Goal: Task Accomplishment & Management: Complete application form

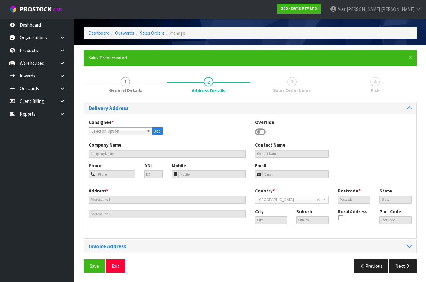
click at [133, 135] on div "Select an Option" at bounding box center [121, 131] width 64 height 8
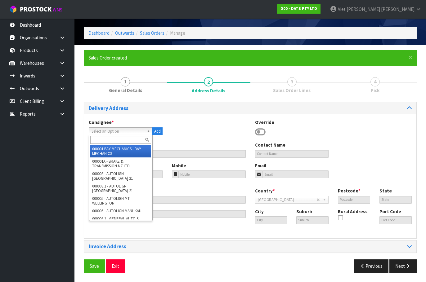
click at [128, 140] on input "text" at bounding box center [120, 140] width 61 height 8
paste input "9477Y100255005"
type input "9477Y100255005"
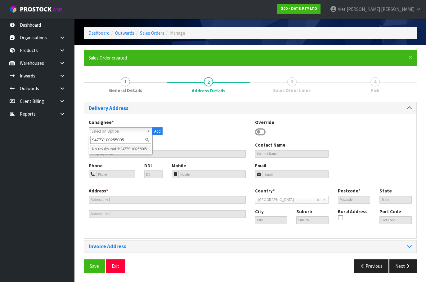
drag, startPoint x: 129, startPoint y: 140, endPoint x: 61, endPoint y: 144, distance: 68.0
click at [61, 144] on body "Toggle navigation ProStock WMS D00 - DATS PTY LTD Viet Hoang Tran Logout Dashbo…" at bounding box center [213, 121] width 426 height 282
click at [122, 131] on span "Select an Option" at bounding box center [117, 131] width 53 height 7
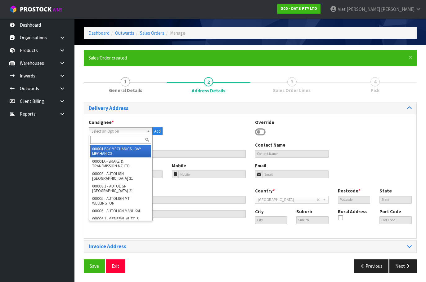
paste input "9477Y100255005"
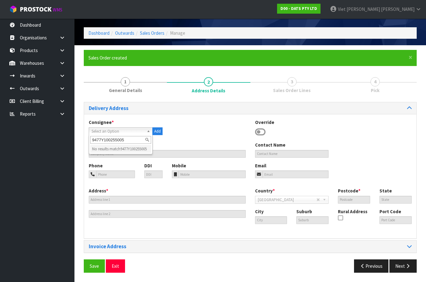
drag, startPoint x: 139, startPoint y: 141, endPoint x: 101, endPoint y: 143, distance: 37.5
click at [101, 143] on input "9477Y100255005" at bounding box center [120, 140] width 61 height 8
type input "9477"
click at [137, 152] on li "BUN9477 - BUNNINGS PORIRUA 9477" at bounding box center [120, 151] width 61 height 12
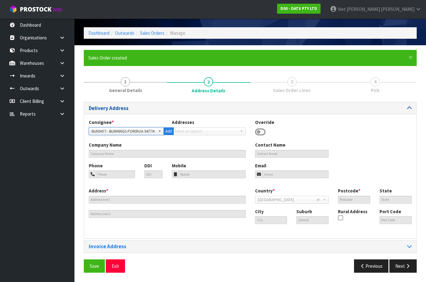
type input "BUNNINGS PORIRUA 9477"
type input "9 HERIOT DRIVE"
type input "5022"
type input "WGN"
type input "PORIRUA"
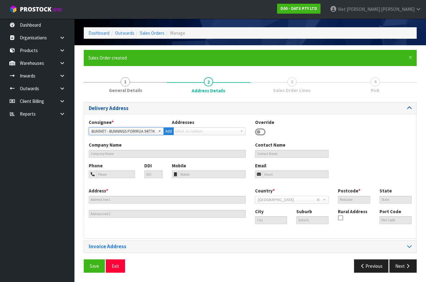
type input "PORIRUA"
type input "NZPRU"
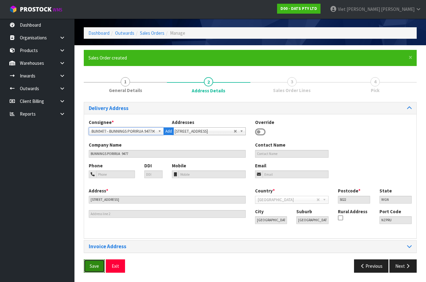
click at [89, 269] on button "Save" at bounding box center [94, 265] width 21 height 13
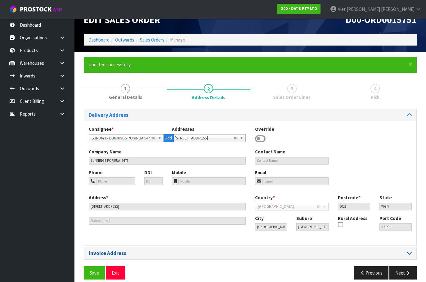
scroll to position [20, 0]
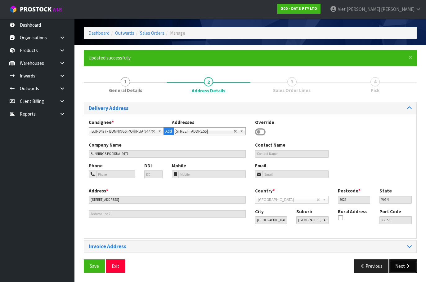
click at [403, 262] on button "Next" at bounding box center [402, 265] width 27 height 13
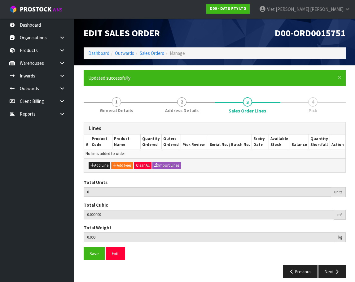
scroll to position [6, 0]
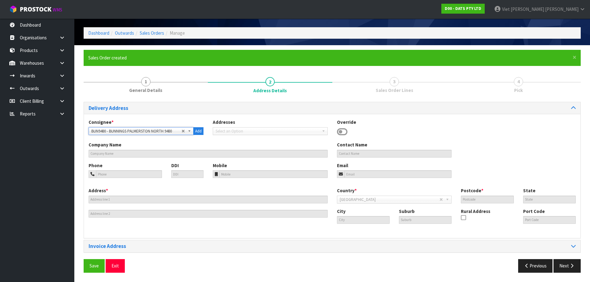
type input "BUNNINGS PALMERSTON NORTH 9480"
type input "CNR TREMAINE AVE & RAILWAY RD"
type input "4410"
type input "MWT"
type input "PALMERSTON NORTH"
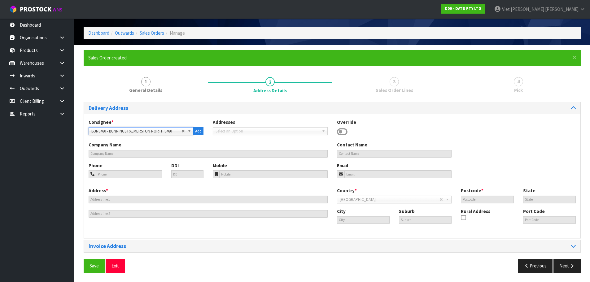
type input "PALMERSTON NORTH"
click at [92, 264] on span "Save" at bounding box center [94, 266] width 9 height 6
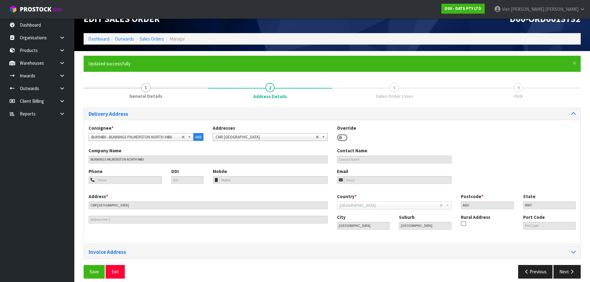
scroll to position [20, 0]
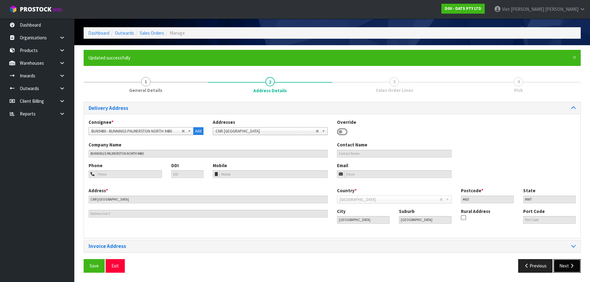
click at [355, 263] on button "Next" at bounding box center [567, 265] width 27 height 13
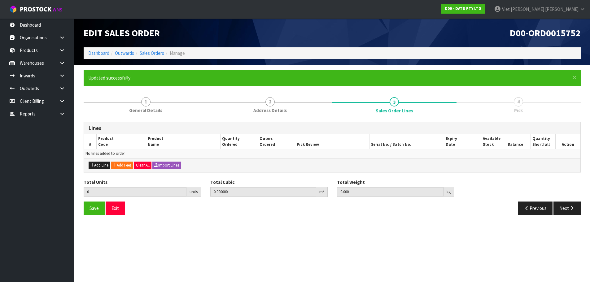
scroll to position [0, 0]
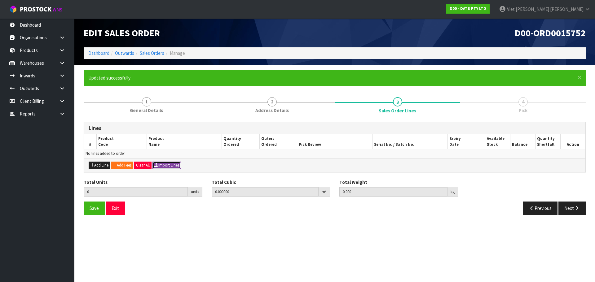
click at [172, 166] on button "Import Lines" at bounding box center [166, 165] width 29 height 7
click at [171, 166] on button "Import Lines" at bounding box center [166, 165] width 29 height 7
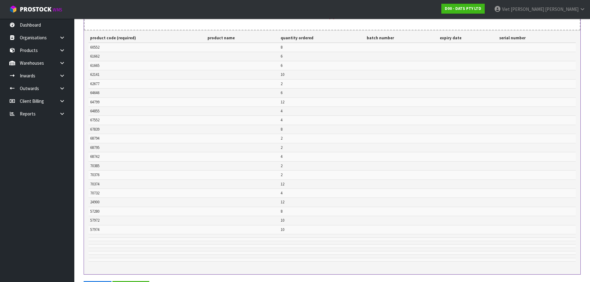
scroll to position [275, 0]
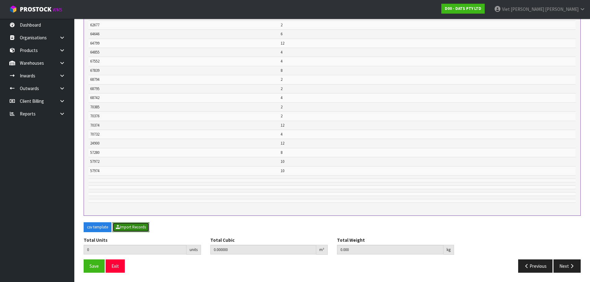
click at [118, 227] on icon "button" at bounding box center [118, 227] width 4 height 4
type input "134"
type input "0"
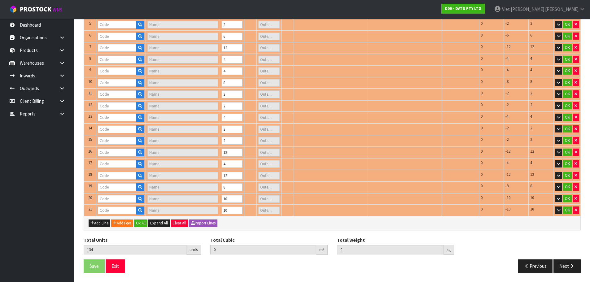
type input "70385"
type input "CHUCKIT ULTRA SQUEAKER MEDIUM"
type input "0"
type input "60552"
type input "CANDLE PILLAR STYLE B/OP PK4 WARM WHITE FLICKERING LEDS"
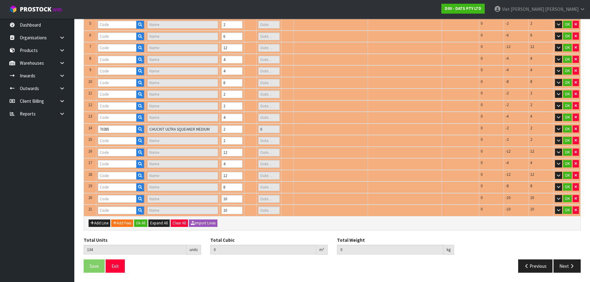
type input "1"
type input "64646"
type input "LIGHTS CURTAIN WARM WHITE PK400 SOLAR"
type input "1"
type input "61662"
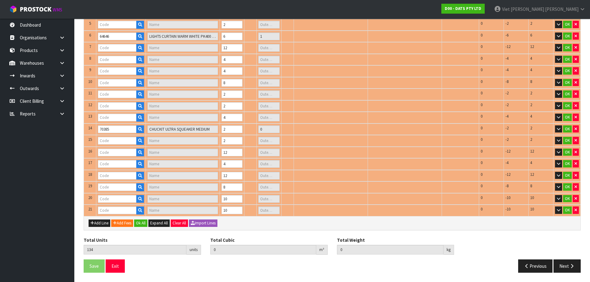
type input "ROPE LIGHT SOLAR 8M 192L MULTICOLOUR 8F"
type input "1"
type input "61665"
type input "LIGHTS SOLAR WIRE PIN 250L WARM WHITE 8F"
type input "1"
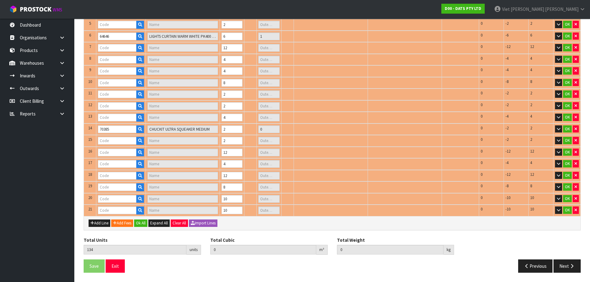
type input "62141"
type input "MAGNIFIER LIGHT W 3 LEDS PDQ 185X90X25MM"
type input "1"
type input "68794"
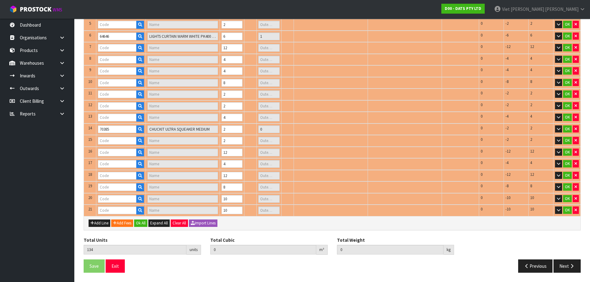
type input "LIGHTS FAIRY WARM WHITE LEDS 8F SOLAR PK750"
type input "1"
type input "62677"
type input "LIGHTS PARTY FESTOON W.WHITE FILAMENT SOLAR / USB PK10"
type input "1"
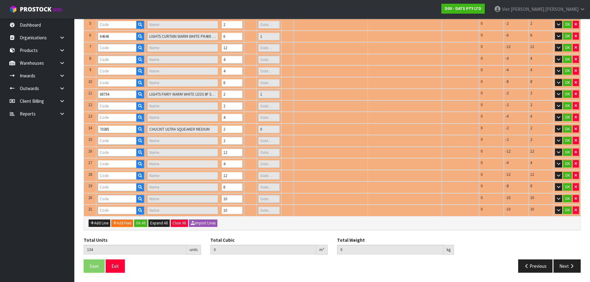
type input "64855"
type input "LIGHT STRIP 10M RGB/WHITE SMD LEDS W REMOTE"
type input "1"
type input "64799"
type input "LIGHTS FAIR COLOUR SWITCH W REMOTE"
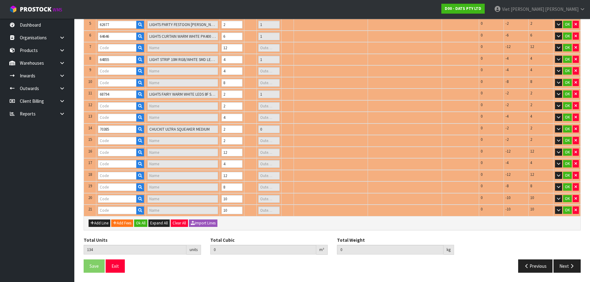
type input "1"
type input "70374"
type input "CHUCKIT TENNIS BALL 2PK XL"
type input "1"
type input "70376"
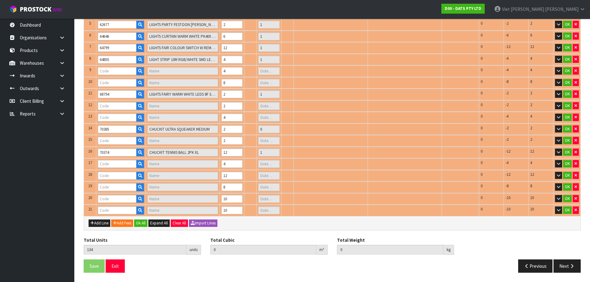
type input "CHUCKIT SQUEAKER TENNIS BALL"
type input "0"
type input "67552"
type input "PARTY LIGHTS 30PK++FILAMENT CONNECT"
type input "1"
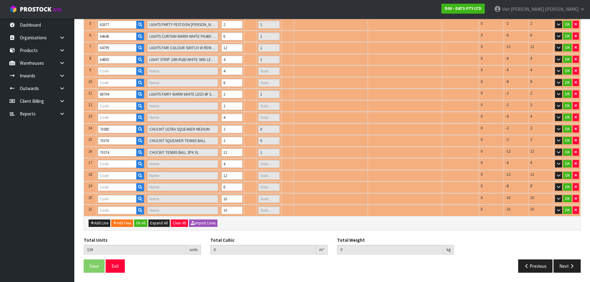
type input "70732"
type input "LIGHTS FAIRY WARM WHITE 8F"
type input "1"
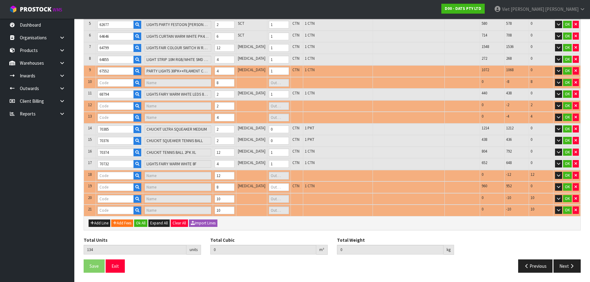
type input "67839"
type input "PET DRINKING FOUNTAIN AUTO 2.6L 19.5X17X14.5CM"
type input "2"
type input "57280"
type input "LIGHTS FAIRY CONNECTABLE 400"
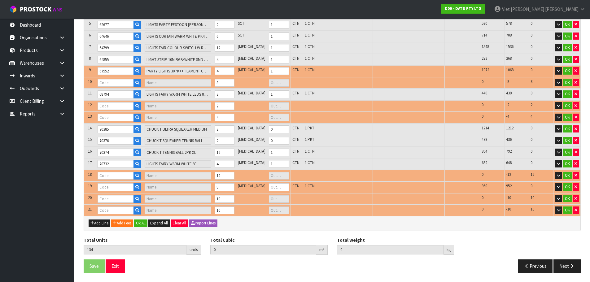
type input "1"
type input "68795"
type input "FAIRY LIGHTS MULTICOLOR++LEDS 8F SOLAR PK750"
type input "1"
type input "68742"
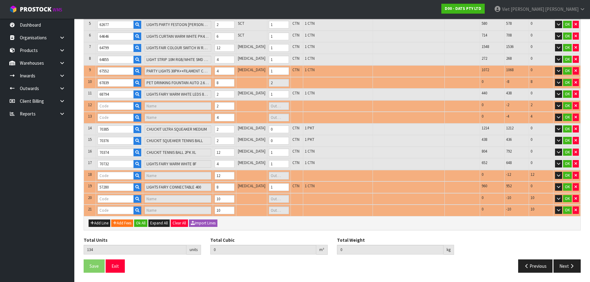
type input "LIGHTS PARTY FILAMENT LEDS W.W"
type input "1"
type input "24900"
type input "LIGHT SOLAR FAIRY WH LED PK100"
type input "1"
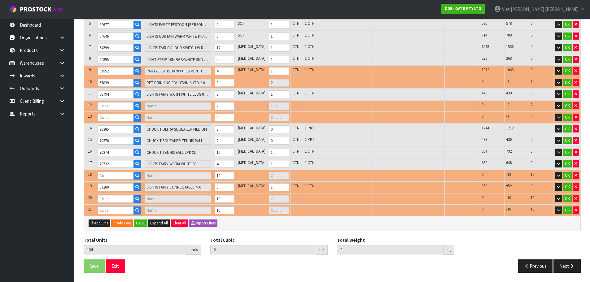
type input "57974"
type input "LIGHTS SILVER COPPER WIRE W SOFT TWINKLE 100L W. WHITE B/OP"
type input "1"
type input "0.594803"
type input "96.04"
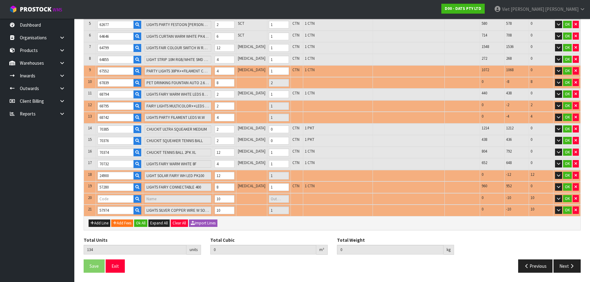
type input "57972"
type input "LIGHTS SILVER COPPER WIRE 40 LED W. WHITE STEADY B/OP"
type input "1"
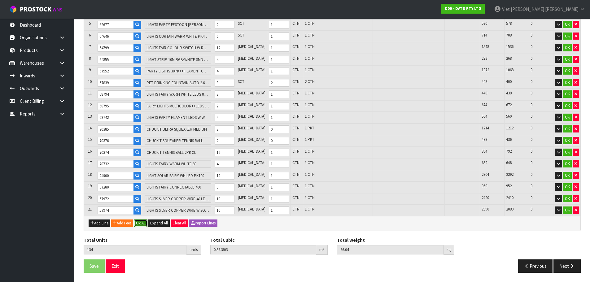
click at [144, 223] on button "Ok All" at bounding box center [140, 223] width 13 height 7
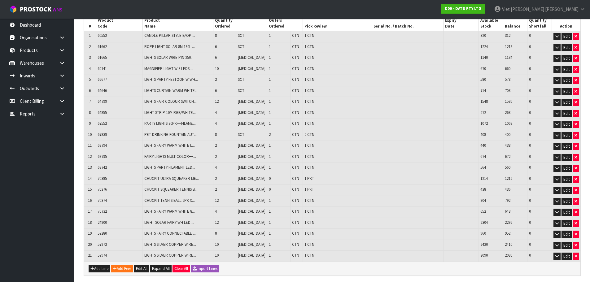
scroll to position [164, 0]
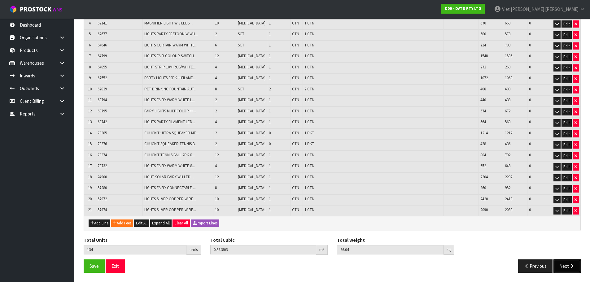
click at [355, 265] on icon "button" at bounding box center [572, 266] width 6 height 5
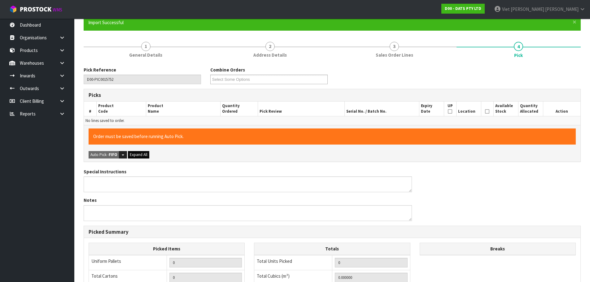
scroll to position [62, 0]
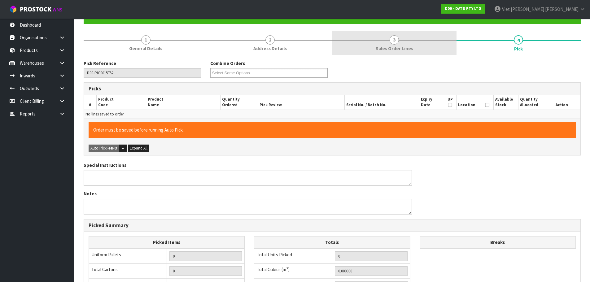
click at [355, 37] on link "3 Sales Order Lines" at bounding box center [395, 43] width 124 height 24
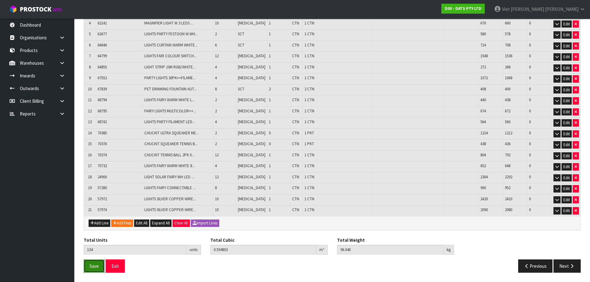
click at [91, 266] on span "Save" at bounding box center [94, 266] width 9 height 6
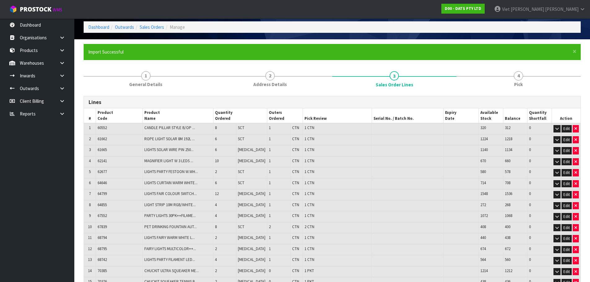
scroll to position [0, 0]
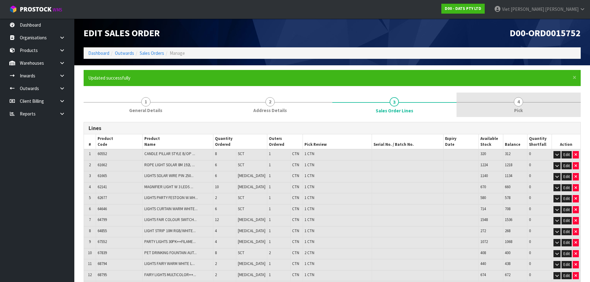
click at [355, 97] on link "4 Pick" at bounding box center [519, 105] width 124 height 24
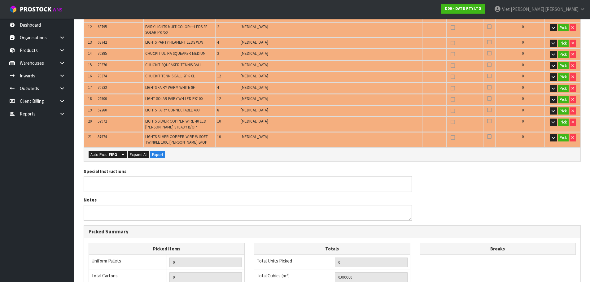
scroll to position [279, 0]
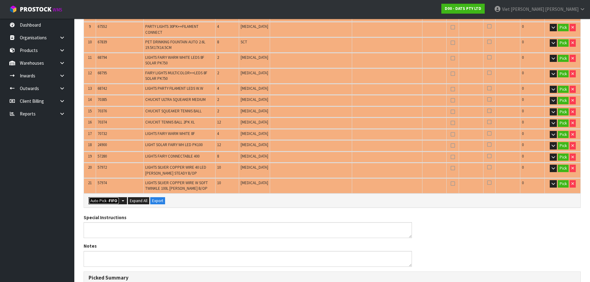
click at [111, 197] on button "Auto Pick - FIFO" at bounding box center [104, 200] width 31 height 7
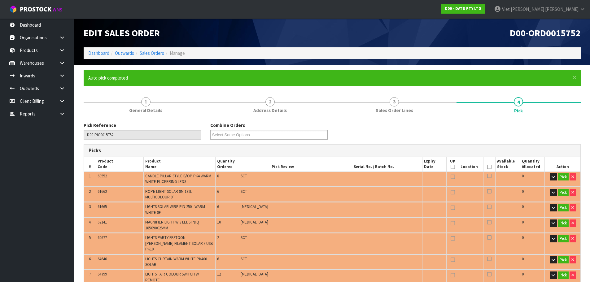
type input "20"
type input "Packet x 2"
type input "134"
type input "0.594803"
type input "96.040"
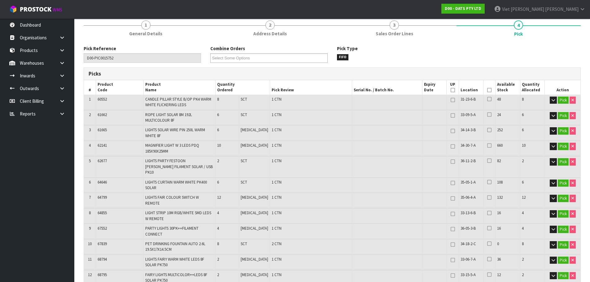
scroll to position [31, 0]
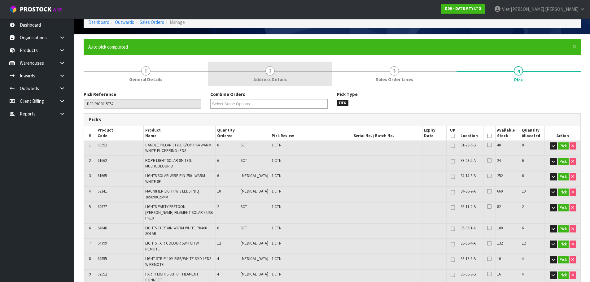
click at [281, 81] on span "Address Details" at bounding box center [270, 79] width 33 height 7
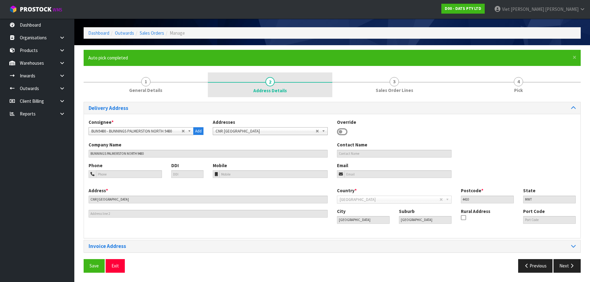
scroll to position [20, 0]
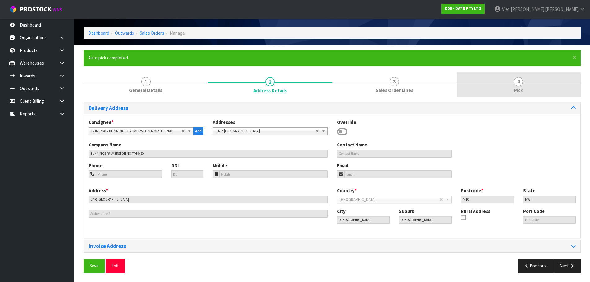
click at [355, 80] on link "4 Pick" at bounding box center [519, 85] width 124 height 24
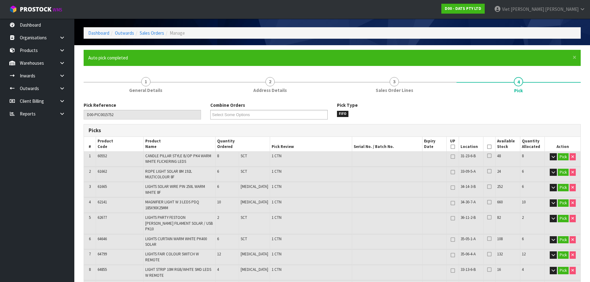
scroll to position [31, 0]
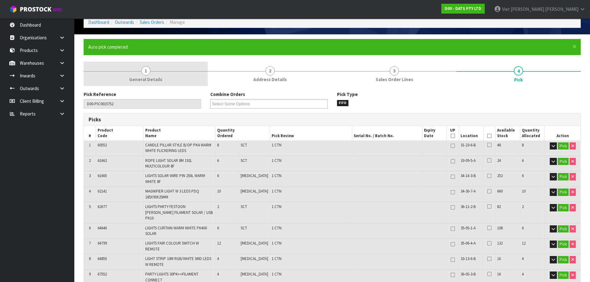
click at [187, 64] on link "1 General Details" at bounding box center [146, 74] width 124 height 24
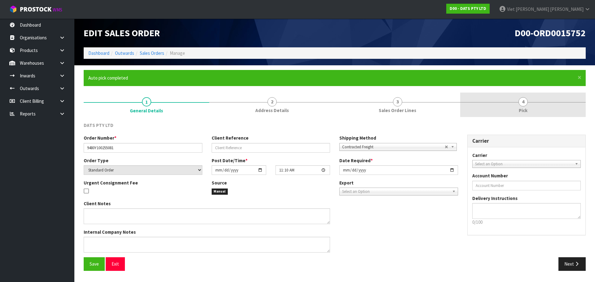
click at [355, 104] on link "4 Pick" at bounding box center [523, 105] width 126 height 24
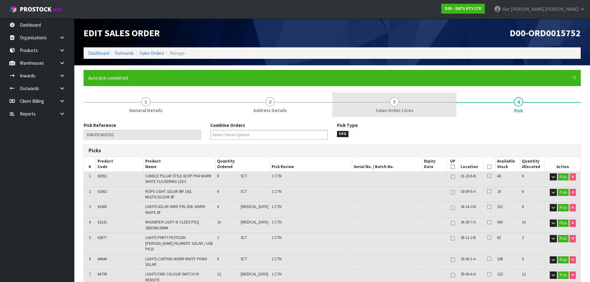
click at [355, 107] on link "3 Sales Order Lines" at bounding box center [395, 105] width 124 height 24
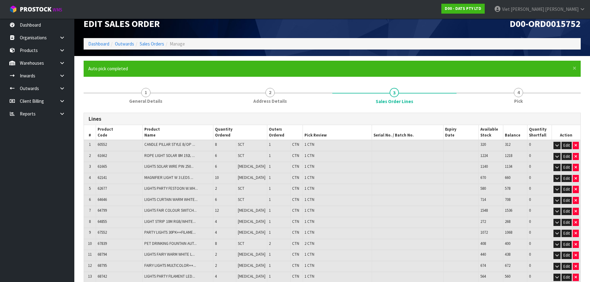
scroll to position [9, 0]
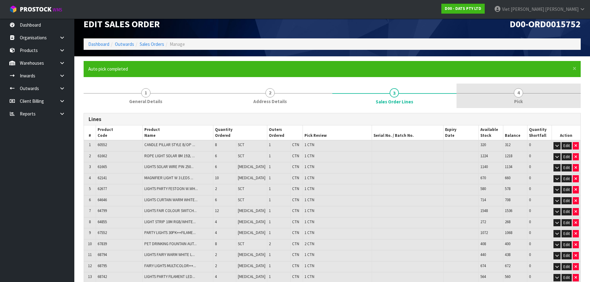
click at [355, 97] on span "4" at bounding box center [518, 92] width 9 height 9
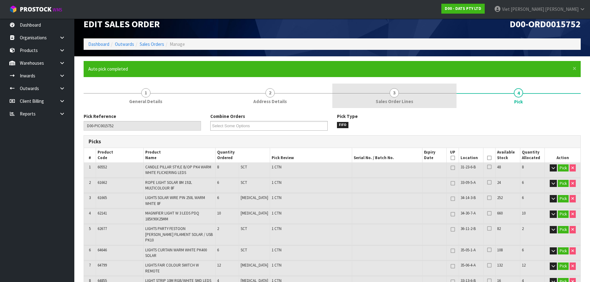
click at [355, 95] on link "3 Sales Order Lines" at bounding box center [395, 96] width 124 height 24
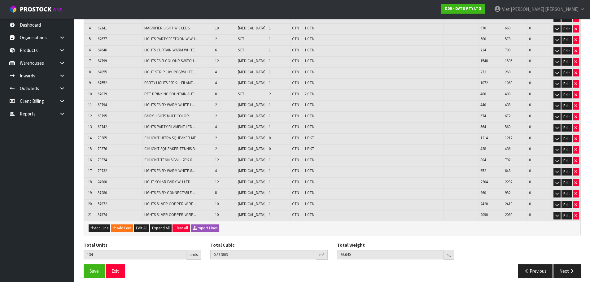
scroll to position [164, 0]
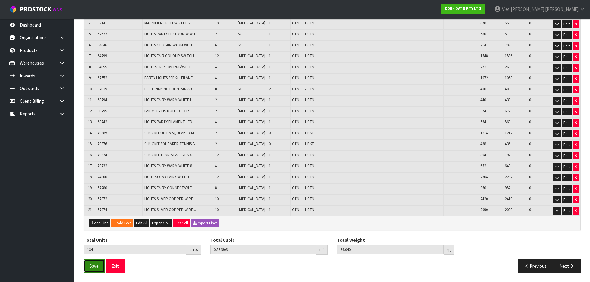
click at [98, 263] on button "Save" at bounding box center [94, 266] width 21 height 13
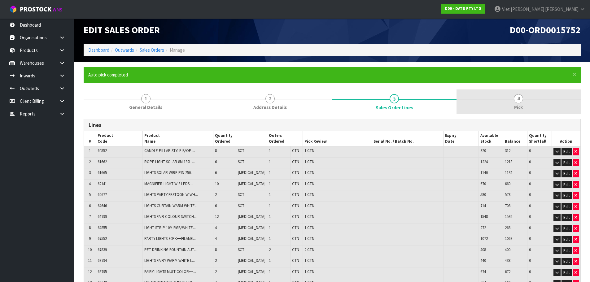
scroll to position [0, 0]
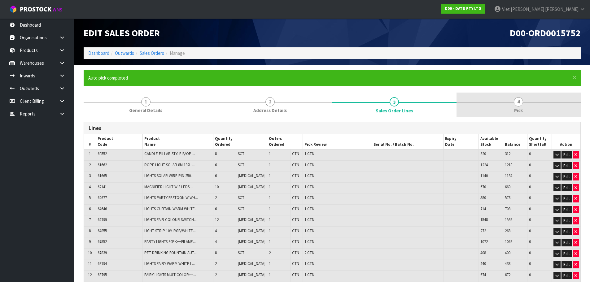
click at [355, 104] on link "4 Pick" at bounding box center [519, 105] width 124 height 24
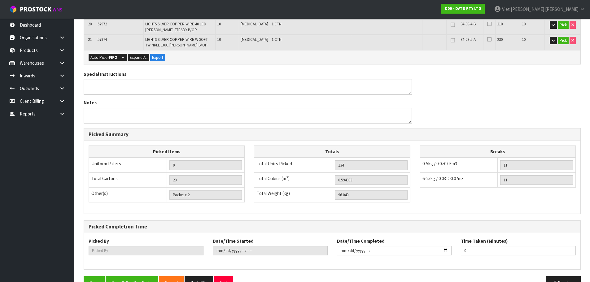
scroll to position [425, 0]
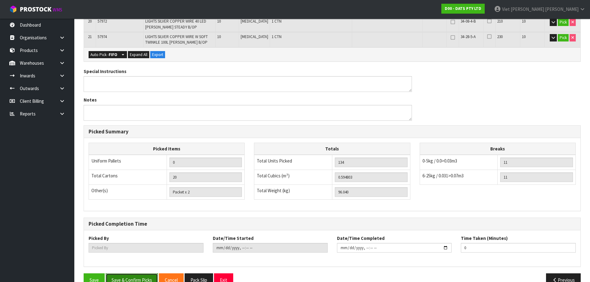
click at [147, 274] on button "Save & Confirm Picks" at bounding box center [132, 280] width 52 height 13
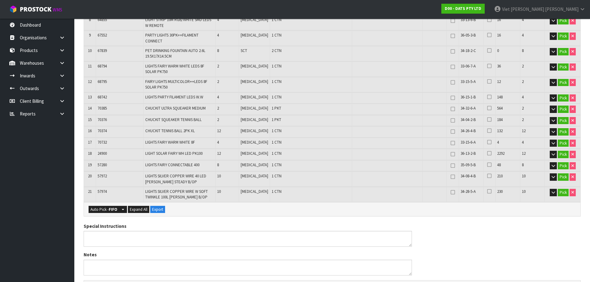
scroll to position [0, 0]
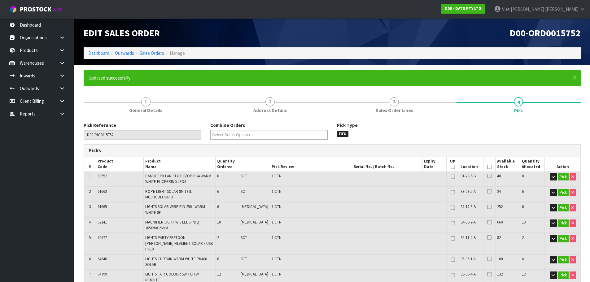
type input "Viet Hoang Tran"
type input "2025-09-11T11:14:03"
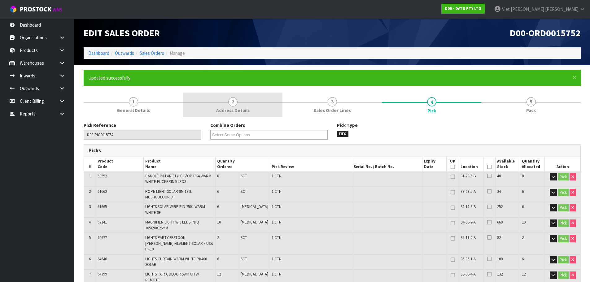
click at [211, 104] on link "2 Address Details" at bounding box center [232, 105] width 99 height 24
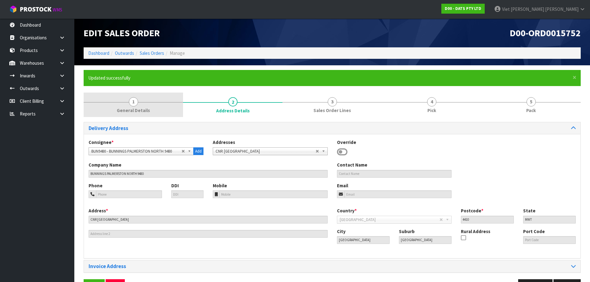
click at [170, 104] on link "1 General Details" at bounding box center [133, 105] width 99 height 24
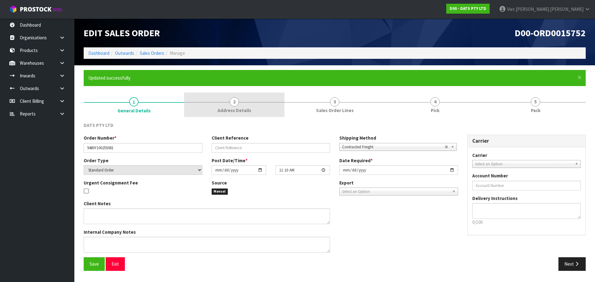
click at [247, 101] on link "2 Address Details" at bounding box center [234, 105] width 100 height 24
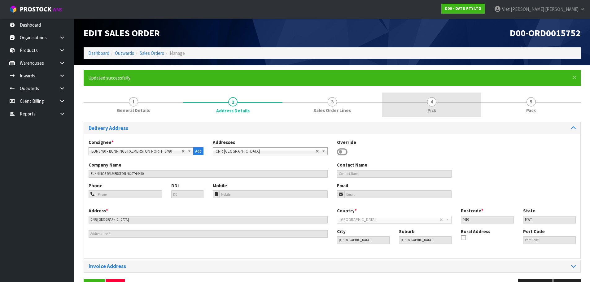
click at [355, 99] on link "4 Pick" at bounding box center [431, 105] width 99 height 24
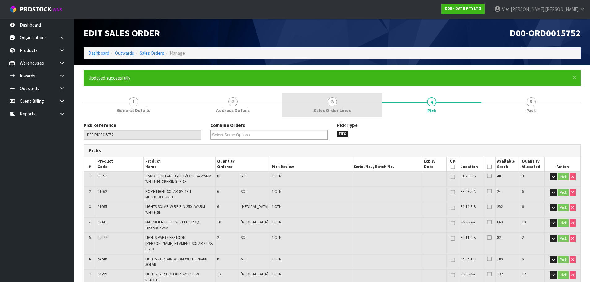
click at [355, 103] on link "3 Sales Order Lines" at bounding box center [332, 105] width 99 height 24
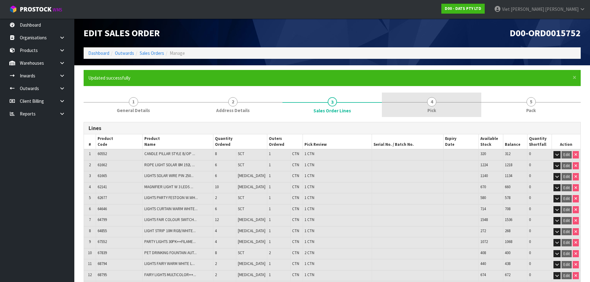
click at [355, 99] on link "4 Pick" at bounding box center [431, 105] width 99 height 24
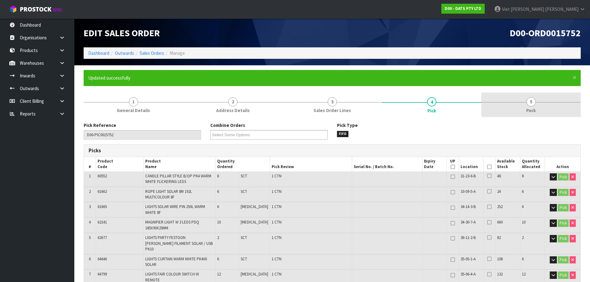
click at [355, 100] on link "5 Pack" at bounding box center [531, 105] width 99 height 24
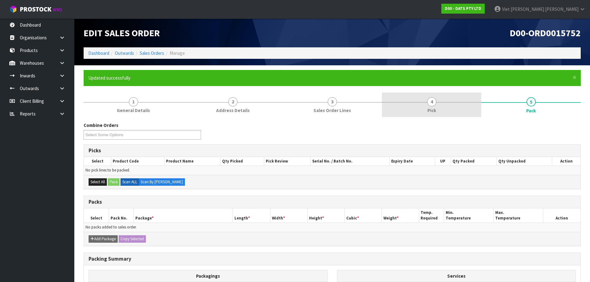
click at [355, 103] on link "4 Pick" at bounding box center [431, 105] width 99 height 24
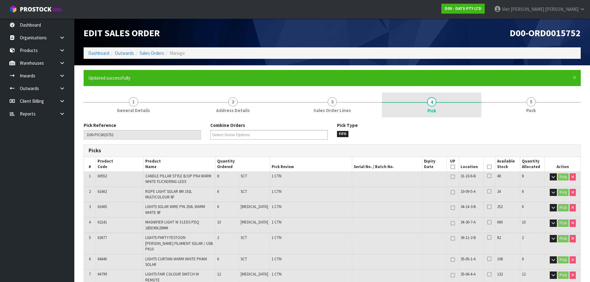
click at [355, 102] on link "4 Pick" at bounding box center [431, 105] width 99 height 25
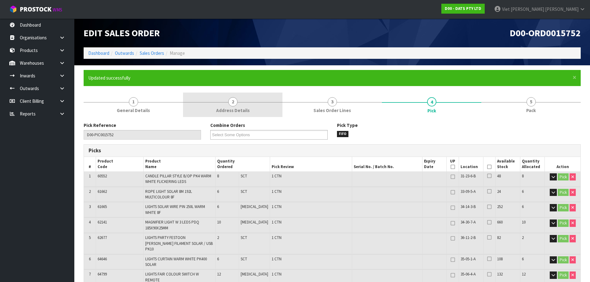
click at [262, 107] on link "2 Address Details" at bounding box center [232, 105] width 99 height 24
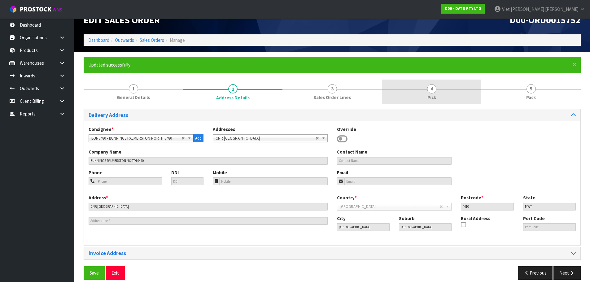
scroll to position [20, 0]
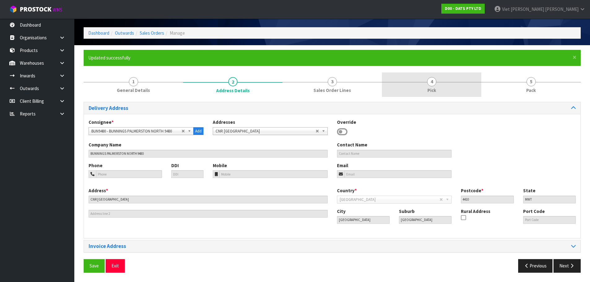
drag, startPoint x: 431, startPoint y: 84, endPoint x: 339, endPoint y: 87, distance: 91.5
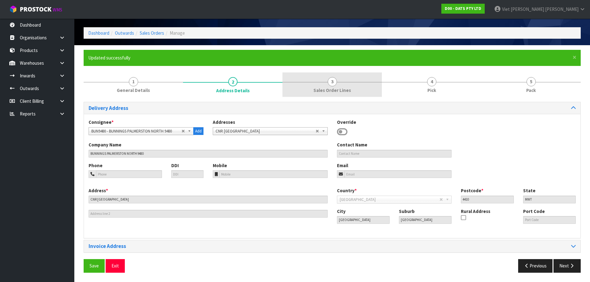
click at [355, 84] on span "4" at bounding box center [431, 81] width 9 height 9
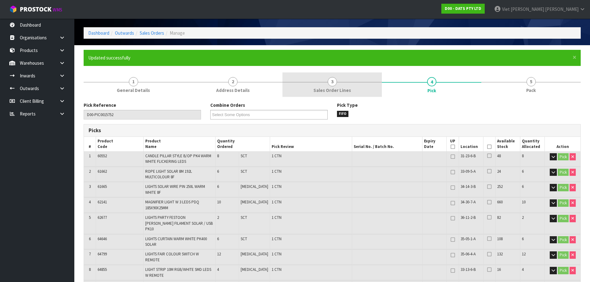
click at [339, 87] on span "Sales Order Lines" at bounding box center [332, 90] width 37 height 7
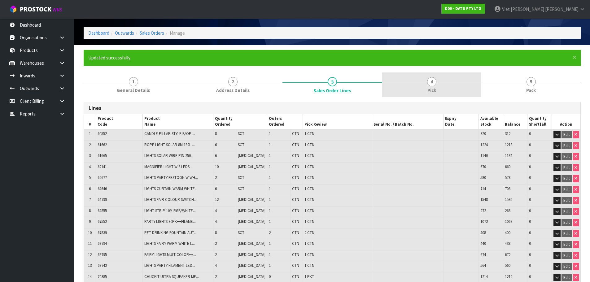
click at [355, 85] on link "4 Pick" at bounding box center [431, 85] width 99 height 24
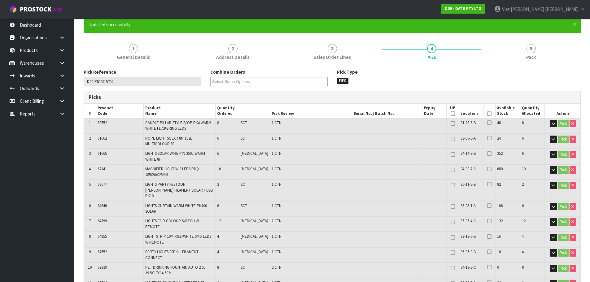
scroll to position [22, 0]
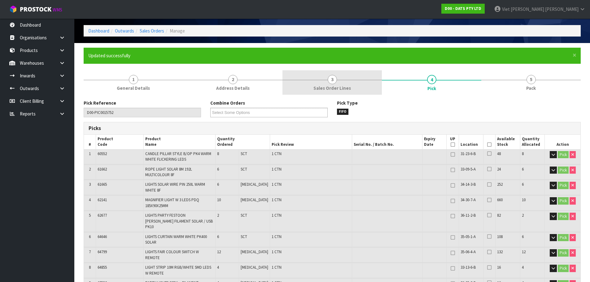
click at [355, 80] on link "3 Sales Order Lines" at bounding box center [332, 82] width 99 height 24
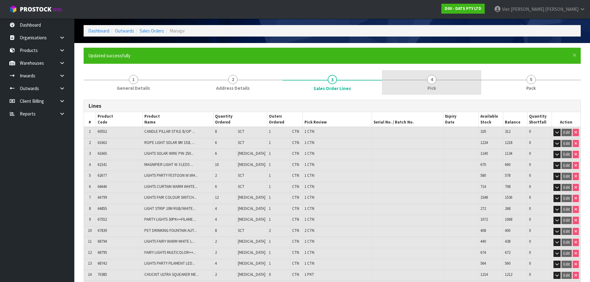
click at [355, 79] on span "4" at bounding box center [431, 79] width 9 height 9
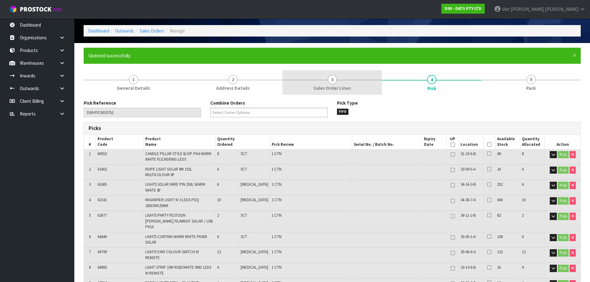
click at [355, 84] on link "3 Sales Order Lines" at bounding box center [332, 82] width 99 height 24
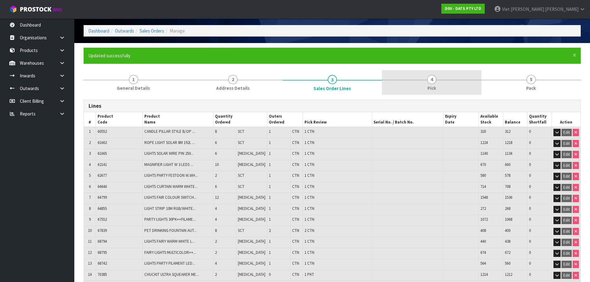
click at [355, 85] on link "4 Pick" at bounding box center [431, 82] width 99 height 24
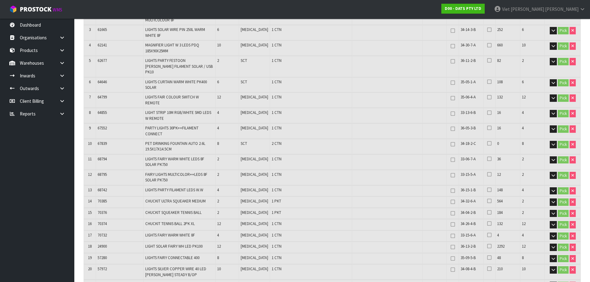
scroll to position [0, 0]
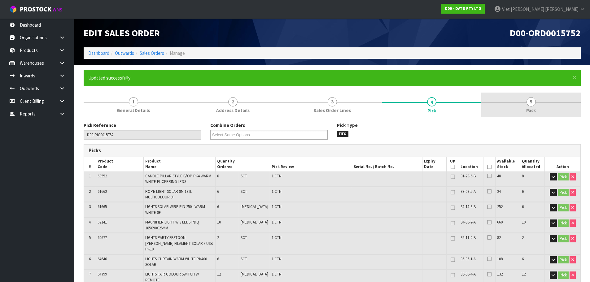
click at [355, 103] on link "5 Pack" at bounding box center [531, 105] width 99 height 24
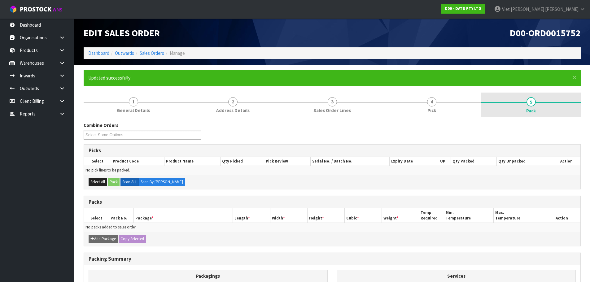
click at [355, 102] on link "5 Pack" at bounding box center [531, 105] width 99 height 25
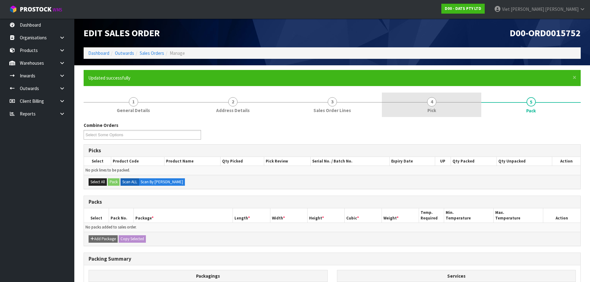
click at [355, 107] on link "4 Pick" at bounding box center [431, 105] width 99 height 24
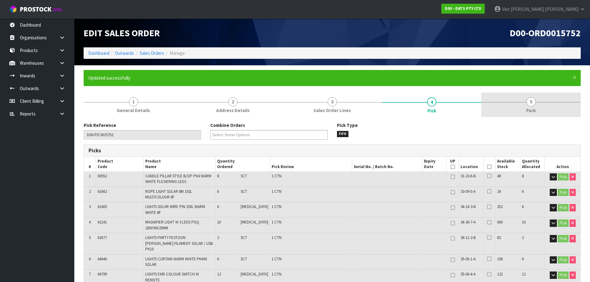
click at [355, 107] on link "5 Pack" at bounding box center [531, 105] width 99 height 24
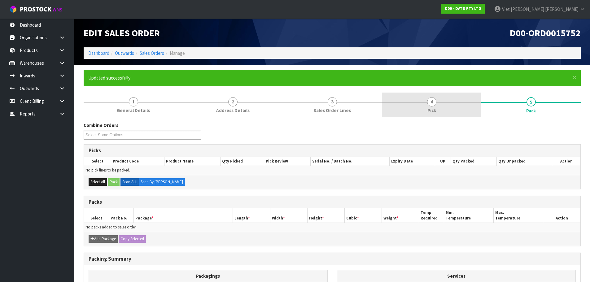
click at [355, 107] on link "4 Pick" at bounding box center [431, 105] width 99 height 24
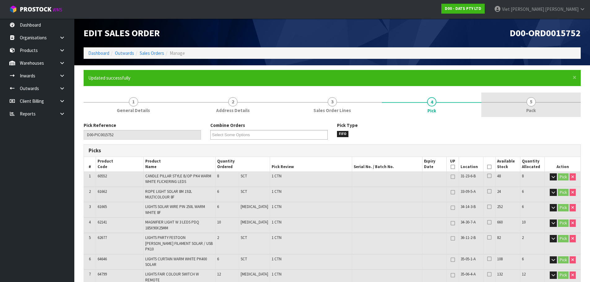
click at [355, 103] on link "5 Pack" at bounding box center [531, 105] width 99 height 24
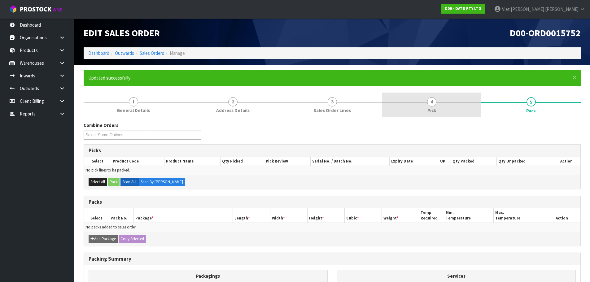
click at [355, 105] on link "4 Pick" at bounding box center [431, 105] width 99 height 24
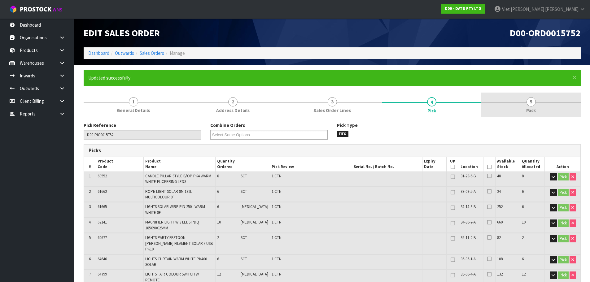
click at [355, 102] on div at bounding box center [531, 102] width 99 height 0
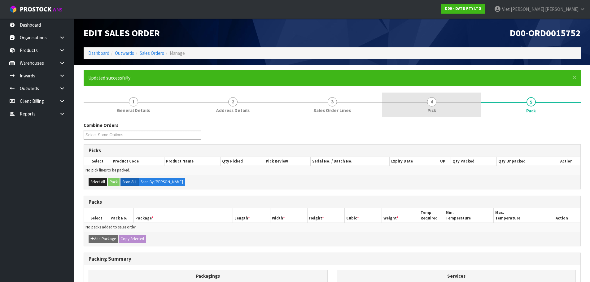
click at [355, 102] on link "4 Pick" at bounding box center [431, 105] width 99 height 24
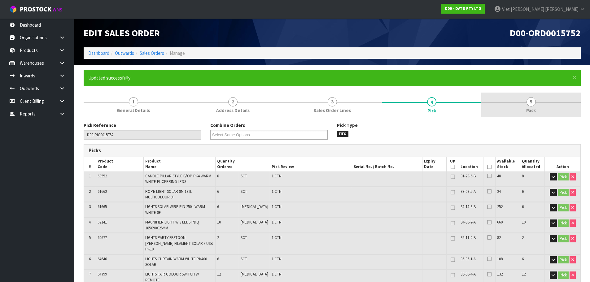
click at [355, 108] on link "5 Pack" at bounding box center [531, 105] width 99 height 24
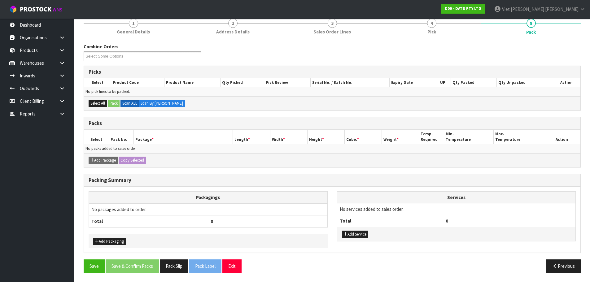
scroll to position [48, 0]
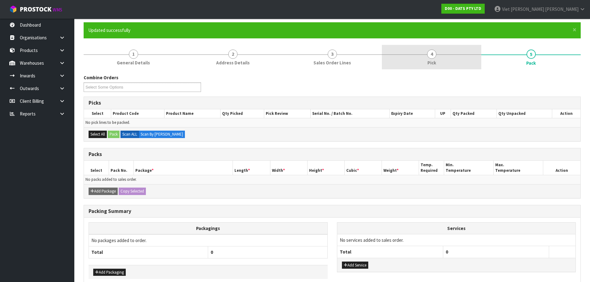
click at [355, 61] on link "4 Pick" at bounding box center [431, 57] width 99 height 24
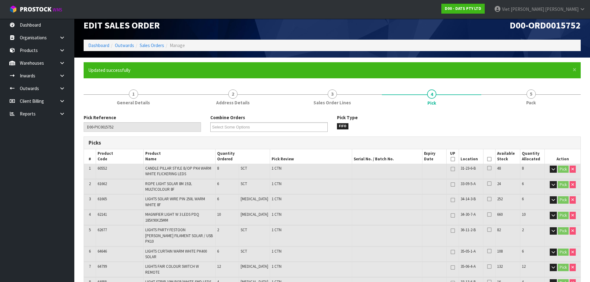
scroll to position [0, 0]
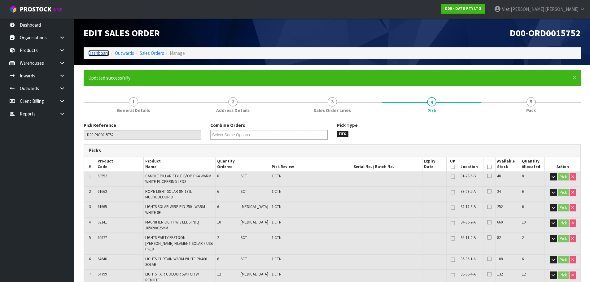
click at [103, 55] on link "Dashboard" at bounding box center [98, 53] width 21 height 6
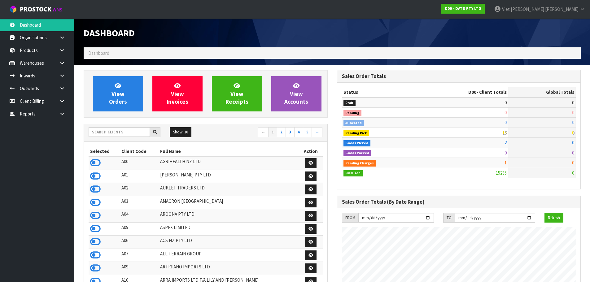
scroll to position [470, 253]
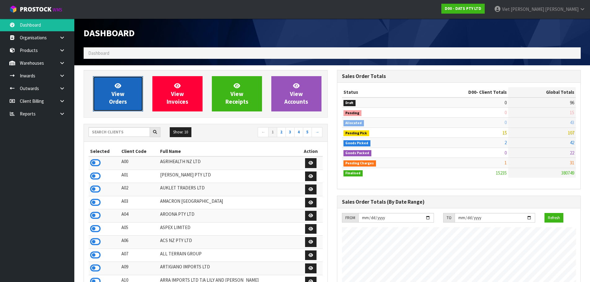
click at [105, 97] on link "View Orders" at bounding box center [118, 93] width 50 height 35
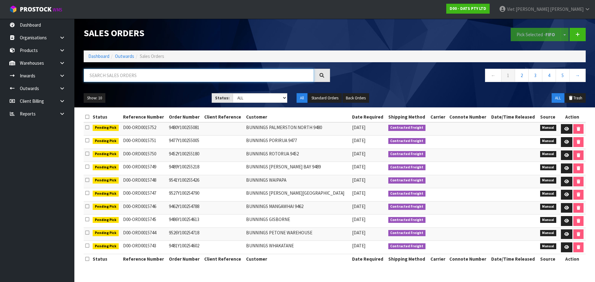
click at [214, 77] on input "text" at bounding box center [199, 75] width 230 height 13
type input "15732"
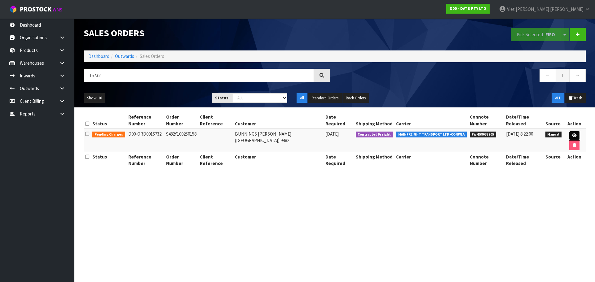
click at [355, 133] on link at bounding box center [574, 136] width 11 height 10
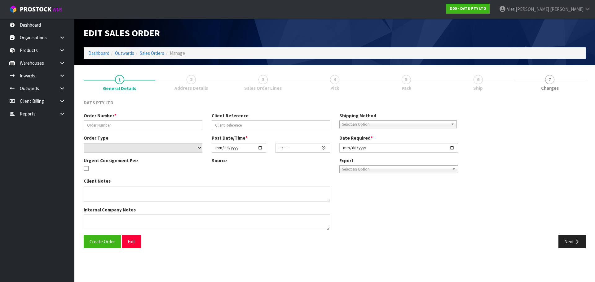
type input "9482Y100250158"
select select "number:0"
type input "2025-09-09"
type input "08:56:00.000"
type input "2025-09-09"
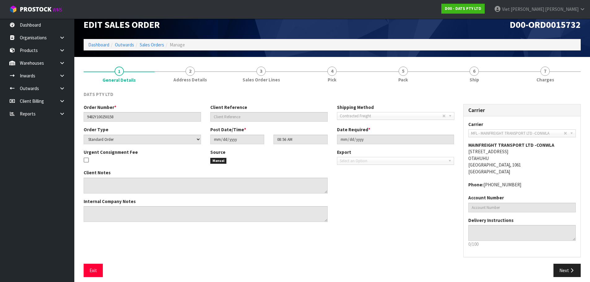
scroll to position [13, 0]
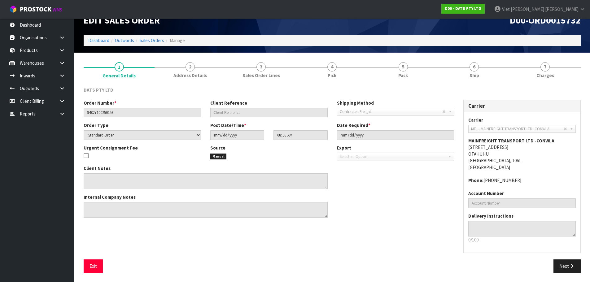
drag, startPoint x: 508, startPoint y: 69, endPoint x: 443, endPoint y: 107, distance: 75.3
click at [355, 70] on link "6 Ship" at bounding box center [474, 69] width 71 height 24
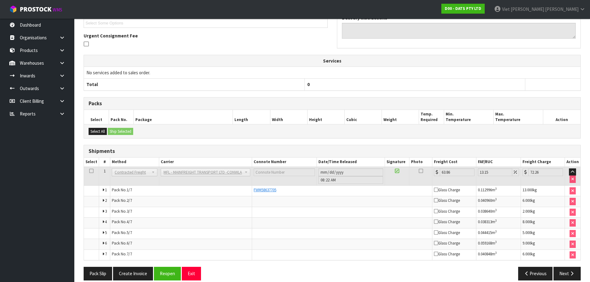
scroll to position [159, 0]
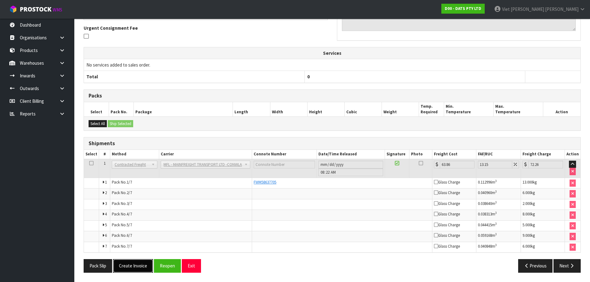
click at [138, 270] on button "Create Invoice" at bounding box center [133, 265] width 40 height 13
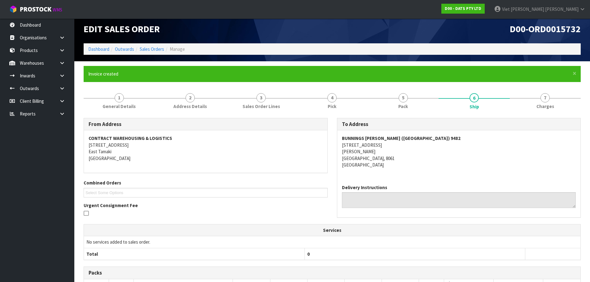
scroll to position [181, 0]
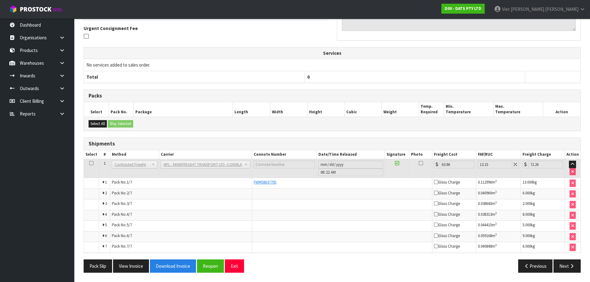
click at [134, 259] on div "From Address CONTRACT WAREHOUSING & LOGISTICS 17 Allens Road East Tamaki Auckla…" at bounding box center [332, 109] width 497 height 337
click at [131, 266] on button "View Invoice" at bounding box center [131, 266] width 36 height 13
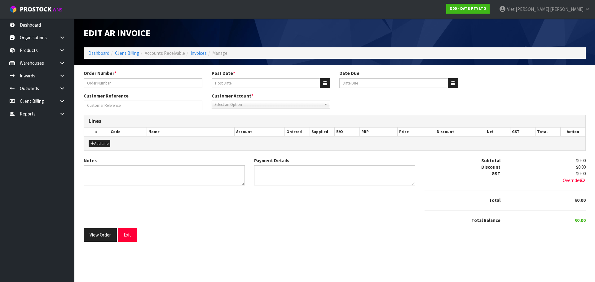
type input "9482Y100250158"
type input "11/09/2025"
type input "20/10/2025"
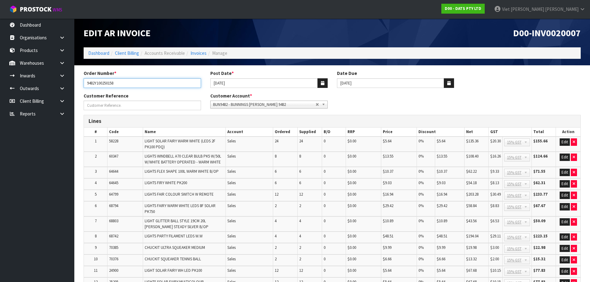
drag, startPoint x: 116, startPoint y: 85, endPoint x: 80, endPoint y: 82, distance: 36.1
click at [80, 82] on div "Order Number * 9482Y100250158" at bounding box center [142, 79] width 127 height 18
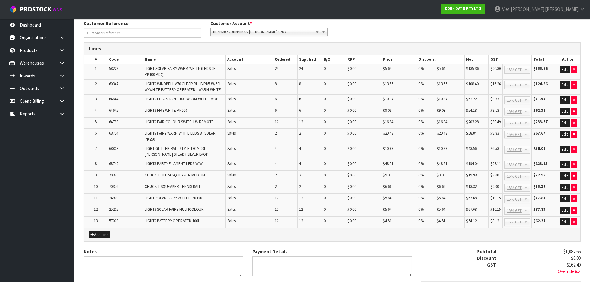
scroll to position [133, 0]
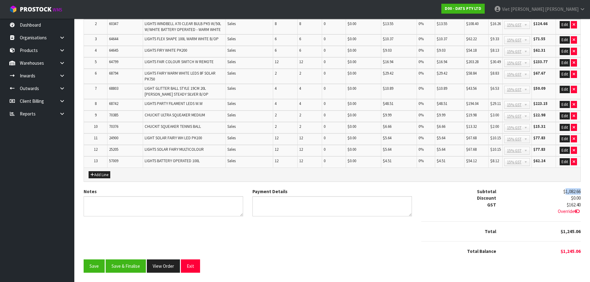
drag, startPoint x: 564, startPoint y: 192, endPoint x: 581, endPoint y: 191, distance: 16.5
click at [355, 191] on span "$1,082.66" at bounding box center [572, 192] width 17 height 6
click at [355, 200] on div "$0.00" at bounding box center [543, 198] width 84 height 7
click at [355, 240] on div at bounding box center [501, 241] width 169 height 13
drag, startPoint x: 562, startPoint y: 232, endPoint x: 582, endPoint y: 232, distance: 20.8
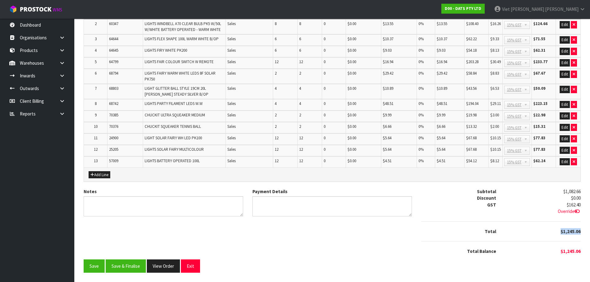
click at [355, 232] on div "$1,245.06" at bounding box center [543, 231] width 84 height 7
click at [355, 235] on div at bounding box center [501, 241] width 169 height 13
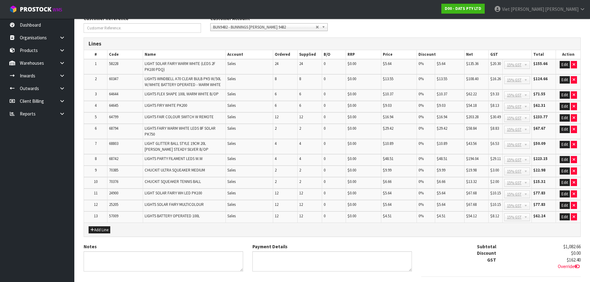
scroll to position [0, 0]
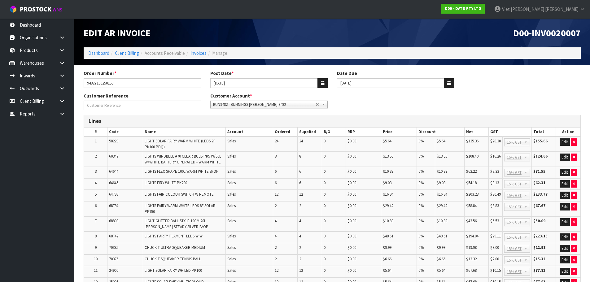
click at [355, 36] on span "D00-INV0020007" at bounding box center [548, 33] width 68 height 12
copy span "INV0020007"
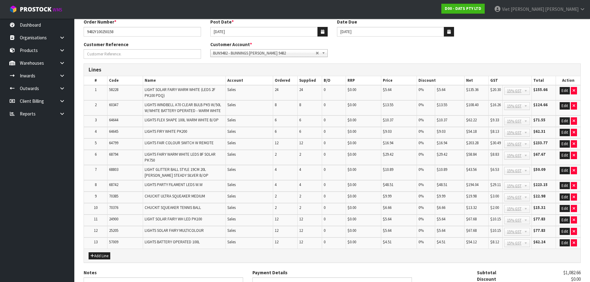
scroll to position [133, 0]
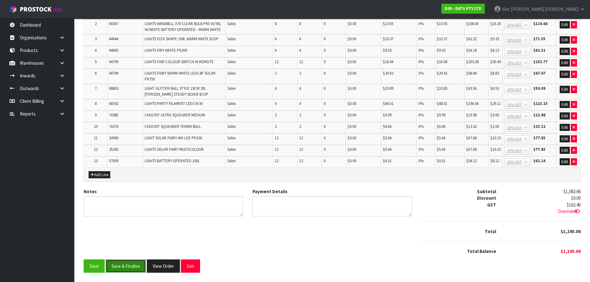
click at [134, 268] on button "Save & Finalise" at bounding box center [126, 266] width 40 height 13
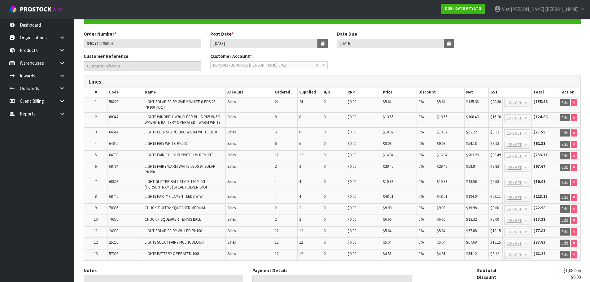
scroll to position [135, 0]
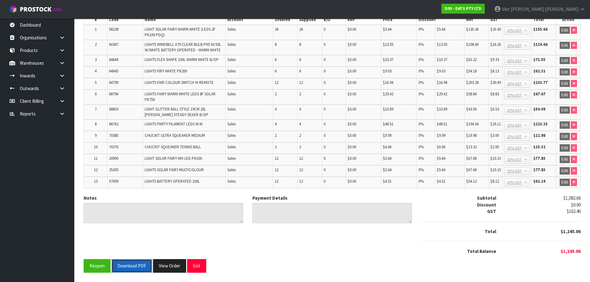
click at [137, 268] on button "Download PDF" at bounding box center [132, 265] width 41 height 13
click at [167, 267] on button "View Order" at bounding box center [169, 265] width 33 height 13
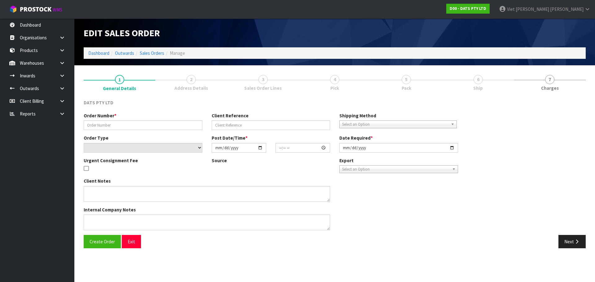
type input "9482Y100250158"
select select "number:0"
type input "2025-09-09"
type input "08:56:00.000"
type input "2025-09-09"
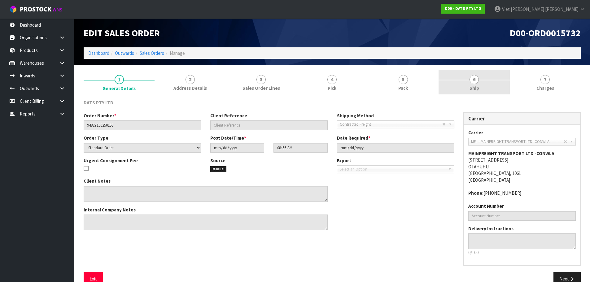
click at [355, 77] on link "6 Ship" at bounding box center [474, 82] width 71 height 24
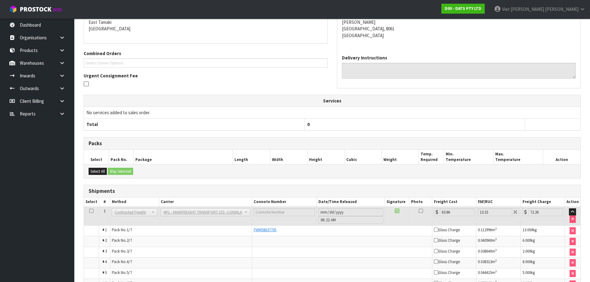
scroll to position [159, 0]
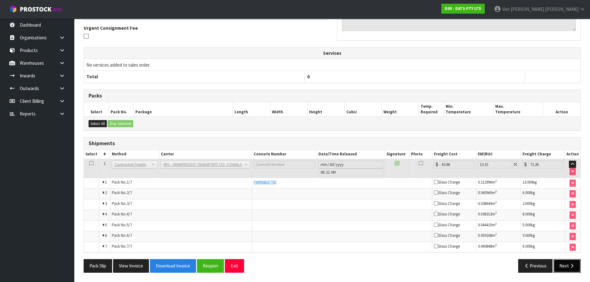
click at [355, 270] on button "Next" at bounding box center [567, 265] width 27 height 13
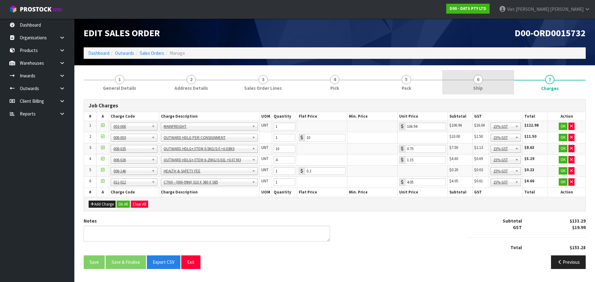
click at [355, 74] on link "6 Ship" at bounding box center [478, 82] width 72 height 24
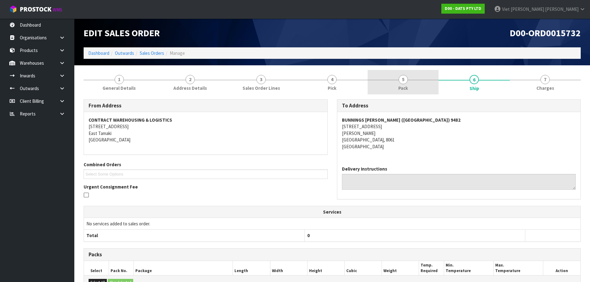
click at [355, 90] on link "5 Pack" at bounding box center [403, 82] width 71 height 24
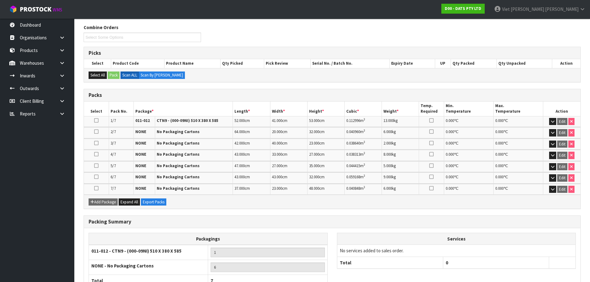
scroll to position [93, 0]
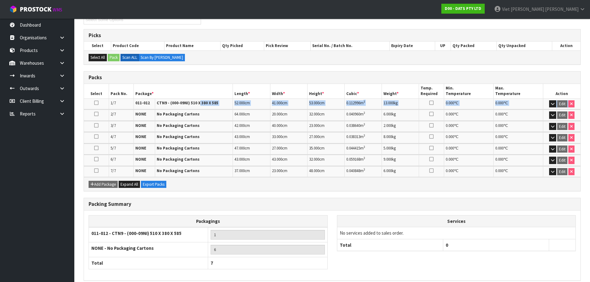
drag, startPoint x: 174, startPoint y: 109, endPoint x: 178, endPoint y: 107, distance: 4.7
click at [162, 109] on tbody "1/7 011-012 CTN9 - (000-09NI) 510 X 380 X 585 52.000 cm 41.000 cm 53.000 cm 0.1…" at bounding box center [332, 104] width 497 height 11
click at [301, 104] on td "41.000 cm" at bounding box center [288, 104] width 37 height 11
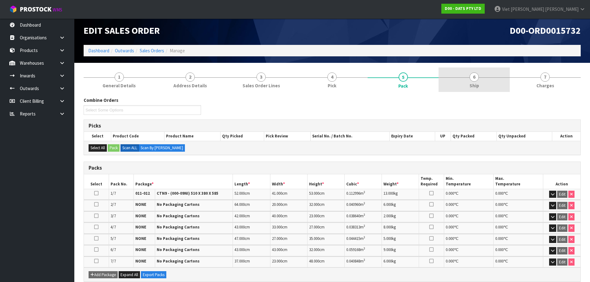
scroll to position [0, 0]
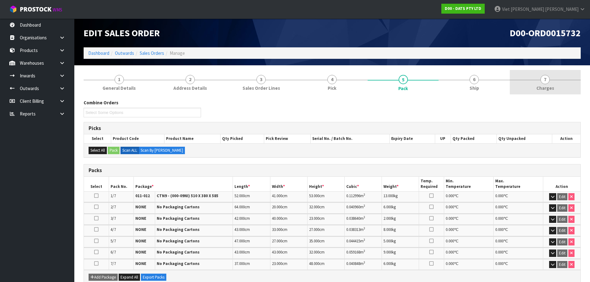
click at [355, 87] on link "7 Charges" at bounding box center [545, 82] width 71 height 24
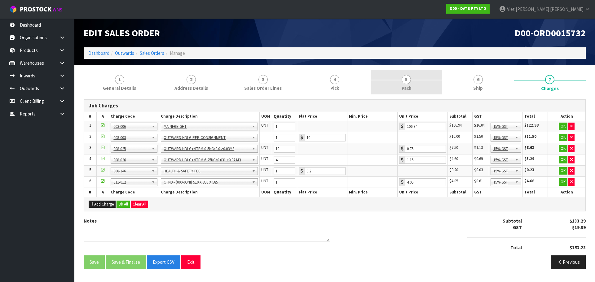
click at [355, 84] on link "5 Pack" at bounding box center [407, 82] width 72 height 24
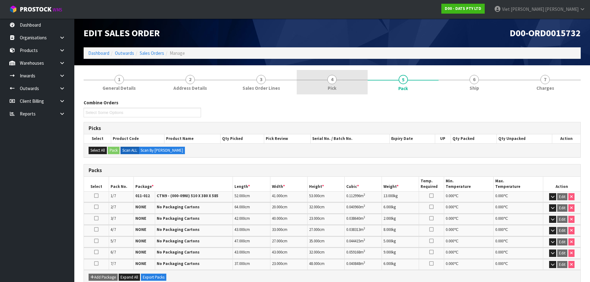
click at [333, 79] on span "4" at bounding box center [332, 79] width 9 height 9
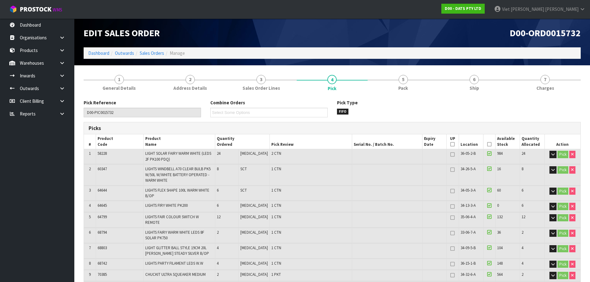
scroll to position [2, 0]
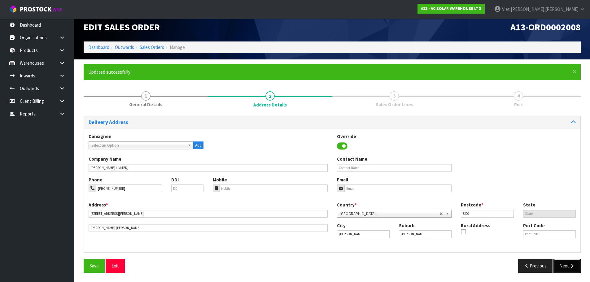
click at [572, 264] on icon "button" at bounding box center [572, 266] width 6 height 5
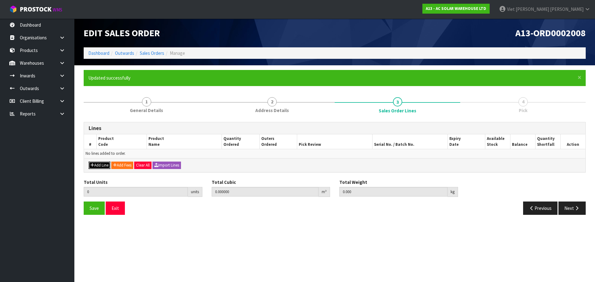
click at [103, 165] on button "Add Line" at bounding box center [100, 165] width 22 height 7
type input "0"
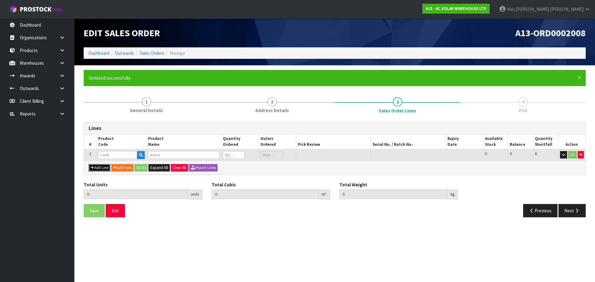
click at [89, 164] on button "Add Line" at bounding box center [100, 167] width 22 height 7
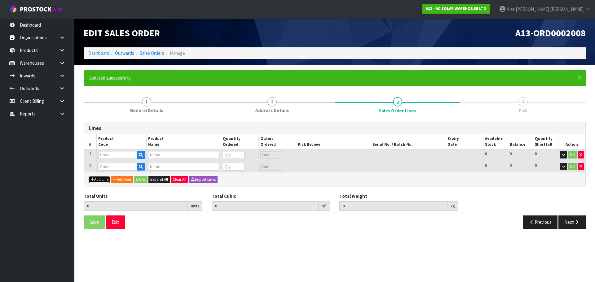
click at [89, 176] on button "Add Line" at bounding box center [100, 179] width 22 height 7
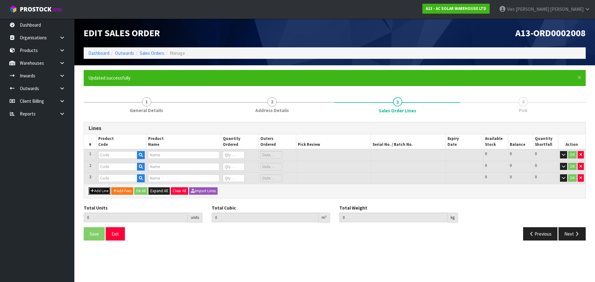
click at [89, 187] on button "Add Line" at bounding box center [100, 190] width 22 height 7
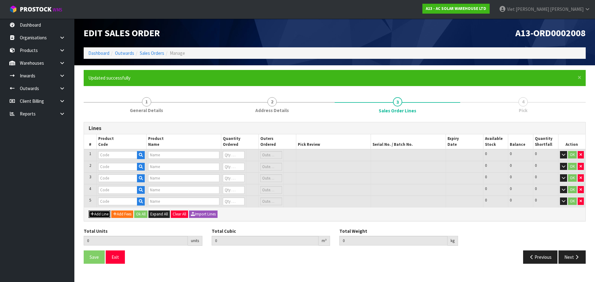
click at [89, 211] on button "Add Line" at bounding box center [100, 214] width 22 height 7
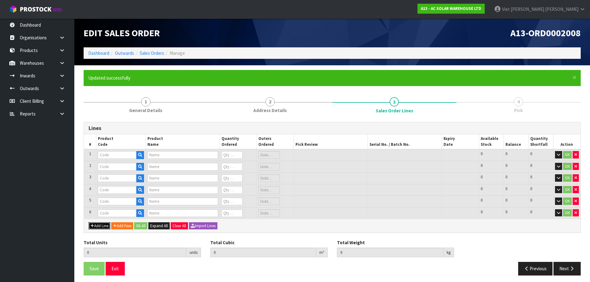
click at [89, 223] on button "Add Line" at bounding box center [100, 226] width 22 height 7
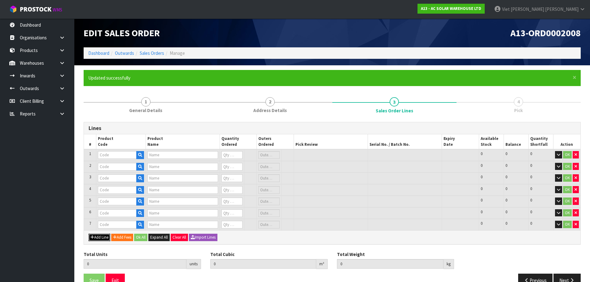
click at [89, 234] on button "Add Line" at bounding box center [100, 237] width 22 height 7
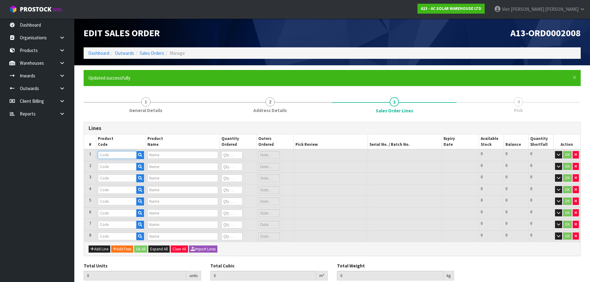
drag, startPoint x: 104, startPoint y: 154, endPoint x: 82, endPoint y: 154, distance: 21.7
click at [104, 154] on input "text" at bounding box center [117, 155] width 38 height 8
paste input "3196"
type input "3196"
type input "ENPHASE IQ8AC MICROINVERTER (360W) IQ8AC-72-M-INT"
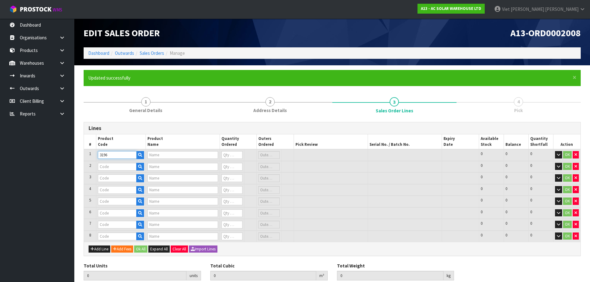
type input "0"
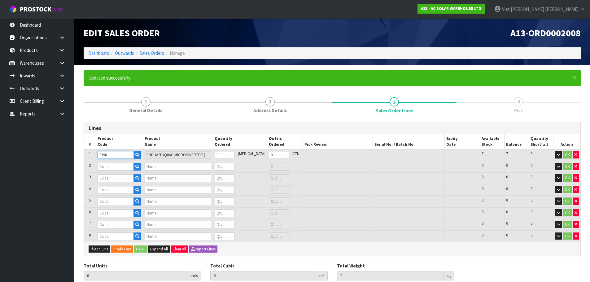
type input "3196"
click at [234, 154] on input "1" at bounding box center [224, 155] width 20 height 8
click at [234, 154] on input "2" at bounding box center [224, 155] width 20 height 8
click at [234, 154] on input "3" at bounding box center [224, 155] width 20 height 8
click at [234, 154] on input "4" at bounding box center [224, 155] width 20 height 8
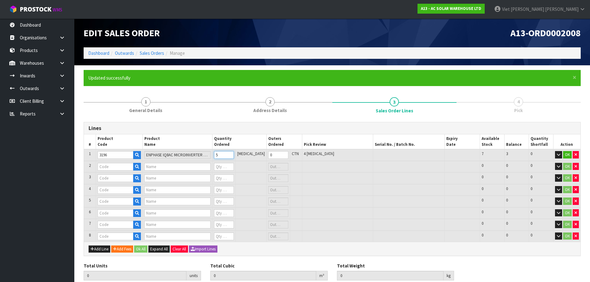
click at [234, 154] on input "5" at bounding box center [224, 155] width 20 height 8
click at [234, 154] on input "6" at bounding box center [224, 155] width 20 height 8
type input "7"
click at [234, 154] on input "7" at bounding box center [224, 155] width 20 height 8
click at [120, 165] on input "text" at bounding box center [116, 167] width 36 height 8
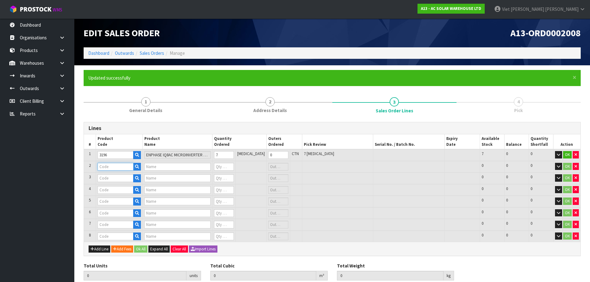
click at [117, 166] on input "text" at bounding box center [116, 167] width 36 height 8
paste input "1300"
type input "1300"
type input "Q-RELAY-1P-INT - ENPHASE Q RELAY (20A SINGLE PHASE)"
type input "0"
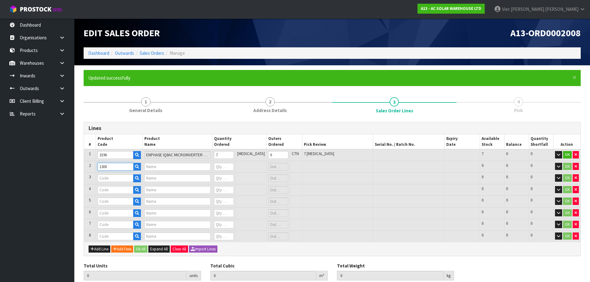
type input "0"
type input "1300"
type input "1"
click at [234, 165] on input "1" at bounding box center [224, 167] width 20 height 8
click at [105, 176] on input "text" at bounding box center [116, 178] width 36 height 8
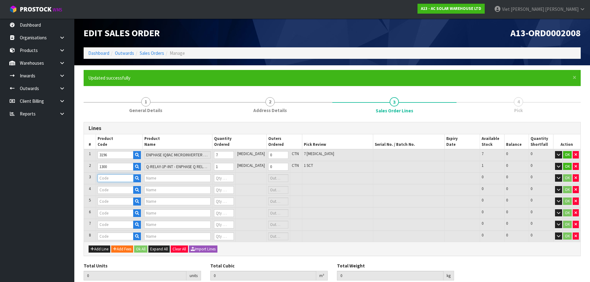
click at [117, 175] on input "text" at bounding box center [116, 178] width 36 height 8
paste input "1286"
type input "1286"
type input "ENV-S-WM-230ENPHASE ENVOY-S METERED + DRM"
type input "0"
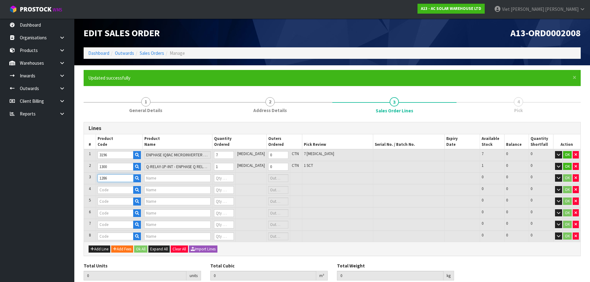
type input "0"
type input "1286"
click at [226, 176] on input "0" at bounding box center [224, 178] width 20 height 8
type input "1"
click at [234, 177] on input "1" at bounding box center [224, 178] width 20 height 8
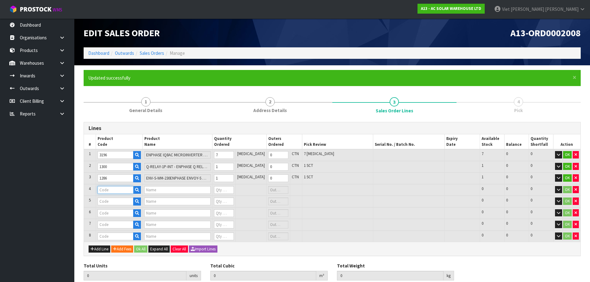
click at [107, 189] on input "text" at bounding box center [116, 190] width 36 height 8
paste input "1303"
type input "1303"
type input "Q-TERM-R-10ENPHASE Q TERMINATOR (SINGLE PHASE)"
type input "0"
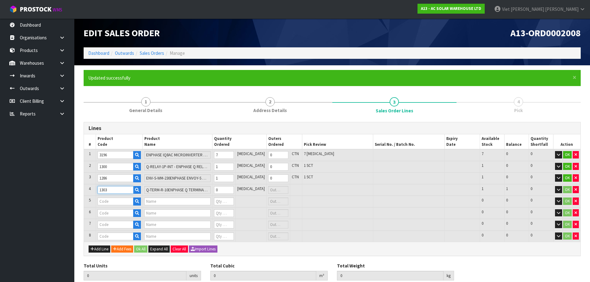
type input "1303"
type input "1"
click at [234, 188] on input "1" at bounding box center [224, 190] width 20 height 8
click at [233, 199] on input "number" at bounding box center [224, 202] width 20 height 8
click at [101, 202] on input "text" at bounding box center [116, 202] width 36 height 8
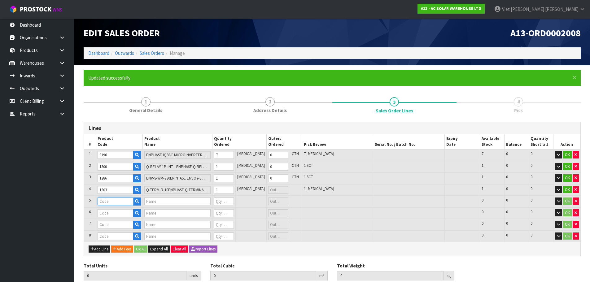
drag, startPoint x: 121, startPoint y: 200, endPoint x: 86, endPoint y: 203, distance: 34.6
click at [121, 200] on input "text" at bounding box center [116, 202] width 36 height 8
paste input "1299"
type input "1299"
type input "Q-DISC-10 - ENPHASE Q DISCONNECT TOOL"
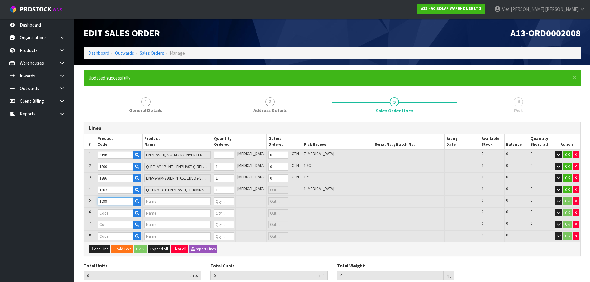
type input "0"
type input "1299"
drag, startPoint x: 288, startPoint y: 204, endPoint x: 273, endPoint y: 203, distance: 14.9
click at [290, 204] on td "CTN" at bounding box center [296, 202] width 12 height 12
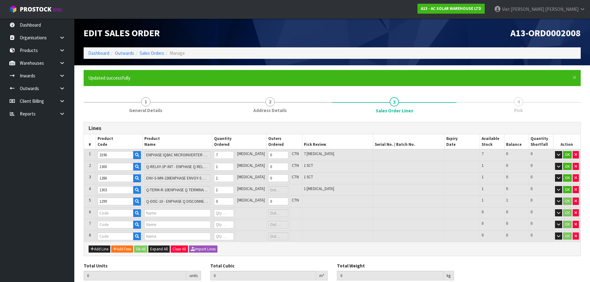
click at [236, 197] on td "0" at bounding box center [224, 202] width 23 height 12
type input "1"
click at [234, 201] on input "1" at bounding box center [224, 202] width 20 height 8
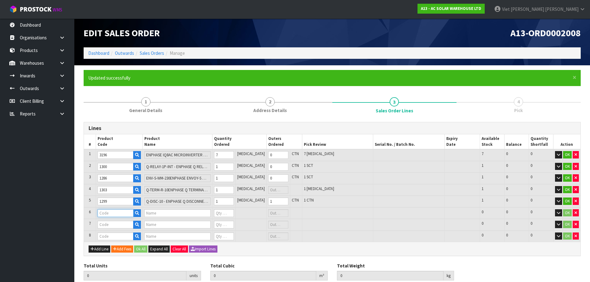
click at [117, 213] on input "text" at bounding box center [116, 214] width 36 height 8
paste input "1302"
type input "1302"
type input "Q-SEAL-10 - ENPHASE Q SEALING CAP ([DEMOGRAPHIC_DATA])"
type input "0"
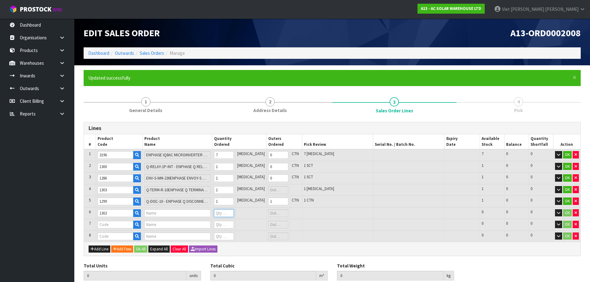
type input "0"
click at [234, 212] on input "0" at bounding box center [224, 214] width 20 height 8
type input "1"
click at [234, 212] on input "1" at bounding box center [224, 214] width 20 height 8
click at [115, 222] on input "text" at bounding box center [116, 225] width 36 height 8
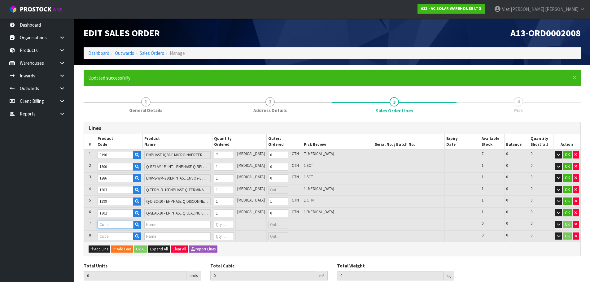
paste input "1308"
type input "1308"
type input "ET-CLIP-100 - ENPHASE STAINLESS STEEL CABLE CLIPS (BAG OF 100)"
type input "0"
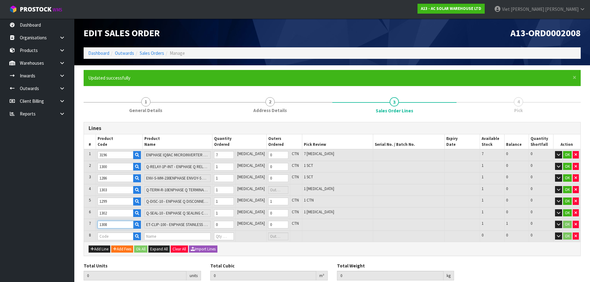
type input "1308"
click at [231, 226] on input "0" at bounding box center [224, 225] width 20 height 8
type input "1"
click at [112, 232] on td at bounding box center [119, 236] width 47 height 11
click at [109, 234] on input "text" at bounding box center [116, 237] width 36 height 8
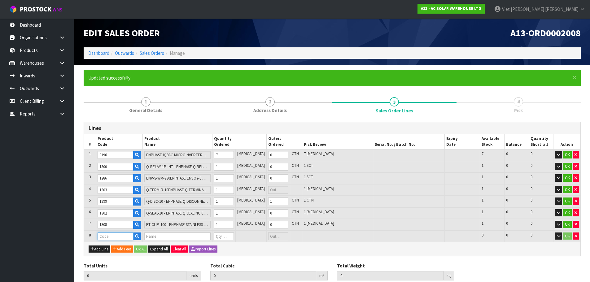
click at [105, 234] on input "text" at bounding box center [116, 237] width 36 height 8
paste input "1283"
type input "1283"
click at [230, 237] on input "number" at bounding box center [224, 237] width 20 height 8
type input "13"
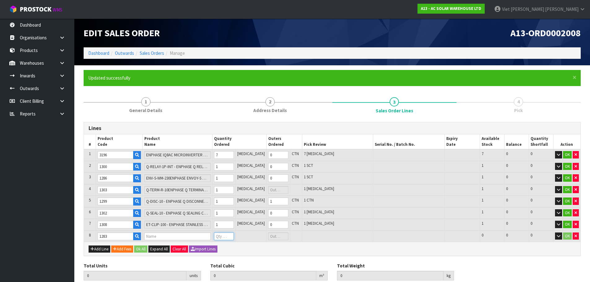
type input "0.016043"
type input "6.79"
type input "CSE-ACSW-ACC - AC CABLE COUPLER"
type input "0"
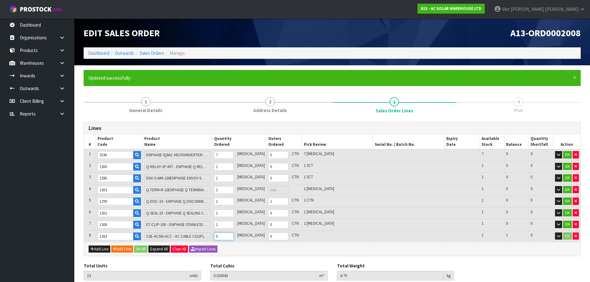
type input "1"
type input "14"
type input "0.020131"
type input "6.89"
click at [145, 251] on button "Ok All" at bounding box center [140, 249] width 13 height 7
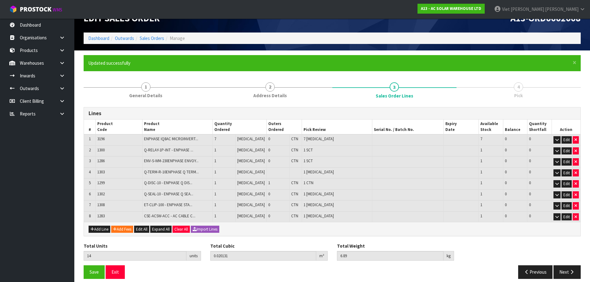
scroll to position [21, 0]
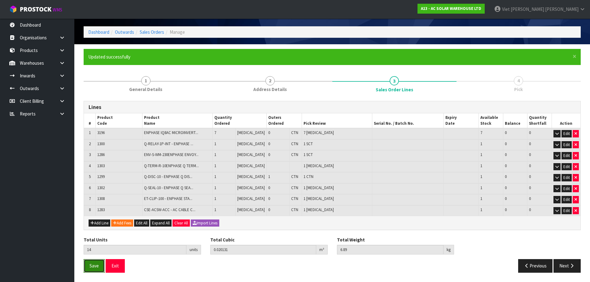
click at [102, 266] on button "Save" at bounding box center [94, 265] width 21 height 13
click at [561, 264] on button "Next" at bounding box center [567, 265] width 27 height 13
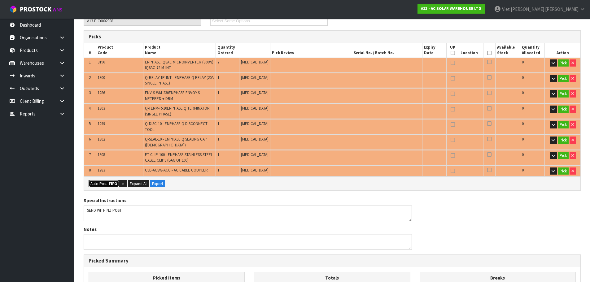
click at [113, 186] on strong "FIFO" at bounding box center [113, 183] width 9 height 5
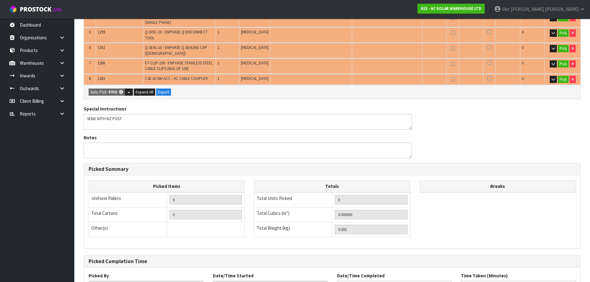
scroll to position [0, 0]
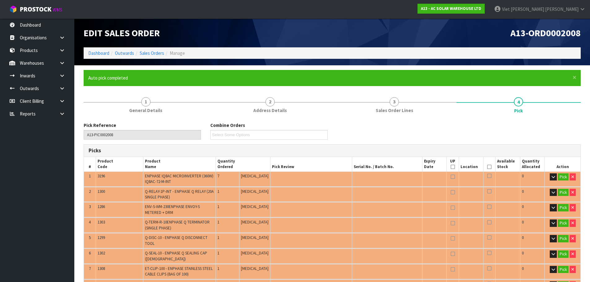
type input "1"
type input "Piece x 11"
type input "Sub-carton x 2"
type input "14"
type input "0.020131"
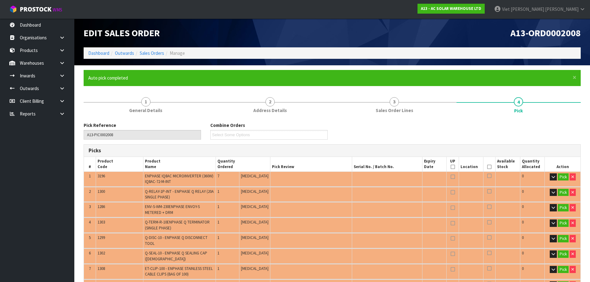
type input "6.890"
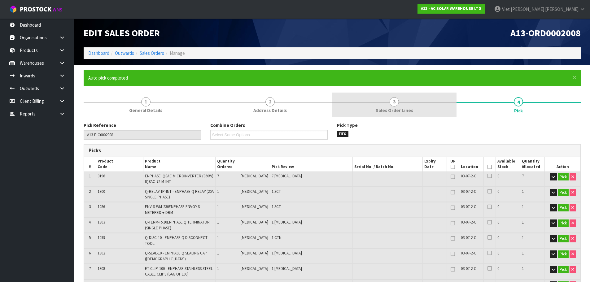
click at [433, 112] on link "3 Sales Order Lines" at bounding box center [395, 105] width 124 height 24
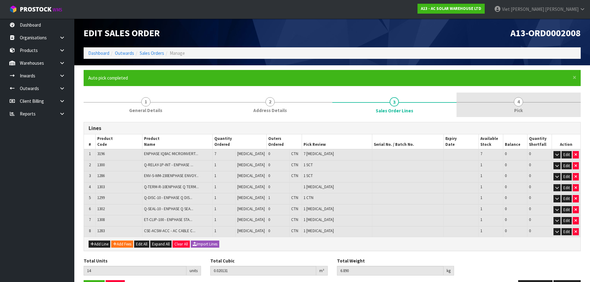
click at [504, 114] on link "4 Pick" at bounding box center [519, 105] width 124 height 24
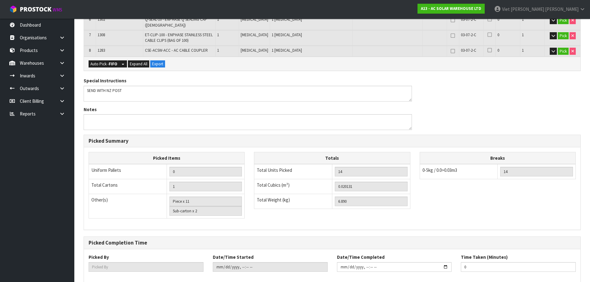
scroll to position [267, 0]
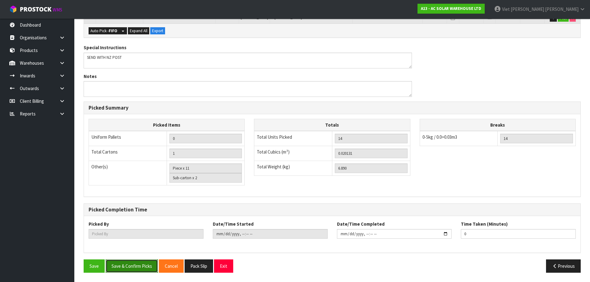
drag, startPoint x: 126, startPoint y: 267, endPoint x: 133, endPoint y: 259, distance: 10.8
click at [126, 267] on button "Save & Confirm Picks" at bounding box center [132, 266] width 52 height 13
type input "Viet Hoang Tran"
type input "2025-09-11T12:44:29"
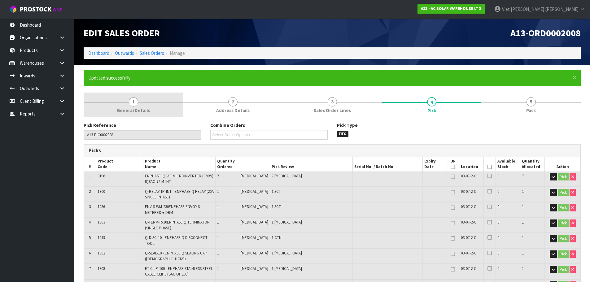
click at [148, 99] on link "1 General Details" at bounding box center [133, 105] width 99 height 24
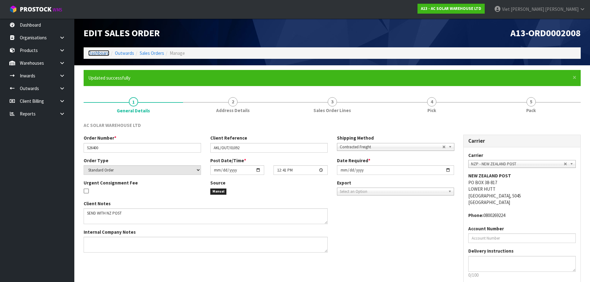
click at [106, 56] on link "Dashboard" at bounding box center [98, 53] width 21 height 6
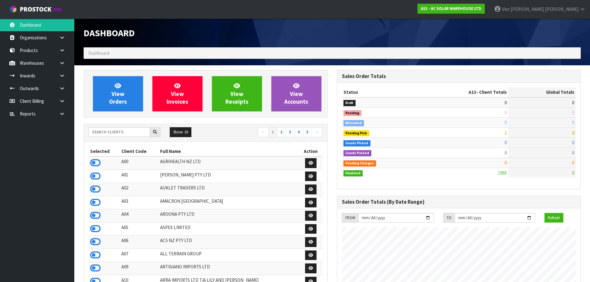
scroll to position [490, 253]
click at [124, 134] on input "text" at bounding box center [119, 132] width 61 height 10
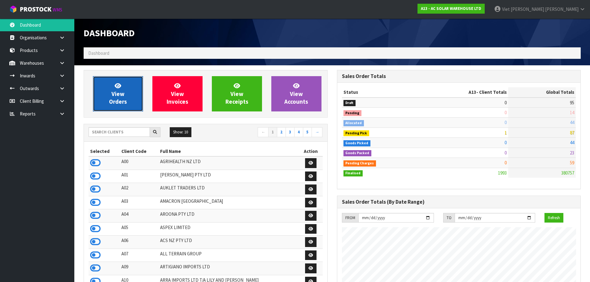
click at [125, 95] on link "View Orders" at bounding box center [118, 93] width 50 height 35
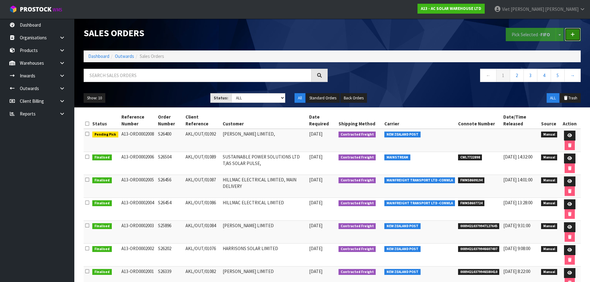
click at [570, 37] on link at bounding box center [573, 34] width 16 height 13
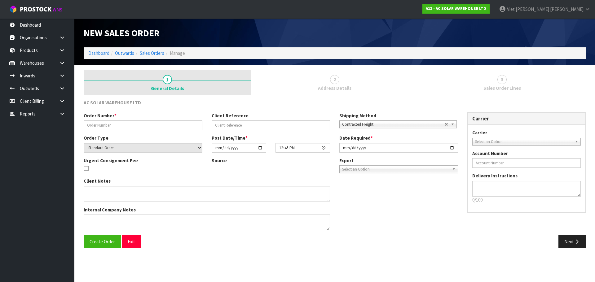
click at [176, 76] on link "1 General Details" at bounding box center [167, 82] width 167 height 25
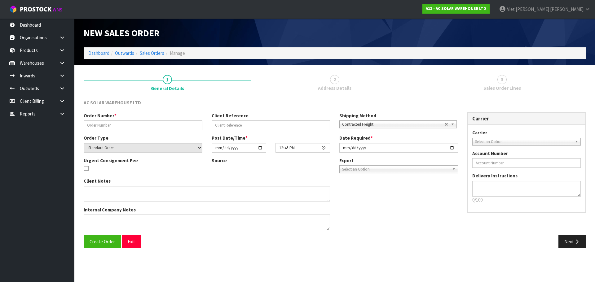
click at [328, 86] on span "Address Details" at bounding box center [334, 88] width 33 height 7
click at [174, 70] on section "1 General Details 2 Address Details 3 Sales Order Lines AC SOLAR WAREHOUSE LTD …" at bounding box center [334, 161] width 521 height 192
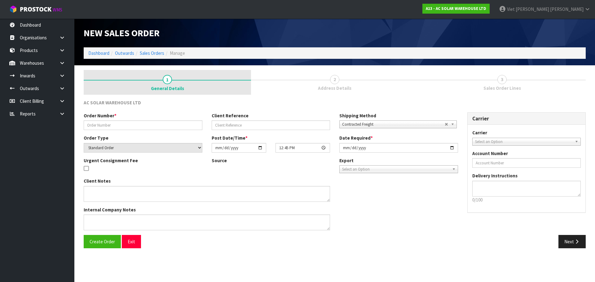
click at [203, 76] on link "1 General Details" at bounding box center [167, 82] width 167 height 25
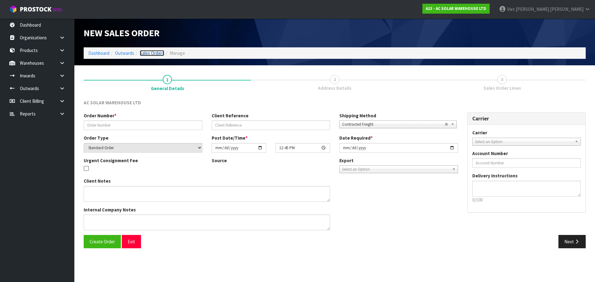
click at [152, 51] on link "Sales Orders" at bounding box center [152, 53] width 24 height 6
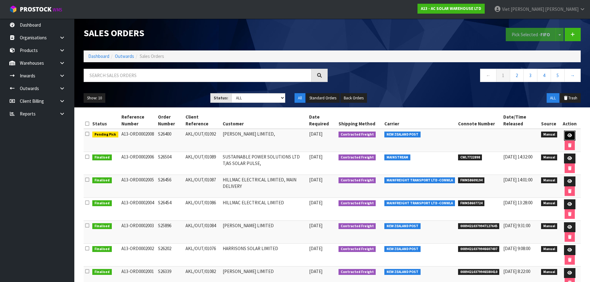
click at [567, 133] on link at bounding box center [569, 136] width 11 height 10
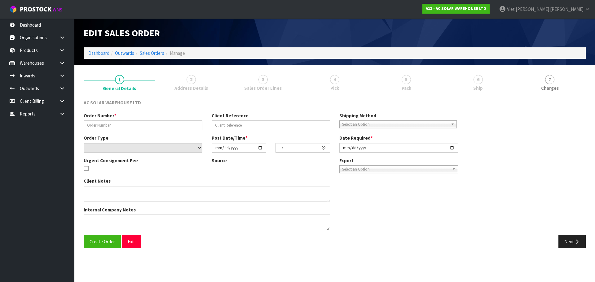
type input "S26400"
type input "AKL/OUT/01092"
select select "number:0"
type input "2025-09-11"
type input "12:41:00.000"
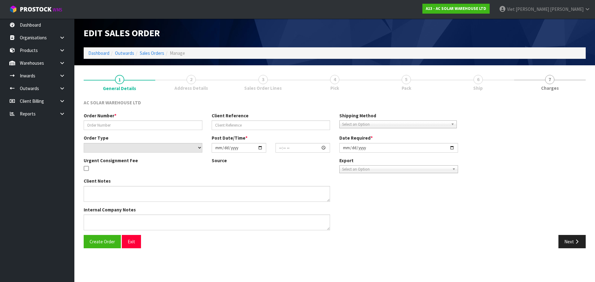
type input "2025-09-11"
type textarea "SEND WITH NZ POST"
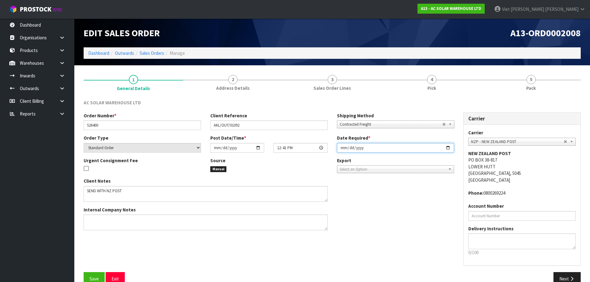
click at [449, 148] on input "2025-09-11" at bounding box center [395, 148] width 117 height 10
type input "2025-09-12"
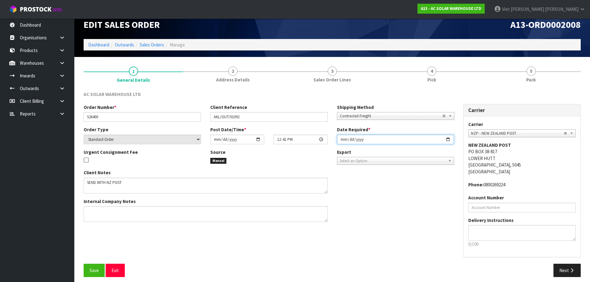
scroll to position [13, 0]
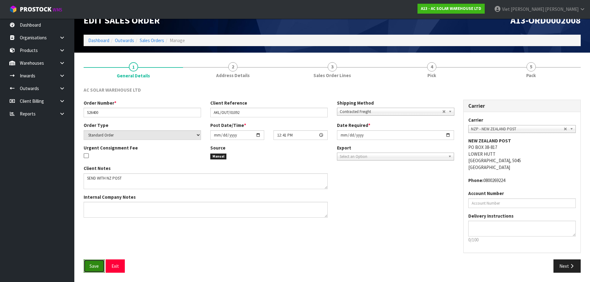
click at [94, 265] on span "Save" at bounding box center [94, 266] width 9 height 6
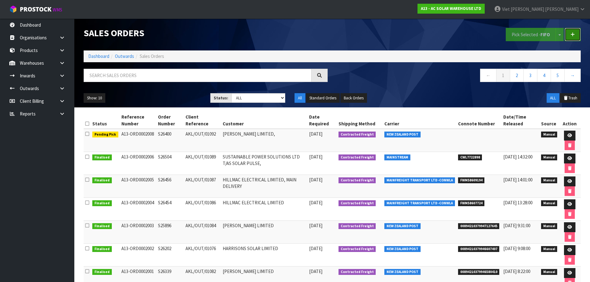
click at [569, 36] on link at bounding box center [573, 34] width 16 height 13
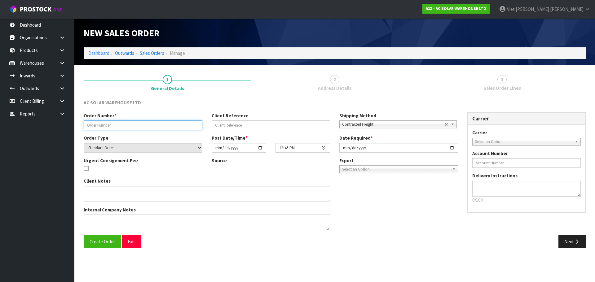
drag, startPoint x: 131, startPoint y: 124, endPoint x: 48, endPoint y: 128, distance: 82.8
click at [131, 124] on input "text" at bounding box center [143, 126] width 119 height 10
click at [158, 54] on link "Sales Orders" at bounding box center [152, 53] width 24 height 6
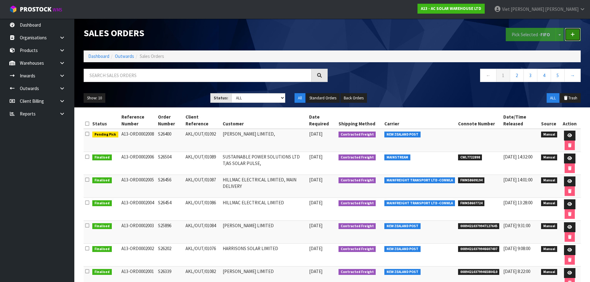
click at [574, 34] on icon at bounding box center [573, 34] width 4 height 5
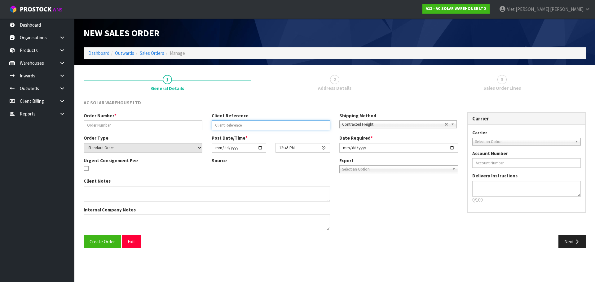
click at [230, 125] on input "text" at bounding box center [271, 126] width 119 height 10
paste input "AKL/OUT/01088"
type input "AKL/OUT/01088"
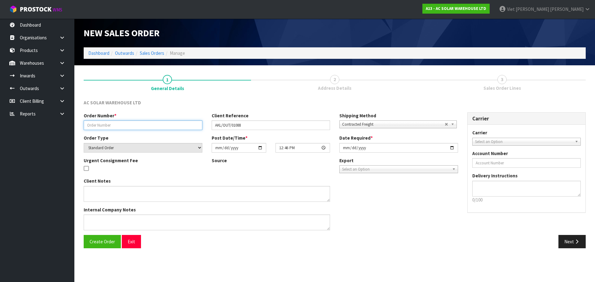
drag, startPoint x: 167, startPoint y: 128, endPoint x: 164, endPoint y: 130, distance: 3.4
click at [167, 128] on input "text" at bounding box center [143, 126] width 119 height 10
paste input "S26456"
type input "S26456"
click at [300, 175] on div "Urgent Consignment Fee Source Export FCL-20ft FCL-40ft Select an Option" at bounding box center [271, 167] width 384 height 21
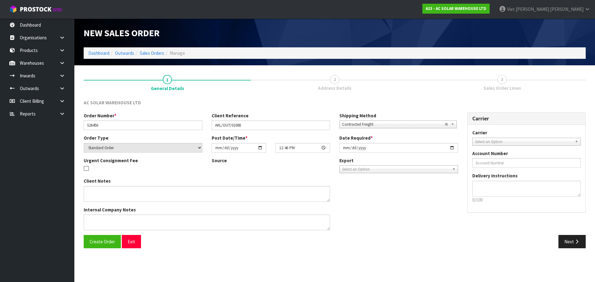
click at [401, 201] on div "Client Notes Internal Company Notes" at bounding box center [271, 206] width 384 height 57
click at [124, 223] on textarea at bounding box center [207, 223] width 246 height 16
click at [127, 194] on textarea at bounding box center [207, 194] width 246 height 16
paste textarea "PACK TOGETHER AND SEND WITH FLIWAYS OVERSIZE POST"
type textarea "PACK TOGETHER AND SEND WITH FLIWAYS OVERSIZE POST"
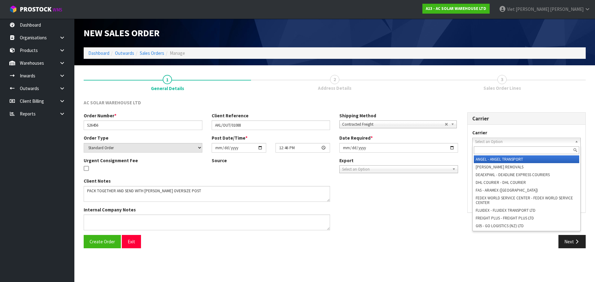
click at [515, 143] on span "Select an Option" at bounding box center [524, 141] width 98 height 7
click at [499, 149] on input "text" at bounding box center [527, 151] width 106 height 8
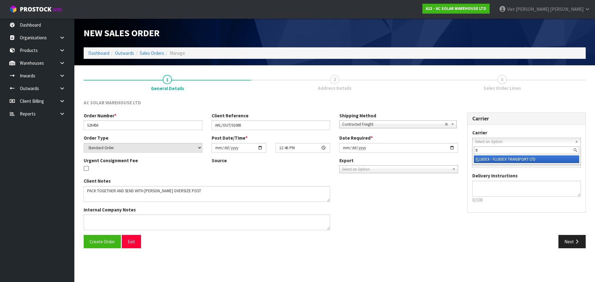
type input "f"
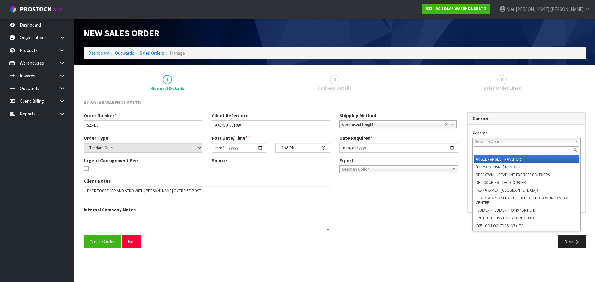
click at [399, 197] on div "Client Notes Internal Company Notes" at bounding box center [271, 206] width 384 height 57
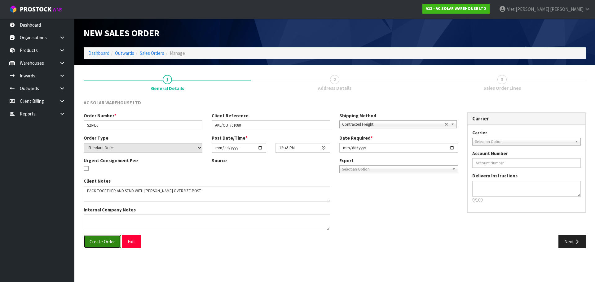
click at [108, 247] on button "Create Order" at bounding box center [102, 241] width 37 height 13
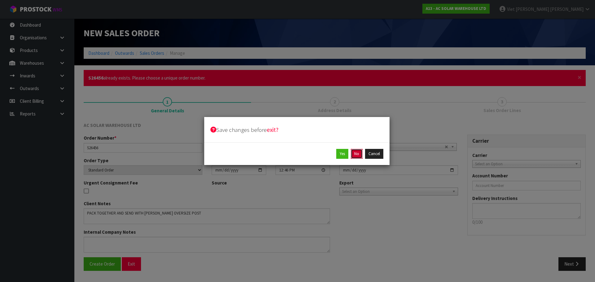
click at [351, 154] on button "No" at bounding box center [357, 154] width 12 height 10
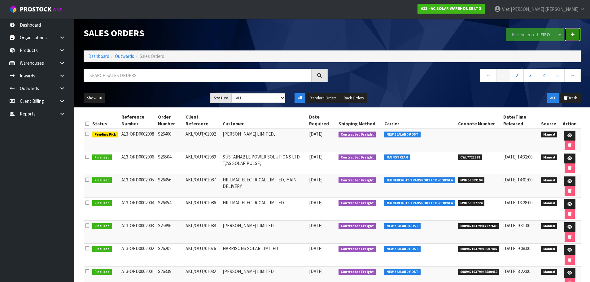
click at [569, 36] on link at bounding box center [573, 34] width 16 height 13
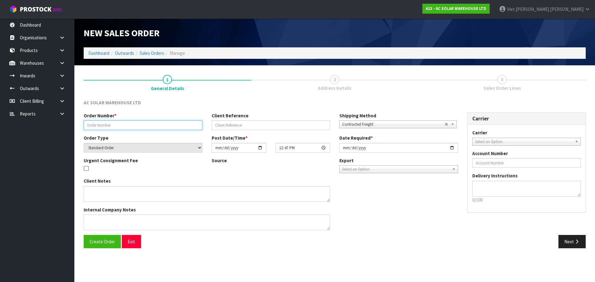
click at [142, 125] on input "text" at bounding box center [143, 126] width 119 height 10
paste input "S26456"
type input "S26456"
click at [106, 246] on button "Create Order" at bounding box center [102, 241] width 37 height 13
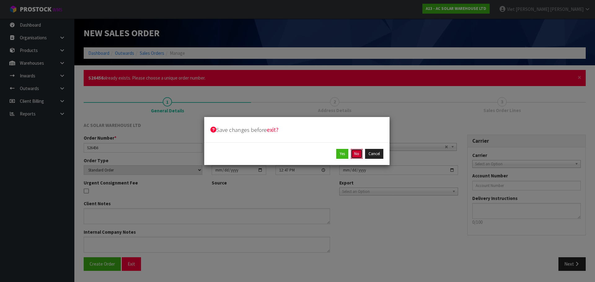
click at [355, 155] on button "No" at bounding box center [357, 154] width 12 height 10
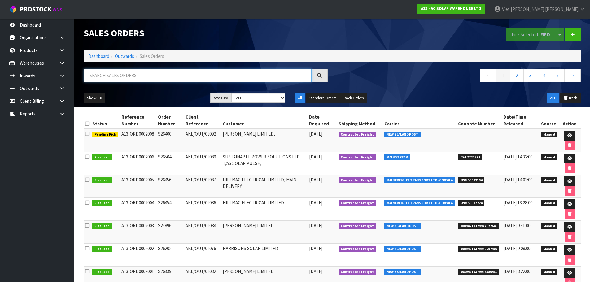
click at [176, 73] on input "text" at bounding box center [198, 75] width 228 height 13
paste input "S26456"
type input "S26456"
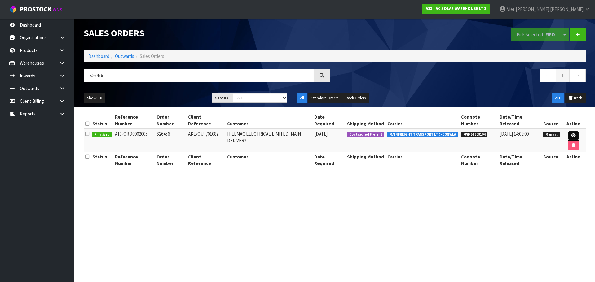
click at [568, 131] on link at bounding box center [573, 136] width 11 height 10
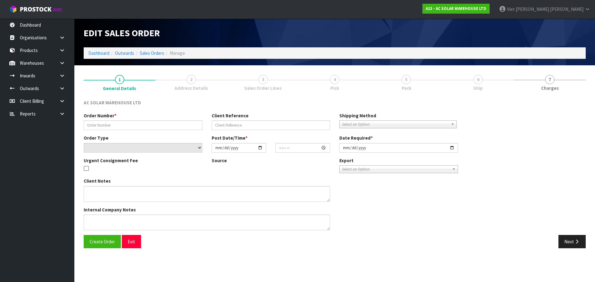
type input "S26456"
type input "AKL/OUT/01087"
select select "number:0"
type input "2025-09-09"
type input "08:36:00.000"
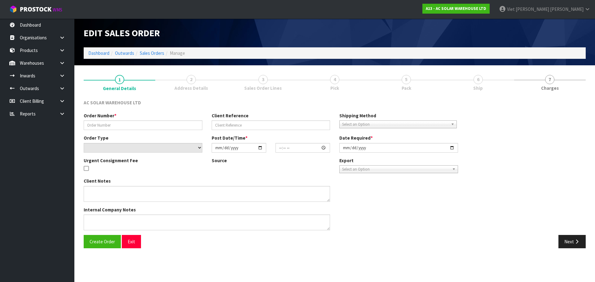
type input "2025-09-09"
type textarea "SEND WITH MAINFREIGHT"
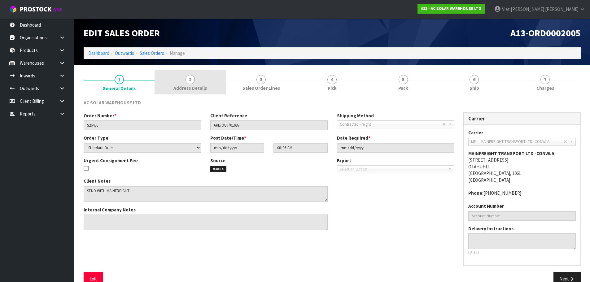
click at [202, 82] on link "2 Address Details" at bounding box center [190, 82] width 71 height 24
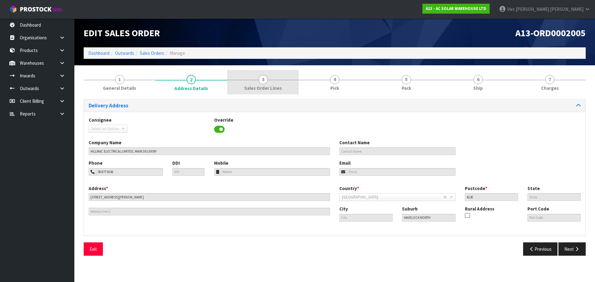
click at [286, 85] on link "3 Sales Order Lines" at bounding box center [263, 82] width 72 height 24
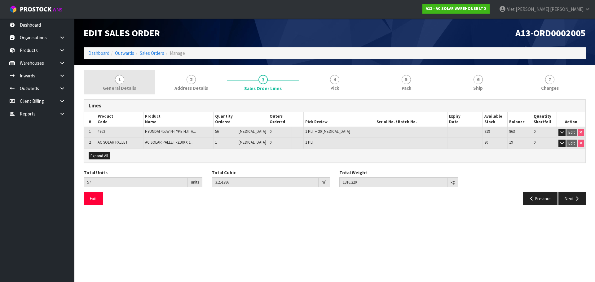
click at [141, 83] on link "1 General Details" at bounding box center [120, 82] width 72 height 24
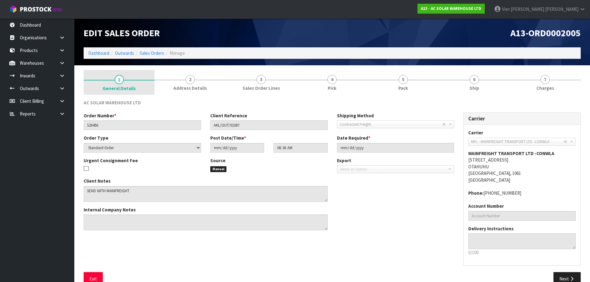
click at [136, 82] on link "1 General Details" at bounding box center [119, 82] width 71 height 25
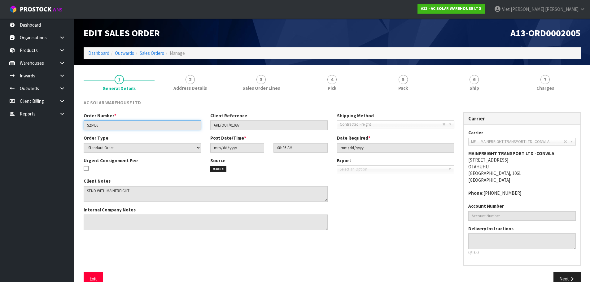
click at [123, 124] on input "S26456" at bounding box center [142, 126] width 117 height 10
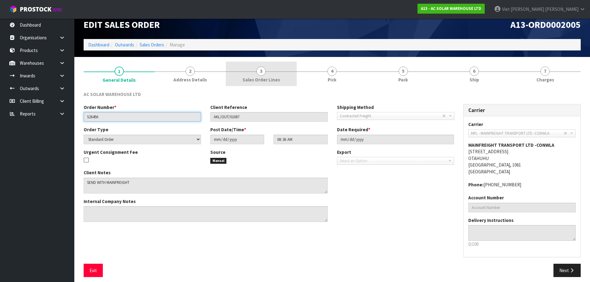
scroll to position [13, 0]
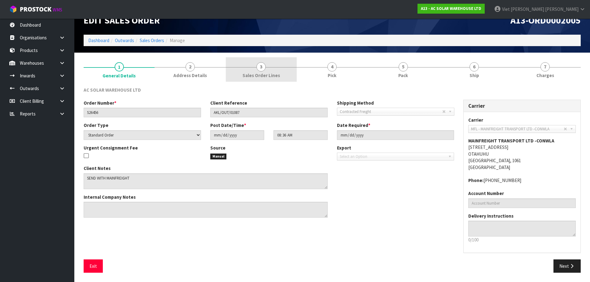
click at [226, 62] on link "3 Sales Order Lines" at bounding box center [261, 69] width 71 height 24
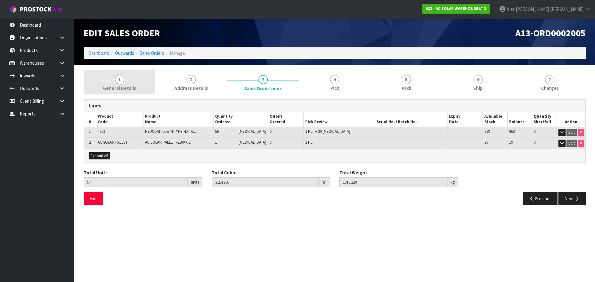
click at [112, 87] on span "General Details" at bounding box center [119, 88] width 33 height 7
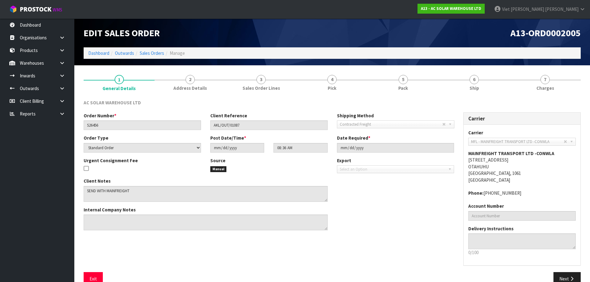
click at [590, 75] on section "1 General Details 2 Address Details 3 Sales Order Lines 4 Pick 5 Pack 6 Ship 7 …" at bounding box center [332, 180] width 516 height 230
click at [545, 83] on span "7" at bounding box center [545, 79] width 9 height 9
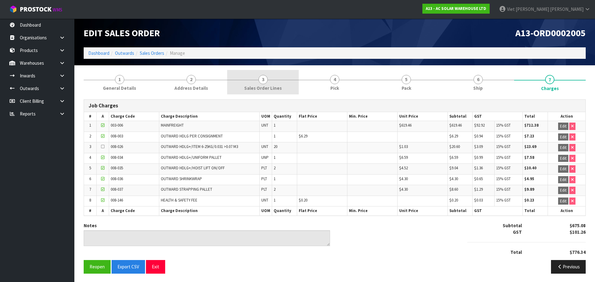
click at [279, 89] on link "3 Sales Order Lines" at bounding box center [263, 82] width 72 height 24
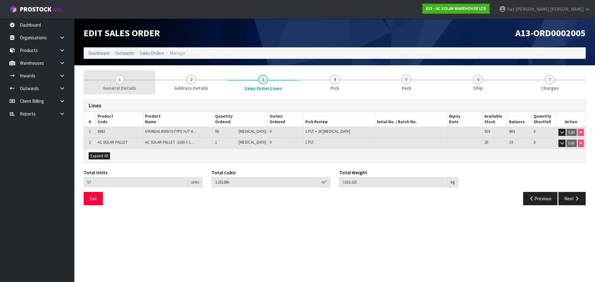
click at [142, 88] on link "1 General Details" at bounding box center [120, 82] width 72 height 24
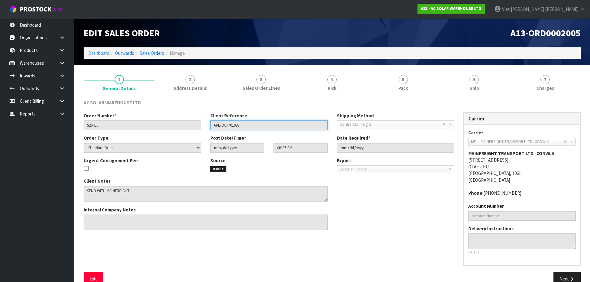
drag, startPoint x: 261, startPoint y: 121, endPoint x: 214, endPoint y: 128, distance: 48.2
click at [214, 128] on input "AKL/OUT/01087" at bounding box center [268, 126] width 117 height 10
click at [304, 126] on input "AKL/OUT/01087" at bounding box center [268, 126] width 117 height 10
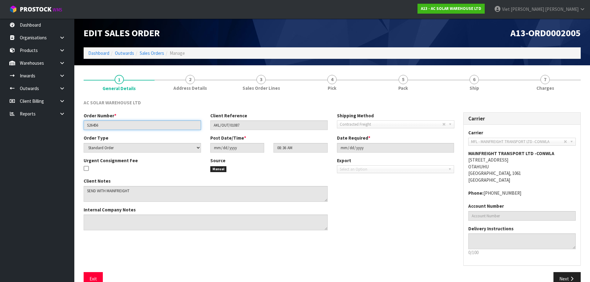
click at [111, 126] on input "S26456" at bounding box center [142, 126] width 117 height 10
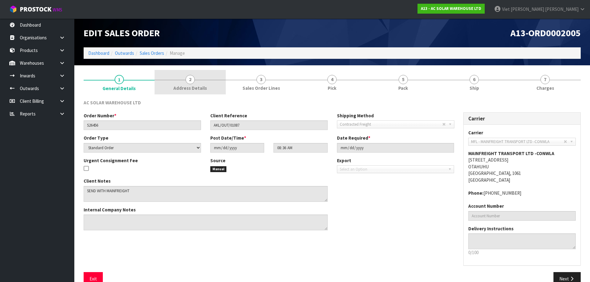
click at [193, 86] on span "Address Details" at bounding box center [190, 88] width 33 height 7
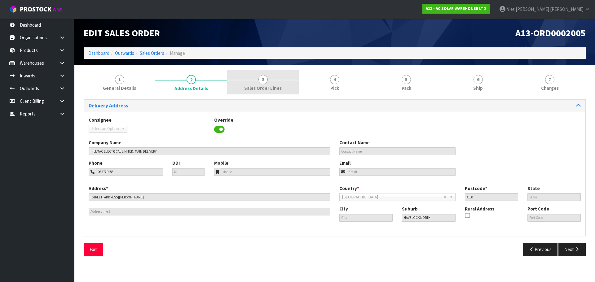
click at [292, 80] on link "3 Sales Order Lines" at bounding box center [263, 82] width 72 height 24
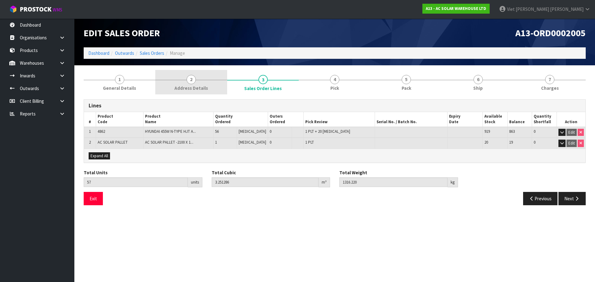
click at [214, 84] on link "2 Address Details" at bounding box center [191, 82] width 72 height 24
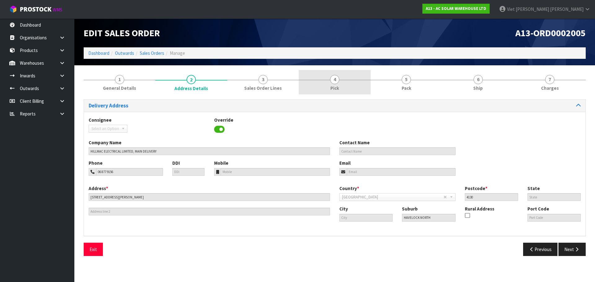
click at [299, 85] on link "4 Pick" at bounding box center [335, 82] width 72 height 24
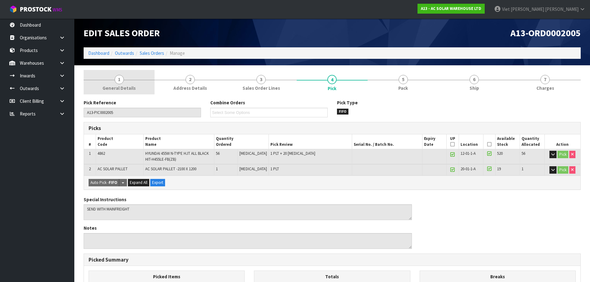
click at [149, 89] on link "1 General Details" at bounding box center [119, 82] width 71 height 24
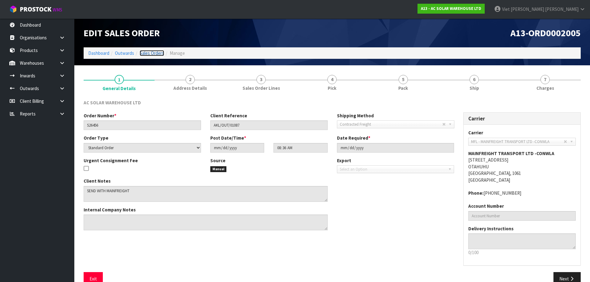
click at [150, 55] on link "Sales Orders" at bounding box center [152, 53] width 24 height 6
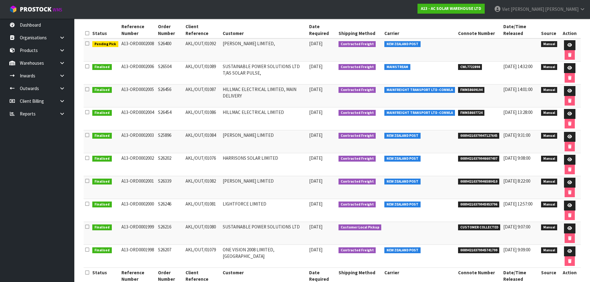
scroll to position [104, 0]
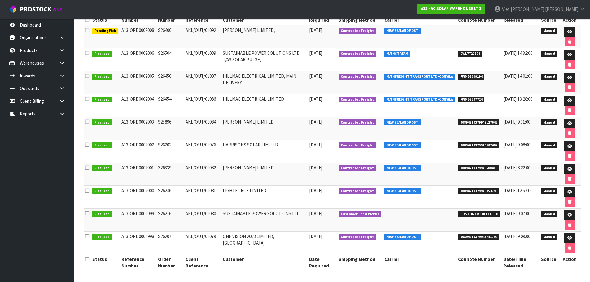
click at [165, 216] on td "S26216" at bounding box center [171, 220] width 28 height 23
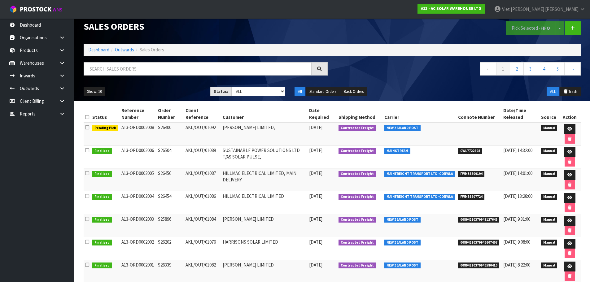
scroll to position [0, 0]
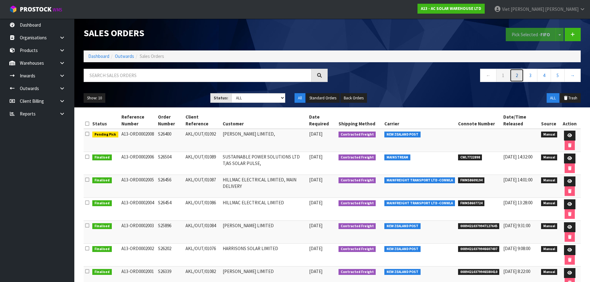
click at [518, 77] on link "2" at bounding box center [517, 75] width 14 height 13
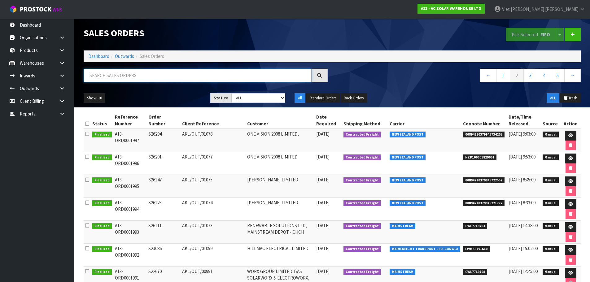
click at [100, 74] on input "text" at bounding box center [198, 75] width 228 height 13
click at [102, 73] on input "text" at bounding box center [198, 75] width 228 height 13
paste input "S26456"
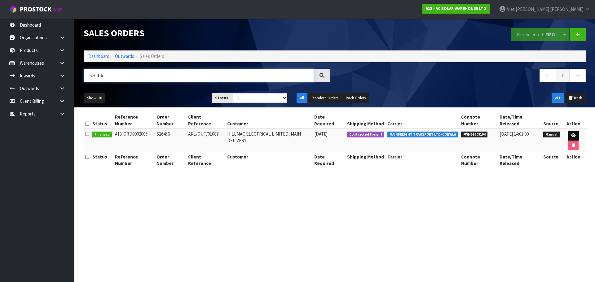
type input "S26456"
click at [568, 131] on link at bounding box center [573, 136] width 11 height 10
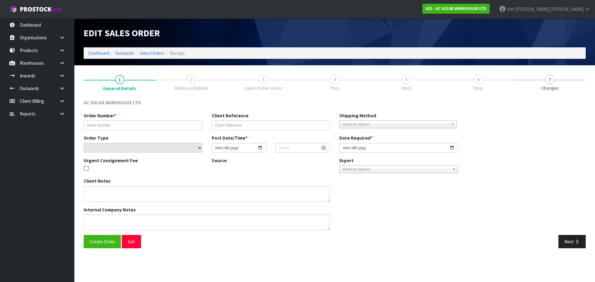
type input "S26456"
type input "AKL/OUT/01087"
select select "number:0"
type input "2025-09-09"
type input "08:36:00.000"
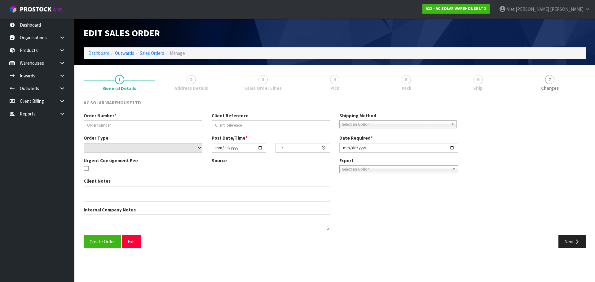
type input "2025-09-09"
type textarea "SEND WITH MAINFREIGHT"
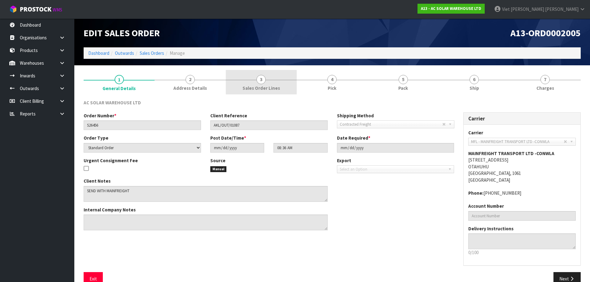
click at [187, 90] on span "Address Details" at bounding box center [190, 88] width 33 height 7
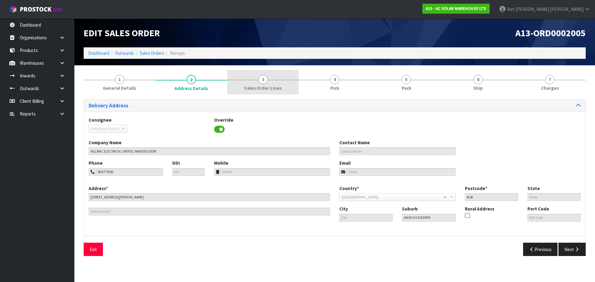
click at [237, 75] on link "3 Sales Order Lines" at bounding box center [263, 82] width 72 height 24
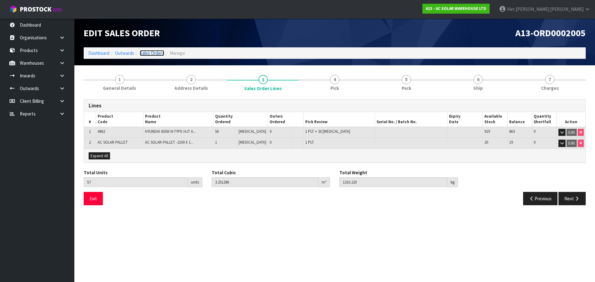
click at [152, 52] on link "Sales Orders" at bounding box center [152, 53] width 24 height 6
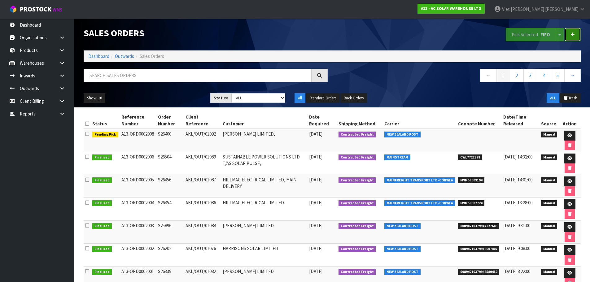
click at [577, 34] on link at bounding box center [573, 34] width 16 height 13
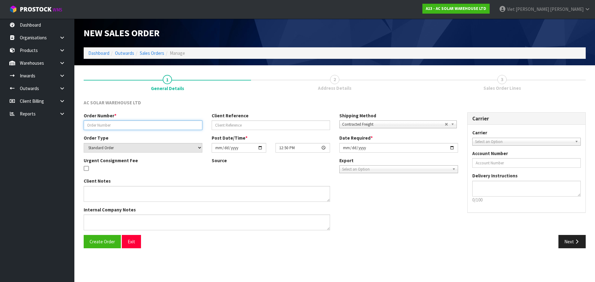
click at [126, 127] on input "text" at bounding box center [143, 126] width 119 height 10
paste input "S26456"
type input "S26456."
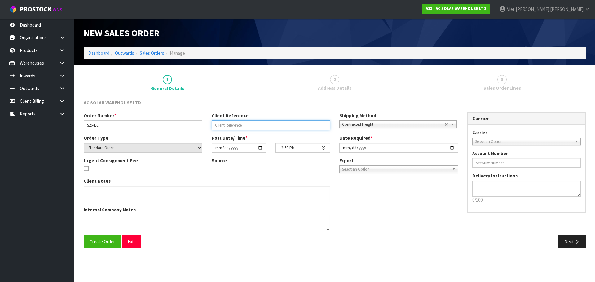
click at [270, 125] on input "text" at bounding box center [271, 126] width 119 height 10
paste input "AKL/OUT/01088"
type input "AKL/OUT/01088"
click at [366, 194] on div "Client Notes Internal Company Notes" at bounding box center [271, 206] width 384 height 57
click at [404, 219] on div "Client Notes Internal Company Notes" at bounding box center [271, 206] width 384 height 57
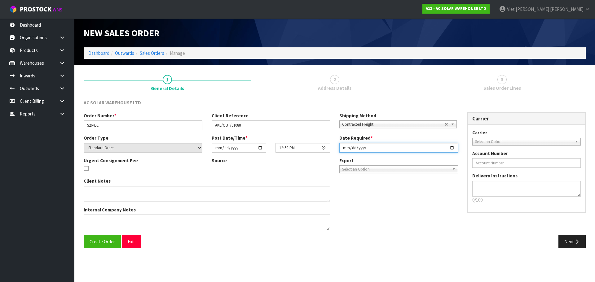
click at [453, 148] on input "2025-09-11" at bounding box center [398, 148] width 119 height 10
type input "2025-09-12"
click at [91, 243] on span "Create Order" at bounding box center [102, 242] width 25 height 6
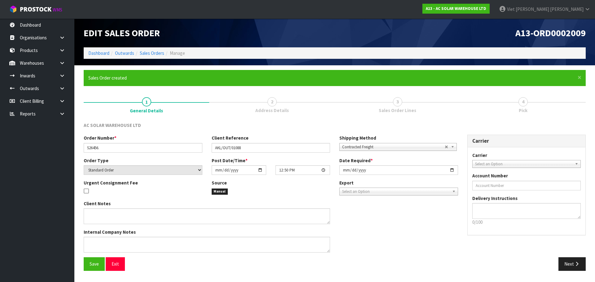
click at [501, 159] on div "Carrier ANGEL - ANGEL TRANSPORT CONROY - CONROY REMOVALS DEAEXPAKL - DEADLINE E…" at bounding box center [526, 160] width 109 height 16
click at [500, 161] on div "Carrier ANGEL - ANGEL TRANSPORT CONROY - CONROY REMOVALS DEAEXPAKL - DEADLINE E…" at bounding box center [526, 160] width 109 height 16
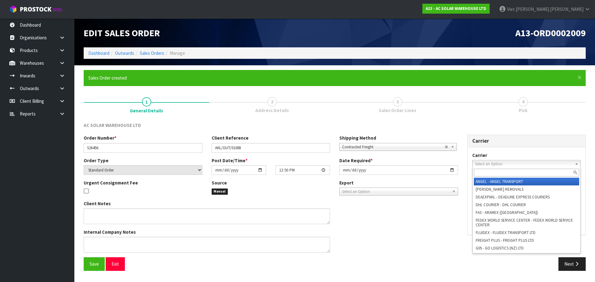
click at [499, 163] on span "Select an Option" at bounding box center [524, 164] width 98 height 7
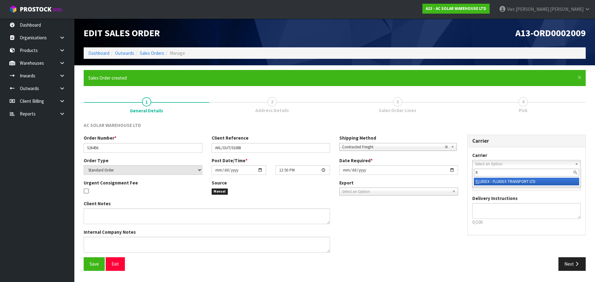
type input "f"
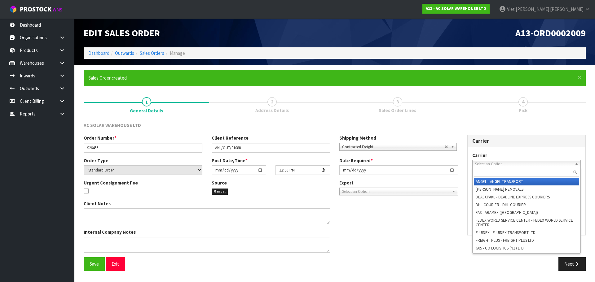
type input "g"
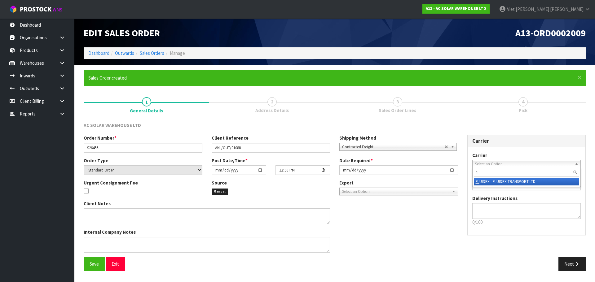
type input "f"
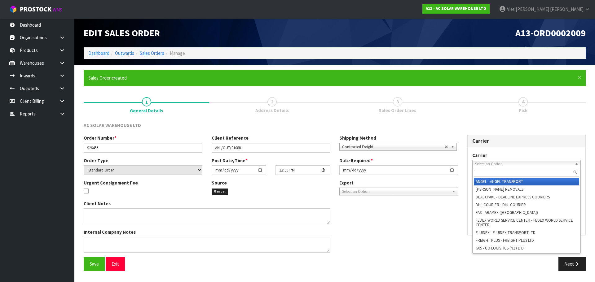
click at [487, 164] on span "Select an Option" at bounding box center [524, 164] width 98 height 7
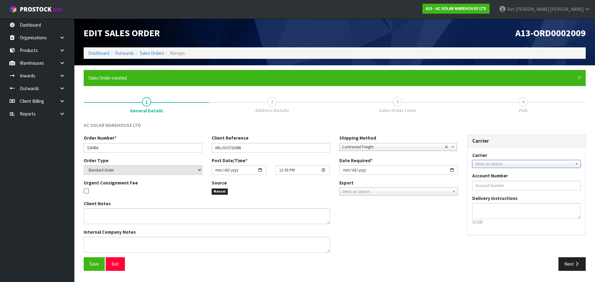
click at [524, 168] on div "Select an Option ANGEL - ANGEL TRANSPORT CONROY - CONROY REMOVALS DEAEXPAKL - D…" at bounding box center [526, 164] width 109 height 8
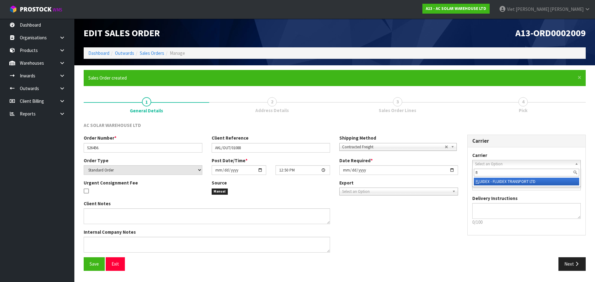
type input "f"
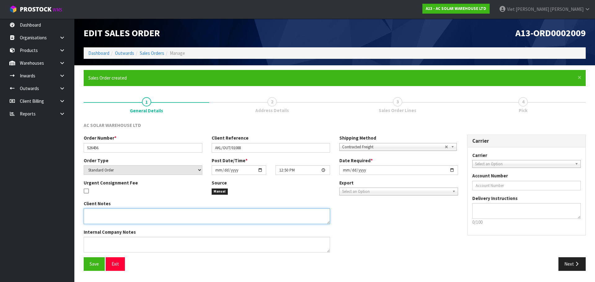
click at [183, 218] on textarea at bounding box center [207, 217] width 246 height 16
paste textarea "PACK TOGETHER AND SEND WITH FLIWAYS OVERSIZE POST"
type textarea "PACK TOGETHER AND SEND WITH FLIWAYS OVERSIZE POST"
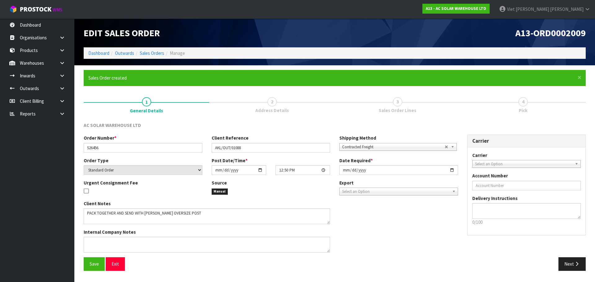
click at [396, 240] on div "Client Notes Internal Company Notes" at bounding box center [271, 229] width 384 height 57
click at [97, 265] on span "Save" at bounding box center [94, 264] width 9 height 6
click at [538, 166] on span "Select an Option" at bounding box center [524, 164] width 98 height 7
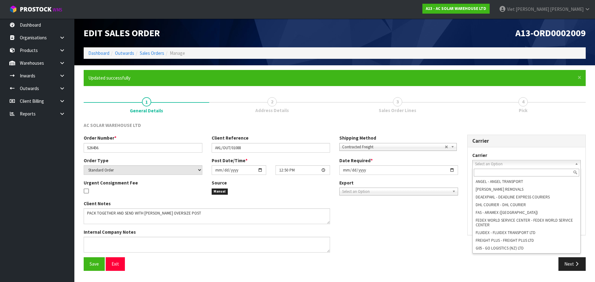
click at [511, 175] on input "text" at bounding box center [527, 173] width 106 height 8
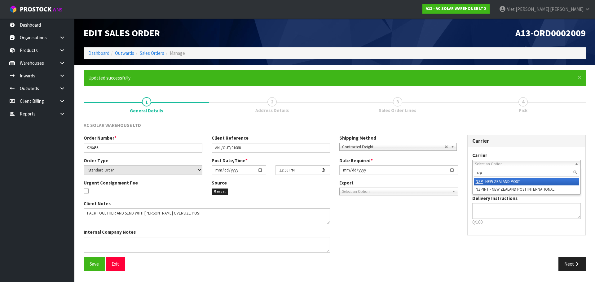
type input "nzp"
click at [510, 180] on li "NZP - NEW ZEALAND POST" at bounding box center [527, 182] width 106 height 8
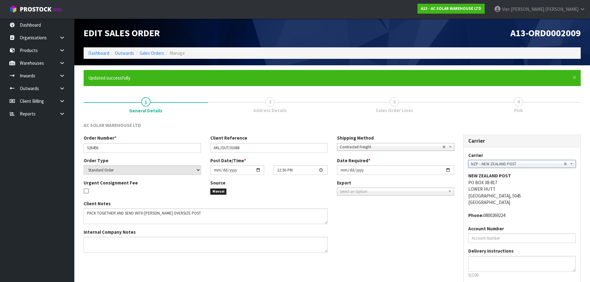
scroll to position [35, 0]
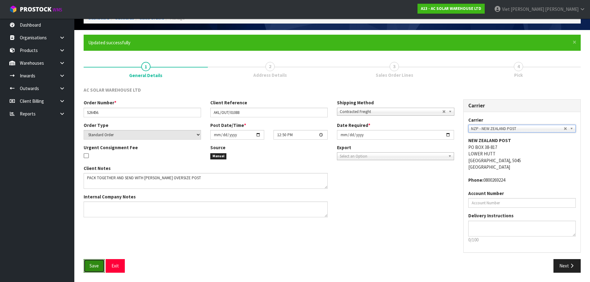
click at [99, 268] on button "Save" at bounding box center [94, 265] width 21 height 13
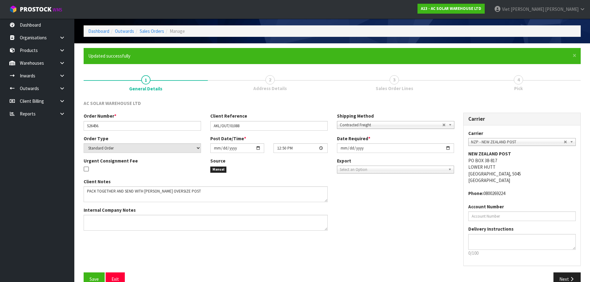
scroll to position [31, 0]
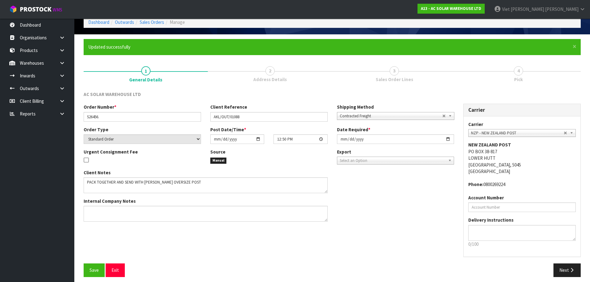
click at [419, 160] on span "Select an Option" at bounding box center [393, 160] width 106 height 7
click at [417, 188] on div "Client Notes Internal Company Notes" at bounding box center [269, 198] width 380 height 57
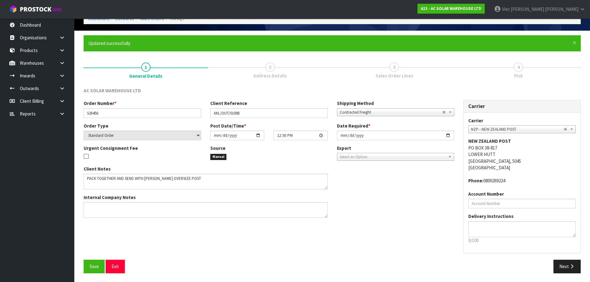
scroll to position [35, 0]
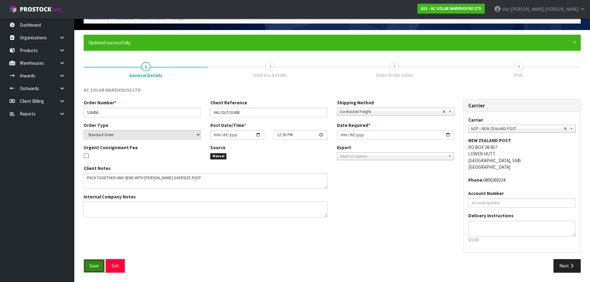
click at [91, 270] on button "Save" at bounding box center [94, 265] width 21 height 13
drag, startPoint x: 470, startPoint y: 142, endPoint x: 516, endPoint y: 141, distance: 45.6
click at [516, 141] on address "NEW ZEALAND POST PO BOX 38-817 LOWER HUTT WELLINGTON, 5045 New Zealand" at bounding box center [523, 153] width 108 height 33
drag, startPoint x: 513, startPoint y: 141, endPoint x: 470, endPoint y: 143, distance: 42.8
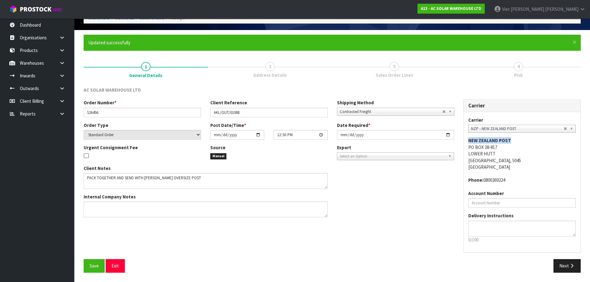
click at [470, 143] on address "NEW ZEALAND POST PO BOX 38-817 LOWER HUTT WELLINGTON, 5045 New Zealand" at bounding box center [523, 153] width 108 height 33
click at [366, 225] on div "Order Number * S26456. Client Reference AKL/OUT/01088 Shipping Method Client Lo…" at bounding box center [332, 179] width 507 height 160
click at [574, 264] on icon "button" at bounding box center [572, 266] width 6 height 5
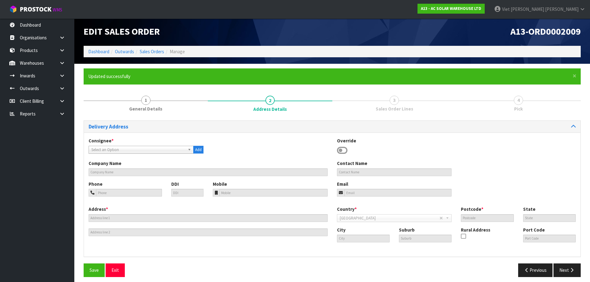
scroll to position [6, 0]
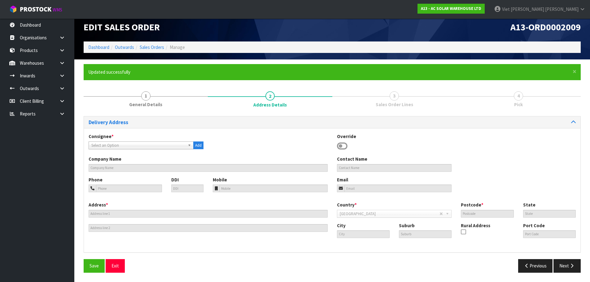
click at [170, 147] on span "Select an Option" at bounding box center [138, 145] width 94 height 7
click at [105, 145] on span "Select an Option" at bounding box center [138, 145] width 94 height 7
type input "hill"
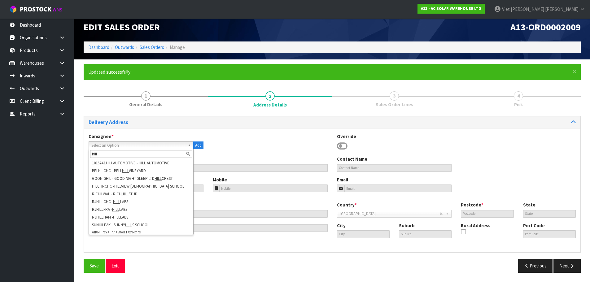
drag, startPoint x: 109, startPoint y: 153, endPoint x: 60, endPoint y: 158, distance: 50.1
click at [60, 158] on body "Toggle navigation ProStock WMS A13 - AC SOLAR WAREHOUSE LTD Viet Hoang Tran Log…" at bounding box center [295, 135] width 590 height 282
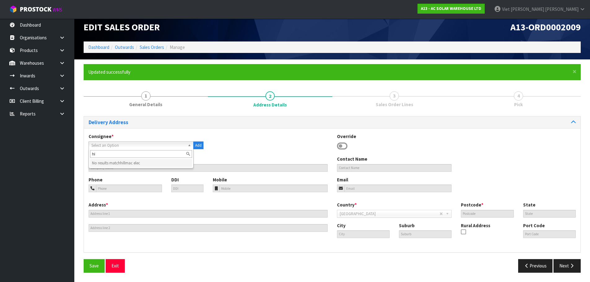
type input "h"
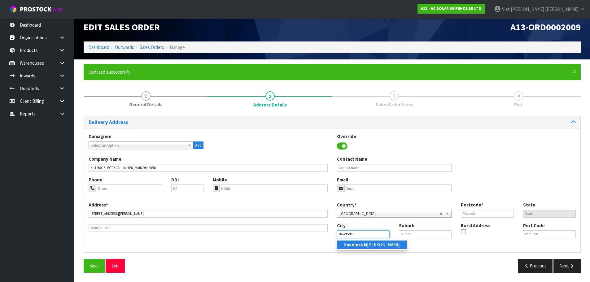
type input "[GEOGRAPHIC_DATA]"
click at [367, 248] on div "Address * [STREET_ADDRESS][PERSON_NAME] This address line exceeds the recommend…" at bounding box center [332, 225] width 497 height 46
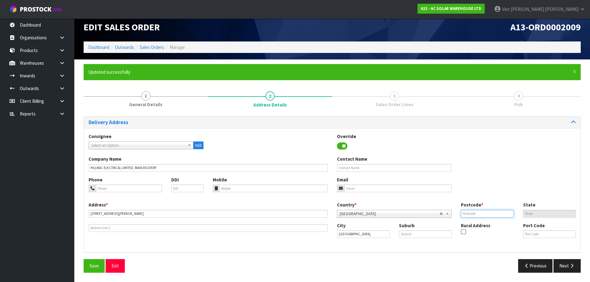
click at [490, 212] on input "text" at bounding box center [487, 214] width 53 height 8
paste input "4130"
type input "4130"
click at [126, 189] on input "tel" at bounding box center [129, 189] width 66 height 8
paste input "06 877 9156"
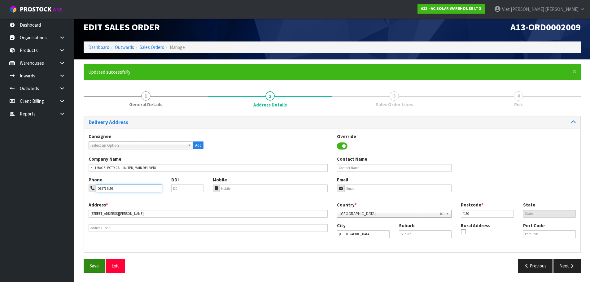
type input "06 877 9156"
click at [89, 264] on button "Save" at bounding box center [94, 265] width 21 height 13
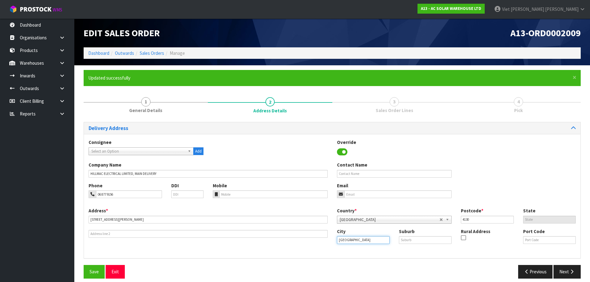
drag, startPoint x: 366, startPoint y: 242, endPoint x: 320, endPoint y: 243, distance: 45.9
click at [320, 243] on div "Address * [STREET_ADDRESS][PERSON_NAME] This address line exceeds the recommend…" at bounding box center [332, 231] width 497 height 46
click at [418, 243] on input "text" at bounding box center [425, 240] width 53 height 8
type input "HAVELOCK NORTH"
drag, startPoint x: 369, startPoint y: 241, endPoint x: 298, endPoint y: 246, distance: 71.2
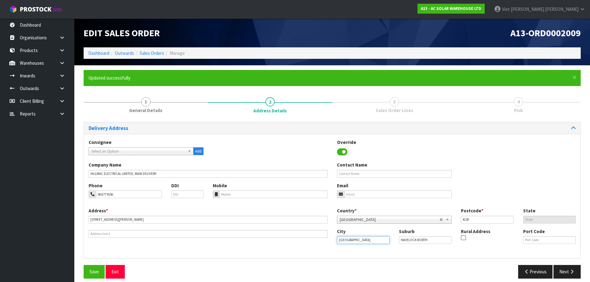
click at [298, 246] on div "Address * 11A MARTIN PLACE This address line exceeds the recommended limit of 3…" at bounding box center [332, 231] width 497 height 46
paste input "wke's Bay"
click at [379, 240] on input "Hawke's Bay" at bounding box center [363, 240] width 53 height 8
type input "Hawke's Bay"
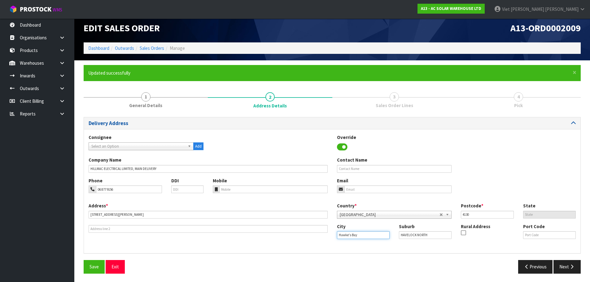
scroll to position [6, 0]
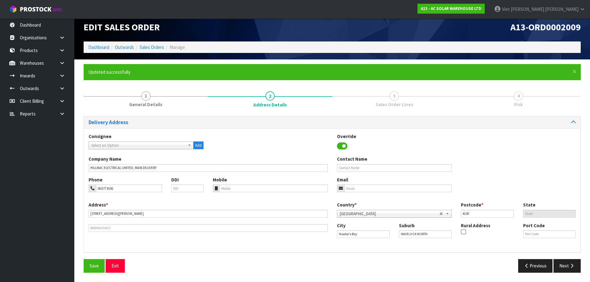
click at [407, 245] on div "Address * 11A MARTIN PLACE This address line exceeds the recommended limit of 3…" at bounding box center [332, 225] width 497 height 46
drag, startPoint x: 366, startPoint y: 236, endPoint x: 334, endPoint y: 240, distance: 32.5
click at [334, 240] on div "City Hawke's Bay Suburb HAVELOCK NORTH Rural Address Port Code" at bounding box center [457, 233] width 249 height 21
drag, startPoint x: 433, startPoint y: 236, endPoint x: 399, endPoint y: 237, distance: 34.1
click at [399, 237] on div "Suburb HAVELOCK NORTH" at bounding box center [426, 231] width 62 height 16
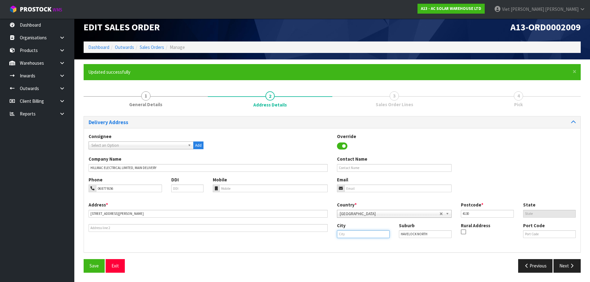
click at [359, 236] on input "text" at bounding box center [363, 235] width 53 height 8
paste input "HAVELOCK NORTH"
click at [360, 245] on strong "Havelock North" at bounding box center [366, 245] width 45 height 6
type input "Havelock North"
click at [432, 234] on input "HAVELOCK NORTH" at bounding box center [425, 235] width 53 height 8
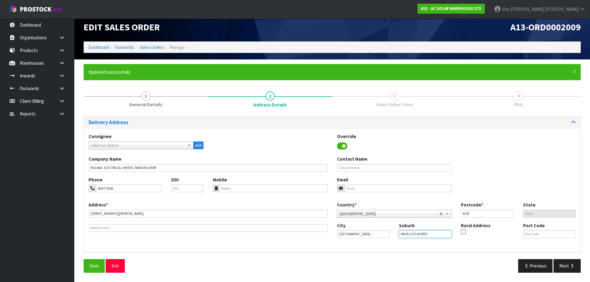
drag, startPoint x: 433, startPoint y: 235, endPoint x: 390, endPoint y: 236, distance: 43.1
click at [390, 236] on div "City Havelock North Suburb HAVELOCK NORTH Rural Address Port Code" at bounding box center [457, 233] width 249 height 21
click at [290, 265] on div "Save Exit" at bounding box center [206, 265] width 254 height 13
click at [92, 266] on span "Save" at bounding box center [94, 266] width 9 height 6
click at [571, 269] on button "Next" at bounding box center [567, 265] width 27 height 13
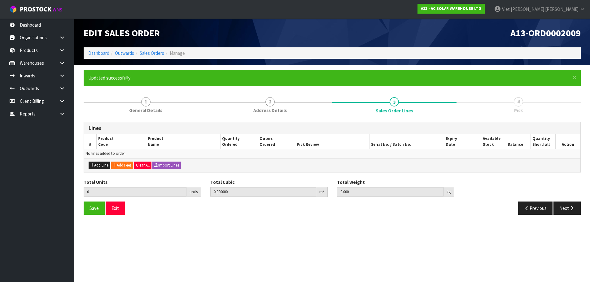
scroll to position [0, 0]
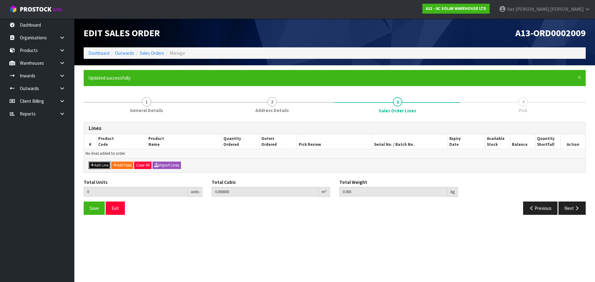
click at [92, 165] on icon "button" at bounding box center [92, 165] width 4 height 4
type input "0"
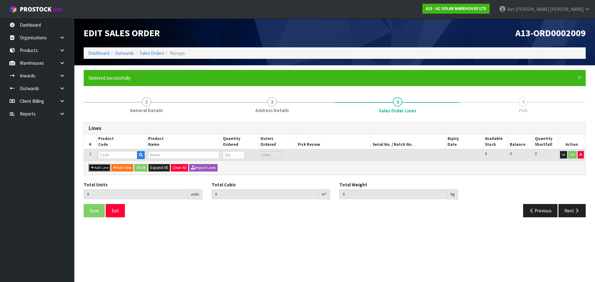
click at [92, 165] on button "Add Line" at bounding box center [100, 167] width 22 height 7
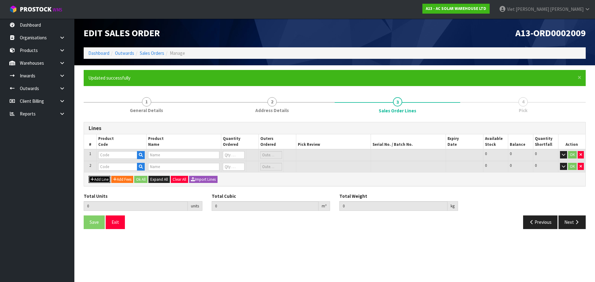
click at [92, 178] on icon "button" at bounding box center [92, 180] width 4 height 4
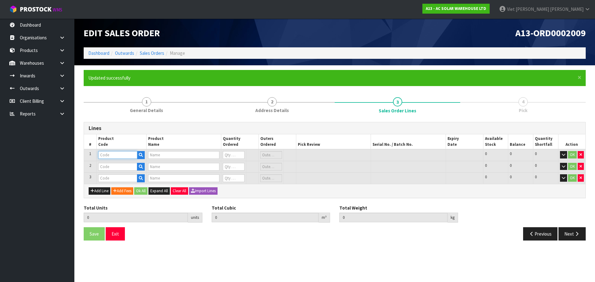
click at [124, 157] on input "text" at bounding box center [117, 155] width 39 height 8
paste input "1517"
type input "1517"
type input "SG20RT (NEW GENERATION) - SUNGROW 20KW THREE PHASE INVERTER - DUAL MPPT WITH WI…"
type input "0"
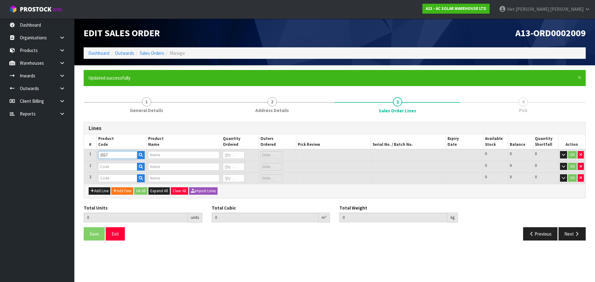
type input "0"
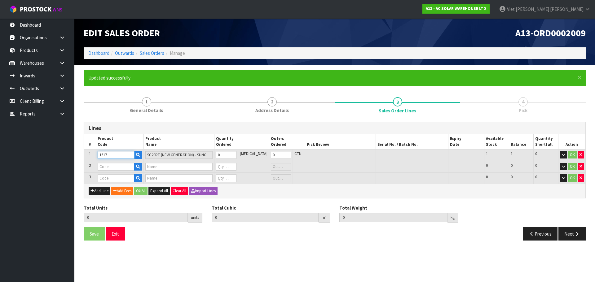
type input "1517"
type input "1"
click at [236, 153] on input "1" at bounding box center [226, 155] width 20 height 8
type input "2"
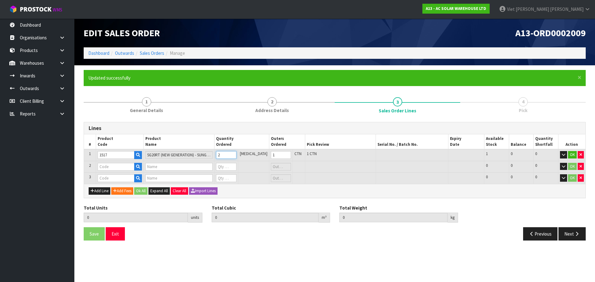
type input "2"
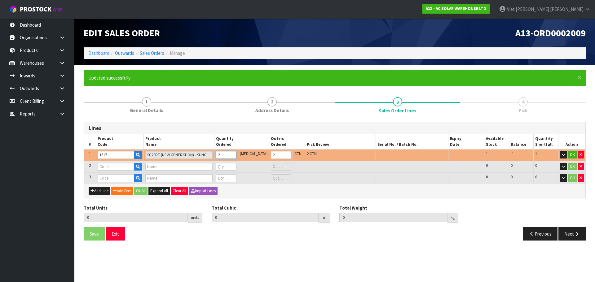
type input "1"
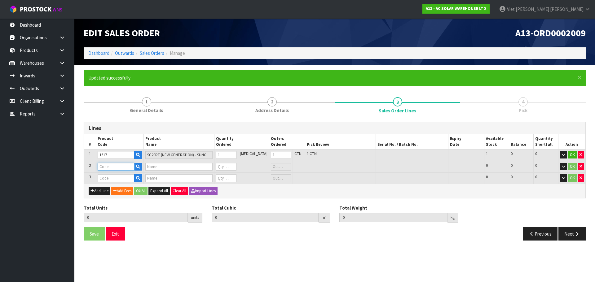
click at [115, 164] on input "text" at bounding box center [116, 167] width 37 height 8
paste input "1580"
type input "1580"
type input "DTSU666-20 - SUNGROW DUAL CHANNEL CT SMART ENERGY METER"
type input "0"
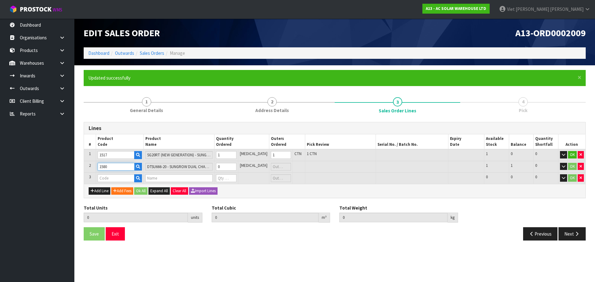
type input "1580"
click at [114, 176] on input "text" at bounding box center [116, 178] width 37 height 8
paste input "2756"
type input "2756"
type input "1"
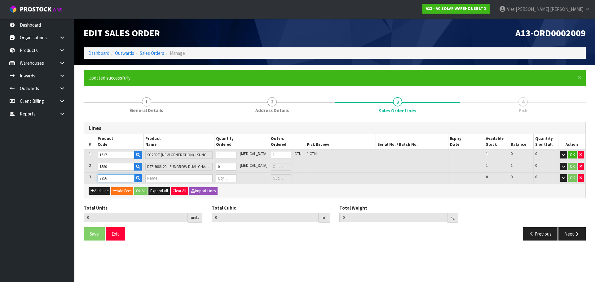
type input "0.12903"
type input "31"
type input "CT-100A-0.333V * - SUNGROW 100A-0.333V CT - SET OF 3"
type input "0"
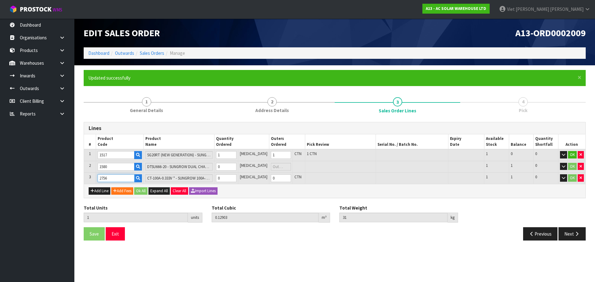
type input "2756"
click at [234, 167] on input "0" at bounding box center [226, 167] width 20 height 8
type input "1"
type input "2"
type input "0.129822"
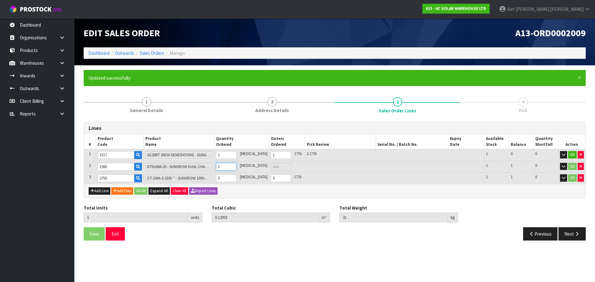
type input "31.3"
click at [231, 178] on input "0" at bounding box center [226, 178] width 20 height 8
type input "1"
type input "3"
type input "0.130614"
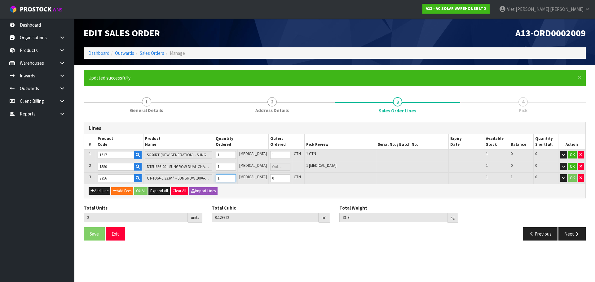
type input "31.6"
type input "1"
click at [140, 189] on button "Ok All" at bounding box center [140, 190] width 13 height 7
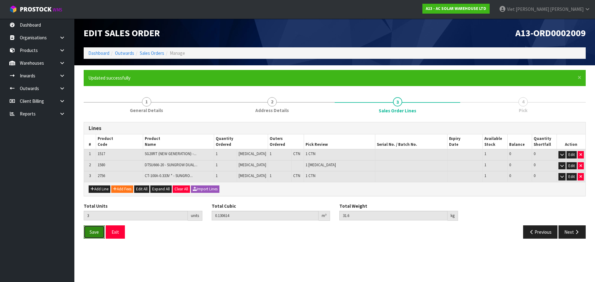
click at [91, 231] on span "Save" at bounding box center [94, 232] width 9 height 6
click at [95, 237] on button "Save" at bounding box center [94, 232] width 21 height 13
click at [303, 103] on link "2 Address Details" at bounding box center [272, 105] width 126 height 24
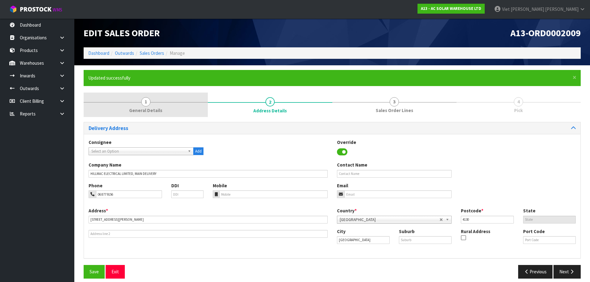
click at [176, 111] on link "1 General Details" at bounding box center [146, 105] width 124 height 24
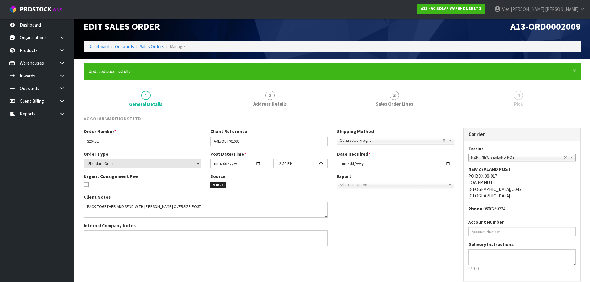
scroll to position [35, 0]
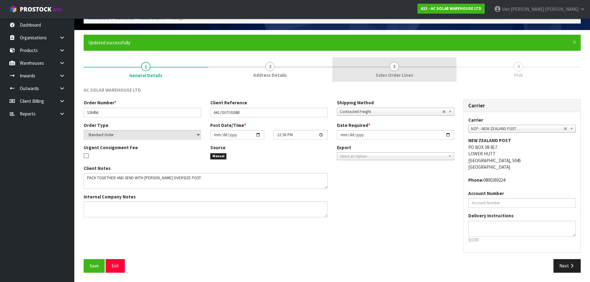
click at [399, 69] on link "3 Sales Order Lines" at bounding box center [395, 69] width 124 height 24
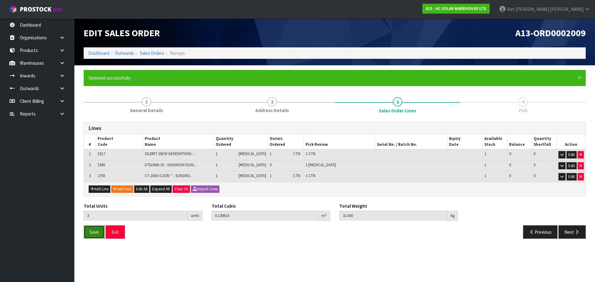
click at [96, 234] on span "Save" at bounding box center [94, 232] width 9 height 6
click at [574, 236] on button "Next" at bounding box center [571, 232] width 27 height 13
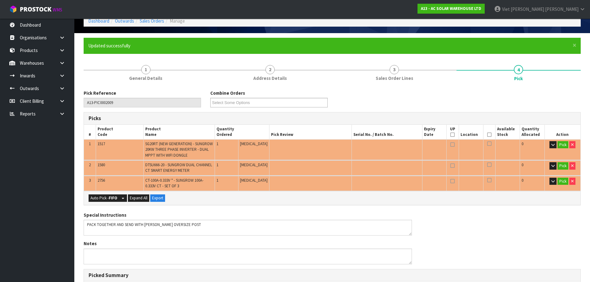
scroll to position [62, 0]
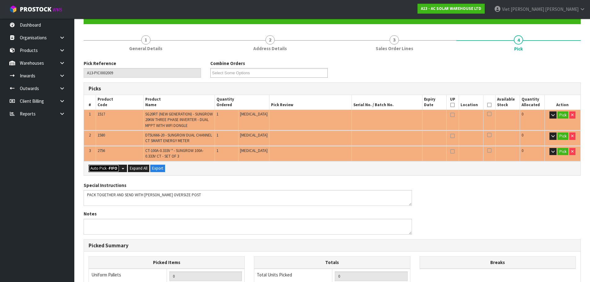
click at [112, 168] on strong "FIFO" at bounding box center [113, 168] width 9 height 5
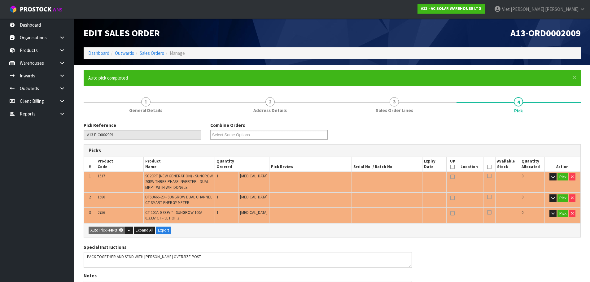
type input "2"
type input "Piece x 1"
type input "3"
type input "0.130614"
type input "31.600"
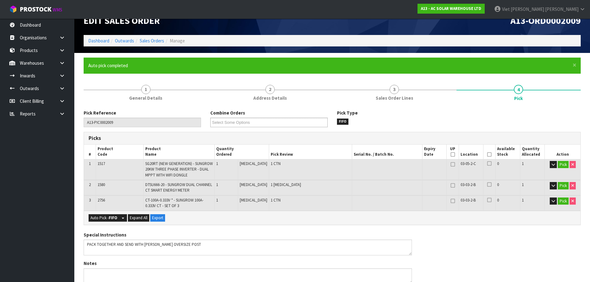
scroll to position [4, 0]
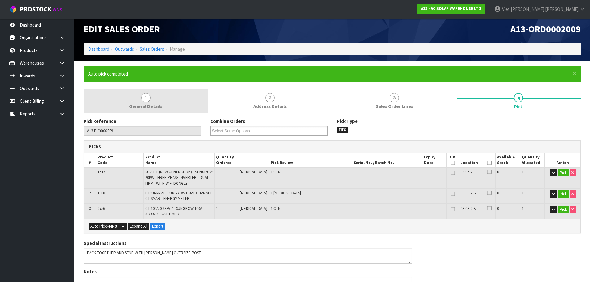
click at [171, 109] on link "1 General Details" at bounding box center [146, 101] width 124 height 24
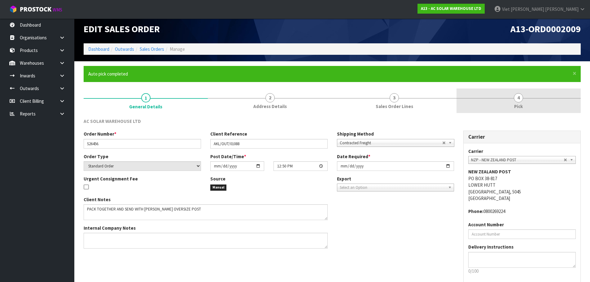
click at [483, 99] on link "4 Pick" at bounding box center [519, 101] width 124 height 24
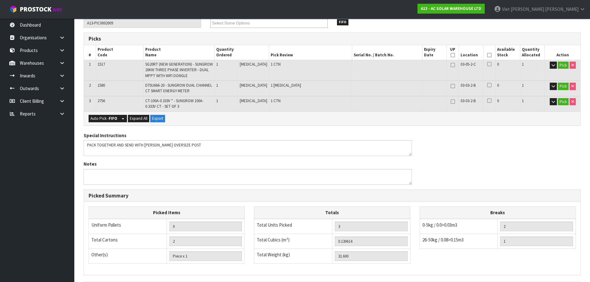
scroll to position [190, 0]
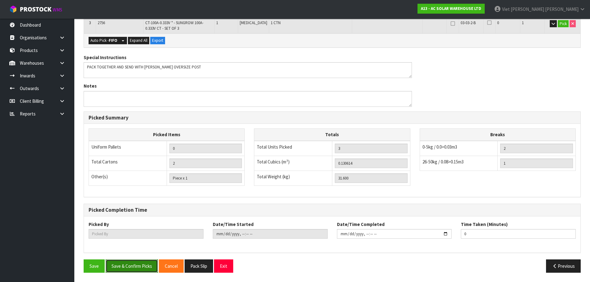
click at [146, 271] on button "Save & Confirm Picks" at bounding box center [132, 266] width 52 height 13
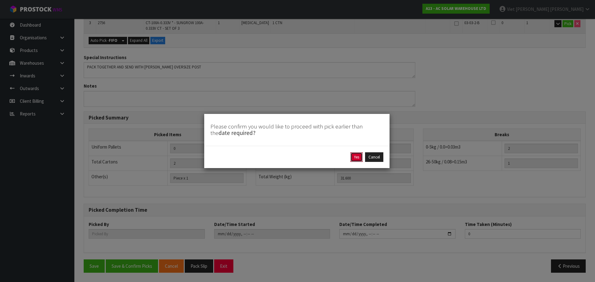
click at [359, 159] on button "Yes" at bounding box center [357, 157] width 12 height 10
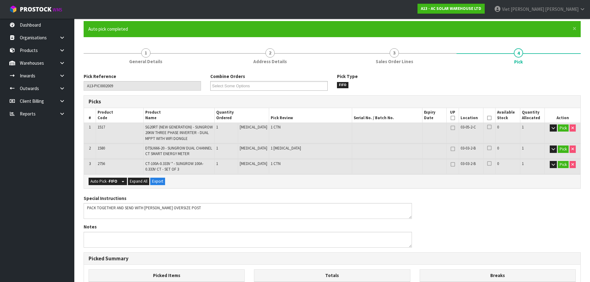
scroll to position [0, 0]
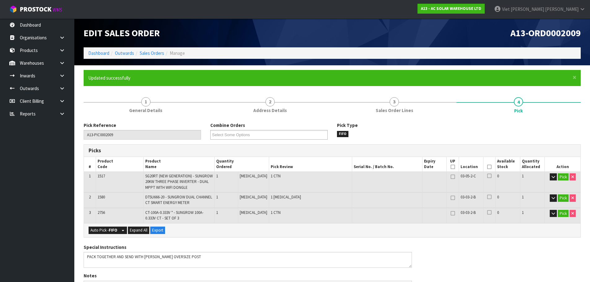
type input "Viet Hoang Tran"
type input "2025-09-11T12:59:21"
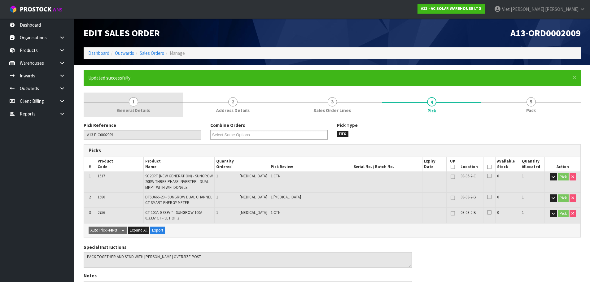
click at [157, 116] on link "1 General Details" at bounding box center [133, 105] width 99 height 24
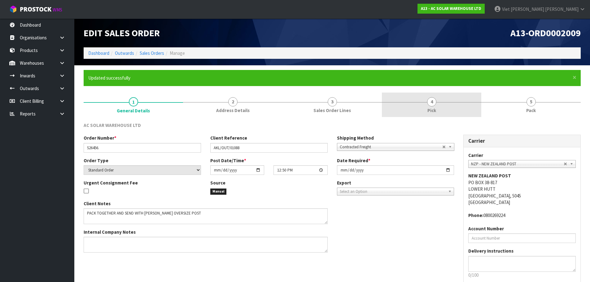
click at [434, 102] on span "4" at bounding box center [431, 101] width 9 height 9
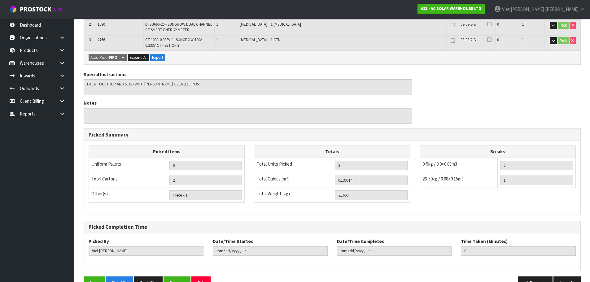
scroll to position [190, 0]
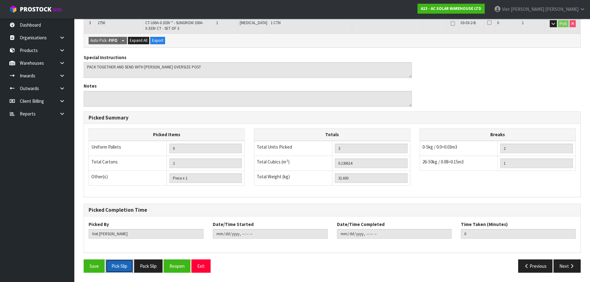
click at [123, 266] on button "Pick Slip" at bounding box center [120, 266] width 28 height 13
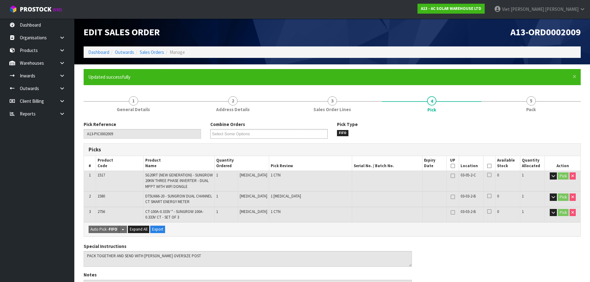
scroll to position [0, 0]
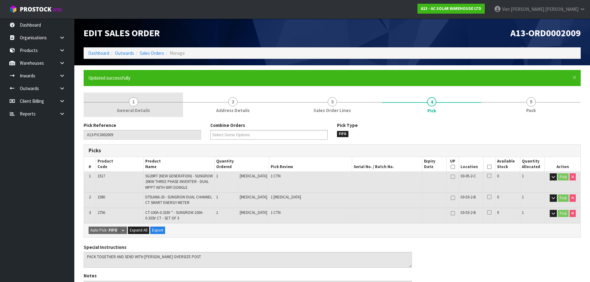
click at [170, 110] on link "1 General Details" at bounding box center [133, 105] width 99 height 24
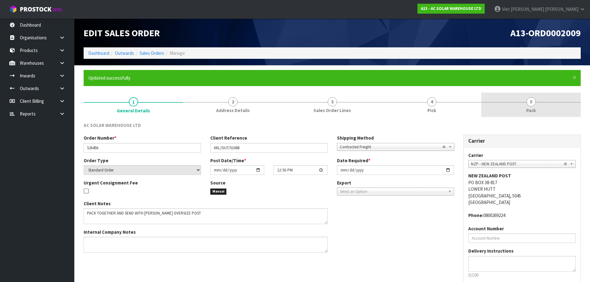
click at [505, 108] on link "5 Pack" at bounding box center [531, 105] width 99 height 24
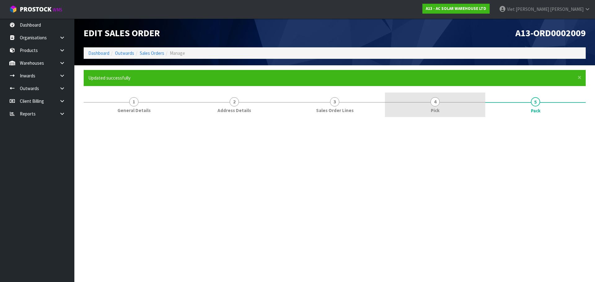
click at [444, 107] on link "4 Pick" at bounding box center [435, 105] width 100 height 24
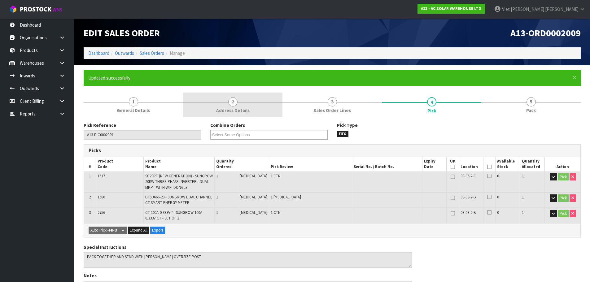
click at [215, 103] on link "2 Address Details" at bounding box center [232, 105] width 99 height 24
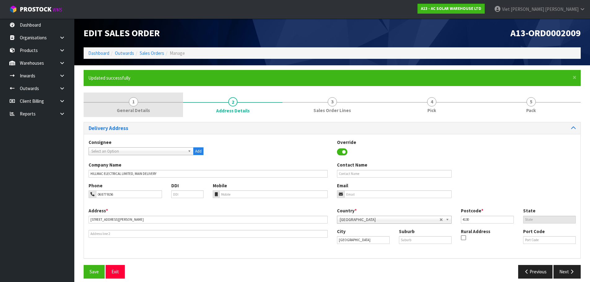
click at [119, 103] on link "1 General Details" at bounding box center [133, 105] width 99 height 24
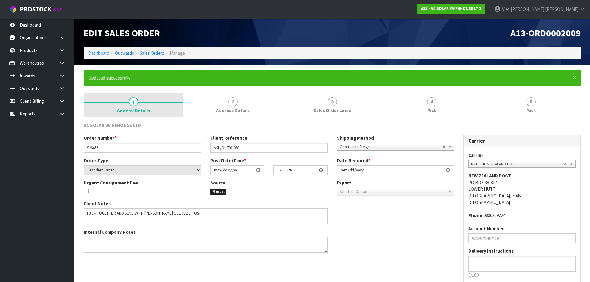
click at [173, 110] on link "1 General Details" at bounding box center [133, 105] width 99 height 25
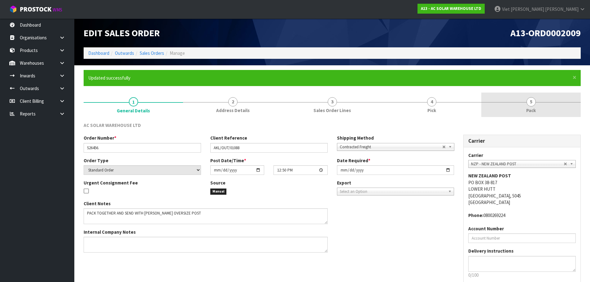
click at [527, 104] on link "5 Pack" at bounding box center [531, 105] width 99 height 24
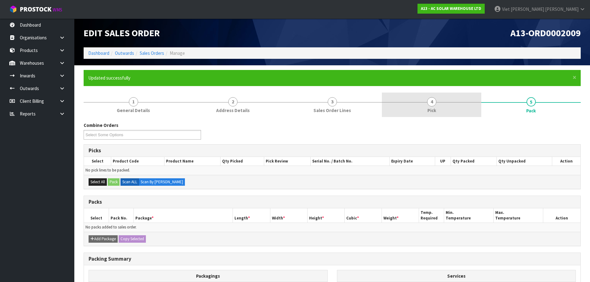
click at [431, 110] on span "Pick" at bounding box center [432, 110] width 9 height 7
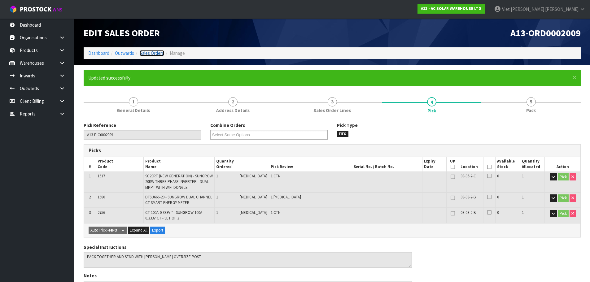
click at [163, 55] on link "Sales Orders" at bounding box center [152, 53] width 24 height 6
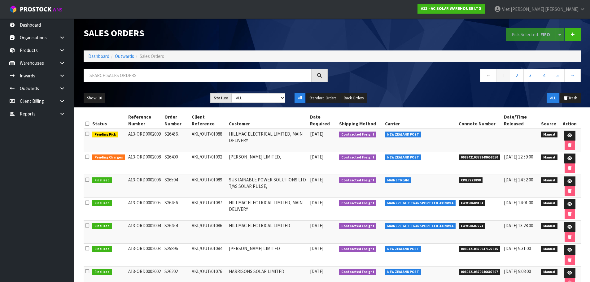
scroll to position [31, 0]
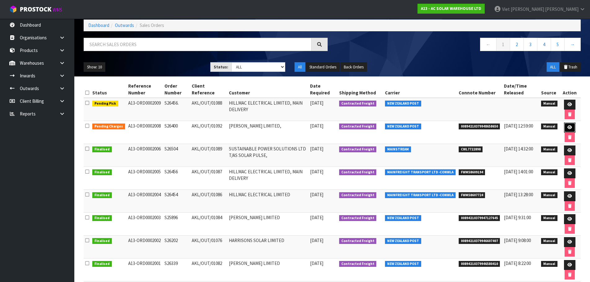
click at [572, 125] on link at bounding box center [569, 128] width 11 height 10
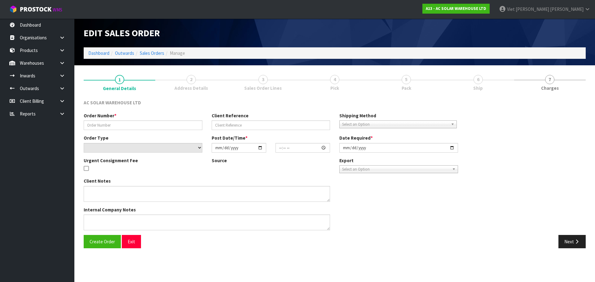
type input "S26400"
type input "AKL/OUT/01092"
select select "number:0"
type input "2025-09-11"
type input "12:41:00.000"
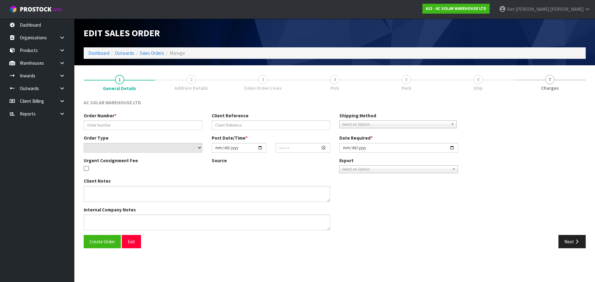
type input "2025-09-12"
type textarea "SEND WITH NZ POST"
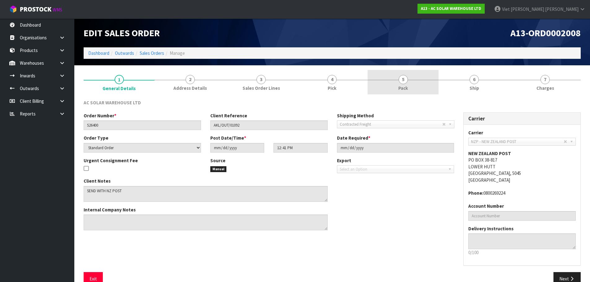
click at [372, 71] on link "5 Pack" at bounding box center [403, 82] width 71 height 24
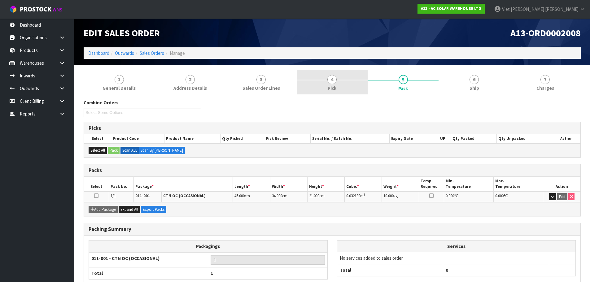
click at [308, 75] on link "4 Pick" at bounding box center [332, 82] width 71 height 24
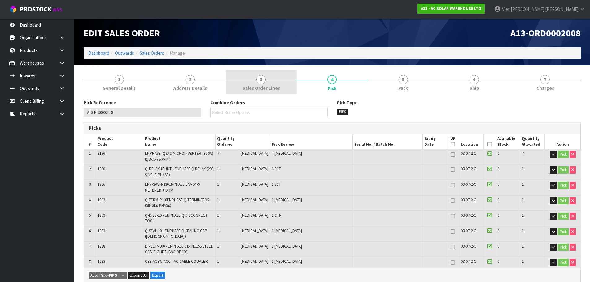
click at [256, 83] on link "3 Sales Order Lines" at bounding box center [261, 82] width 71 height 24
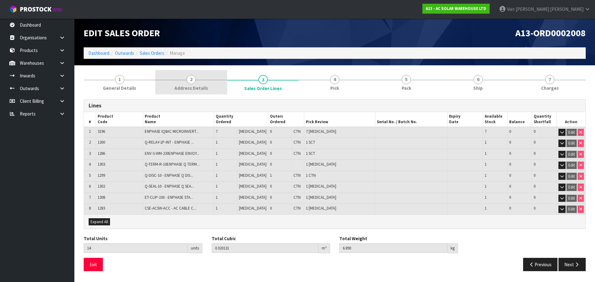
click at [196, 88] on span "Address Details" at bounding box center [190, 88] width 33 height 7
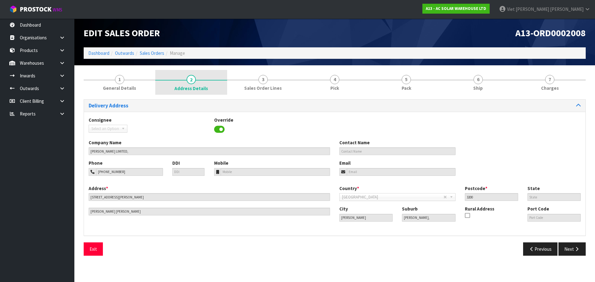
click at [190, 82] on span "2" at bounding box center [191, 79] width 9 height 9
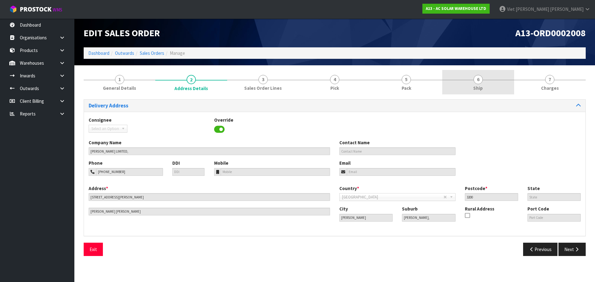
click at [469, 72] on link "6 Ship" at bounding box center [478, 82] width 72 height 24
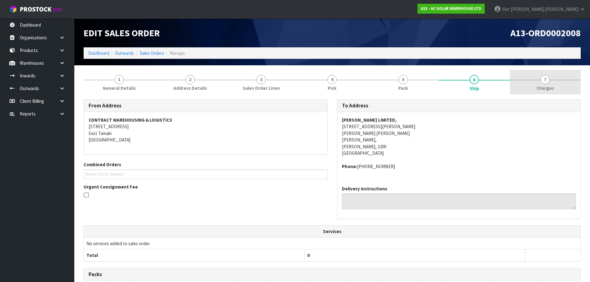
click at [515, 75] on link "7 Charges" at bounding box center [545, 82] width 71 height 24
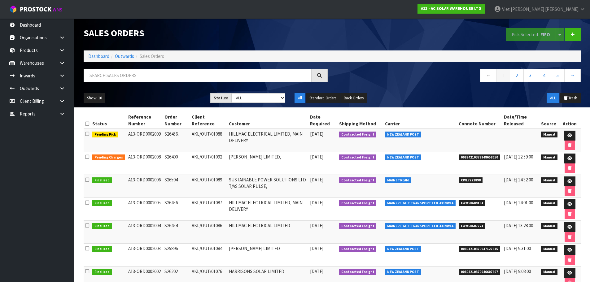
click at [290, 62] on ol "Dashboard Outwards Sales Orders" at bounding box center [332, 56] width 497 height 11
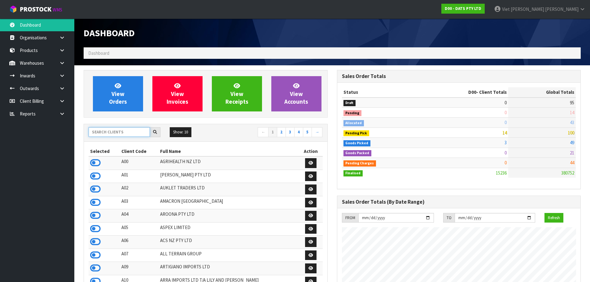
click at [119, 131] on input "text" at bounding box center [119, 132] width 61 height 10
